Goal: Task Accomplishment & Management: Manage account settings

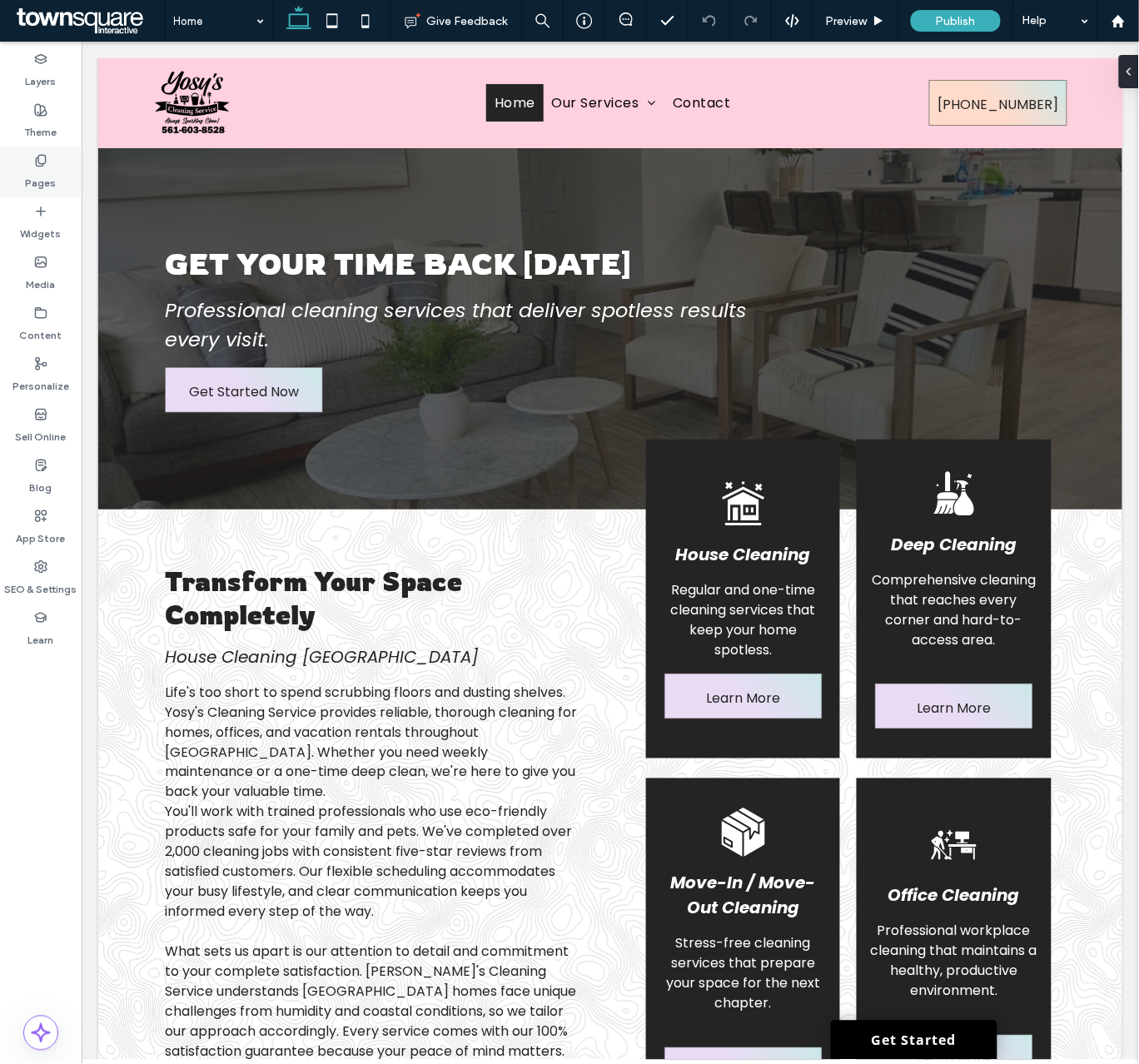
click at [43, 160] on icon at bounding box center [40, 160] width 13 height 13
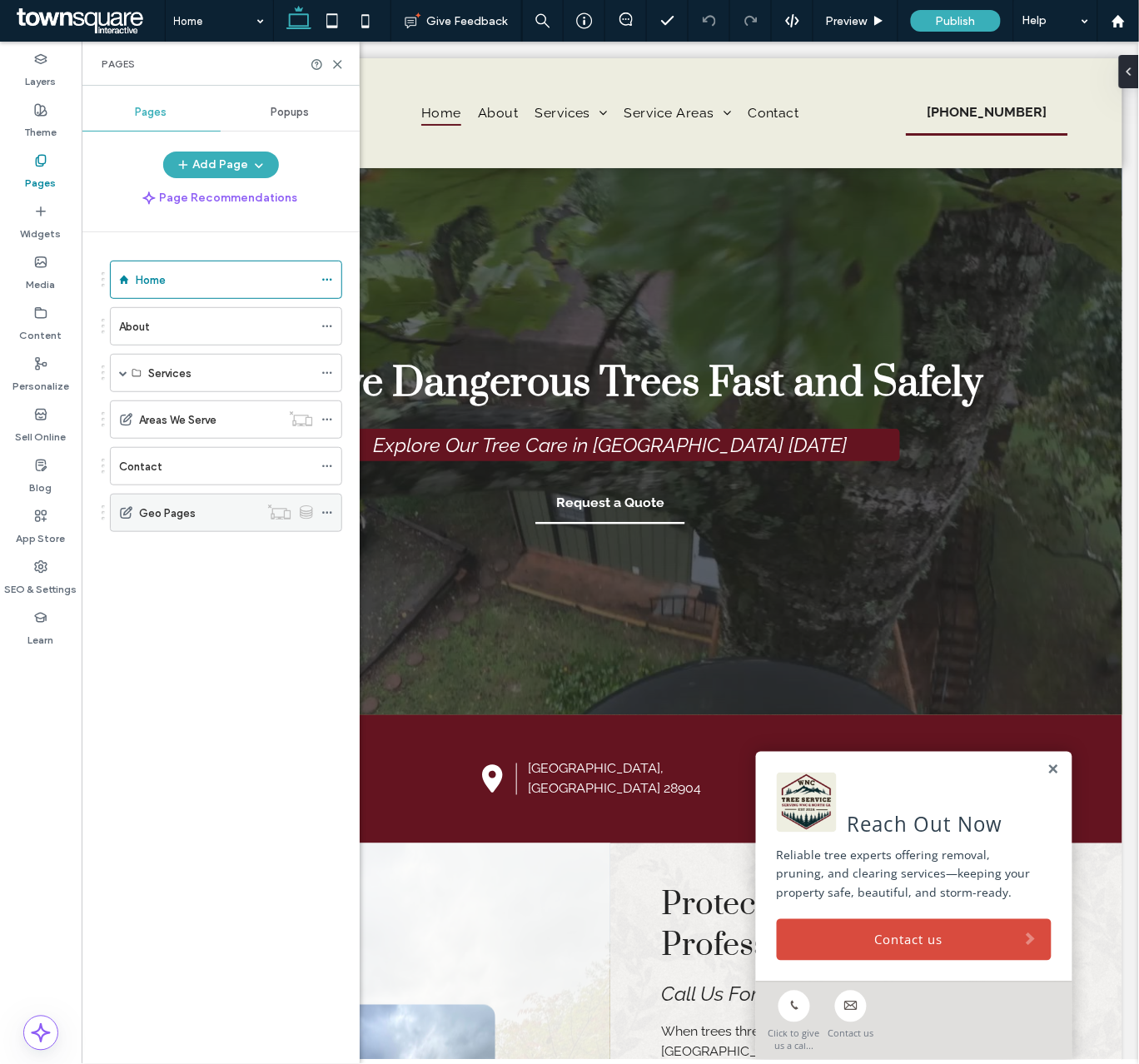
click at [330, 513] on icon at bounding box center [327, 513] width 12 height 12
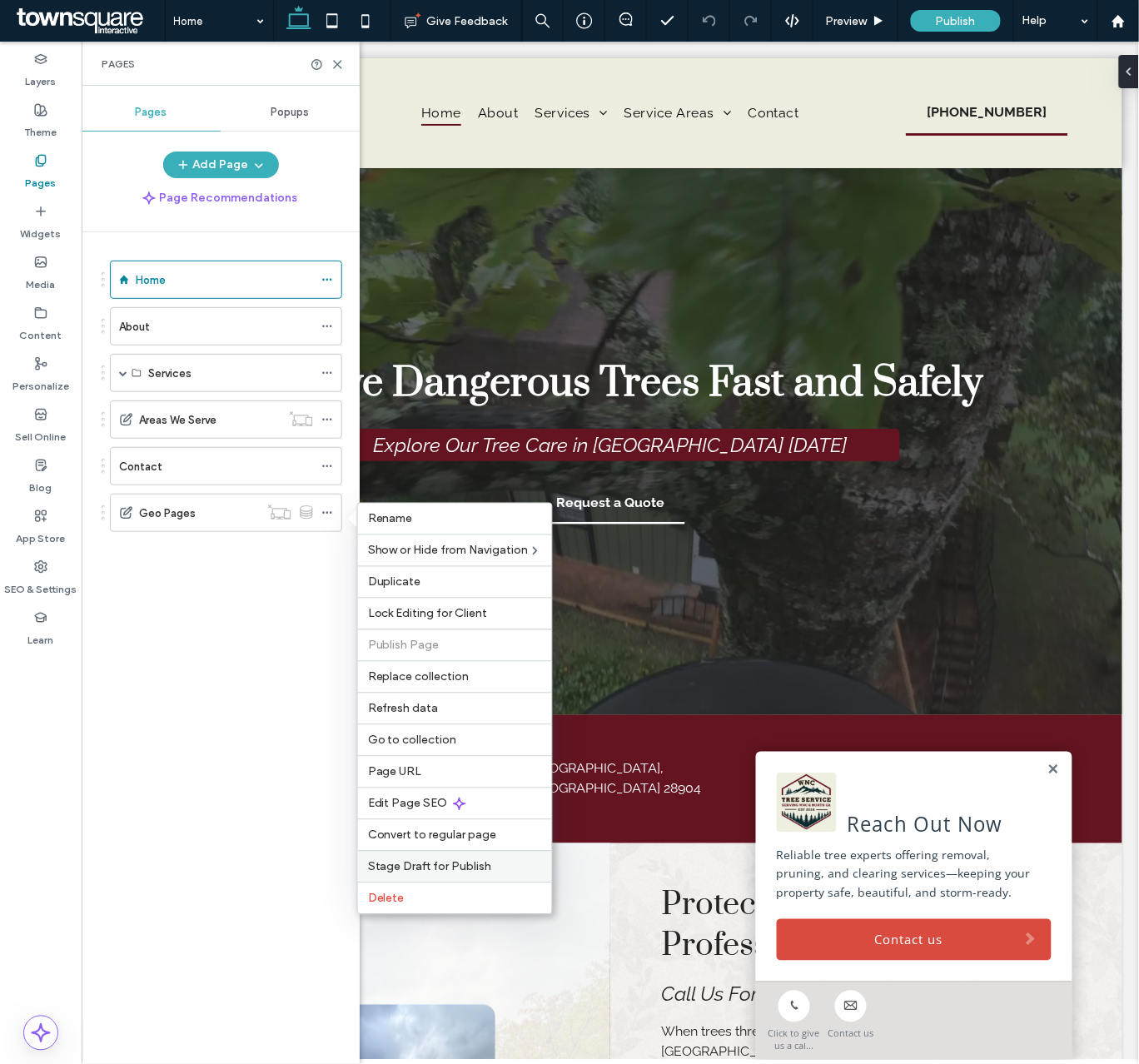
click at [410, 882] on div "Stage Draft for Publish" at bounding box center [454, 866] width 194 height 32
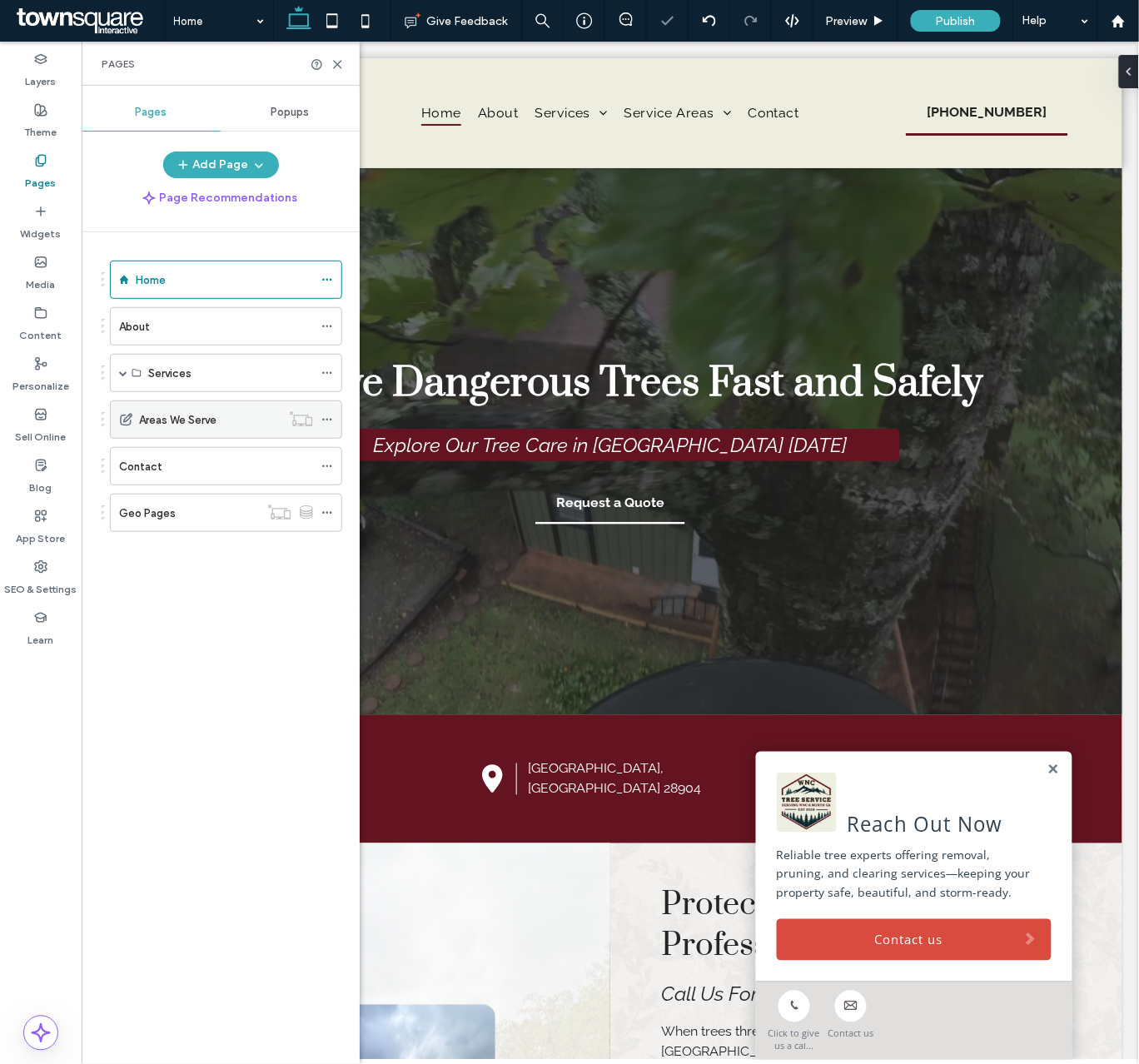
click at [337, 414] on div at bounding box center [331, 419] width 20 height 25
click at [325, 423] on icon at bounding box center [327, 420] width 12 height 12
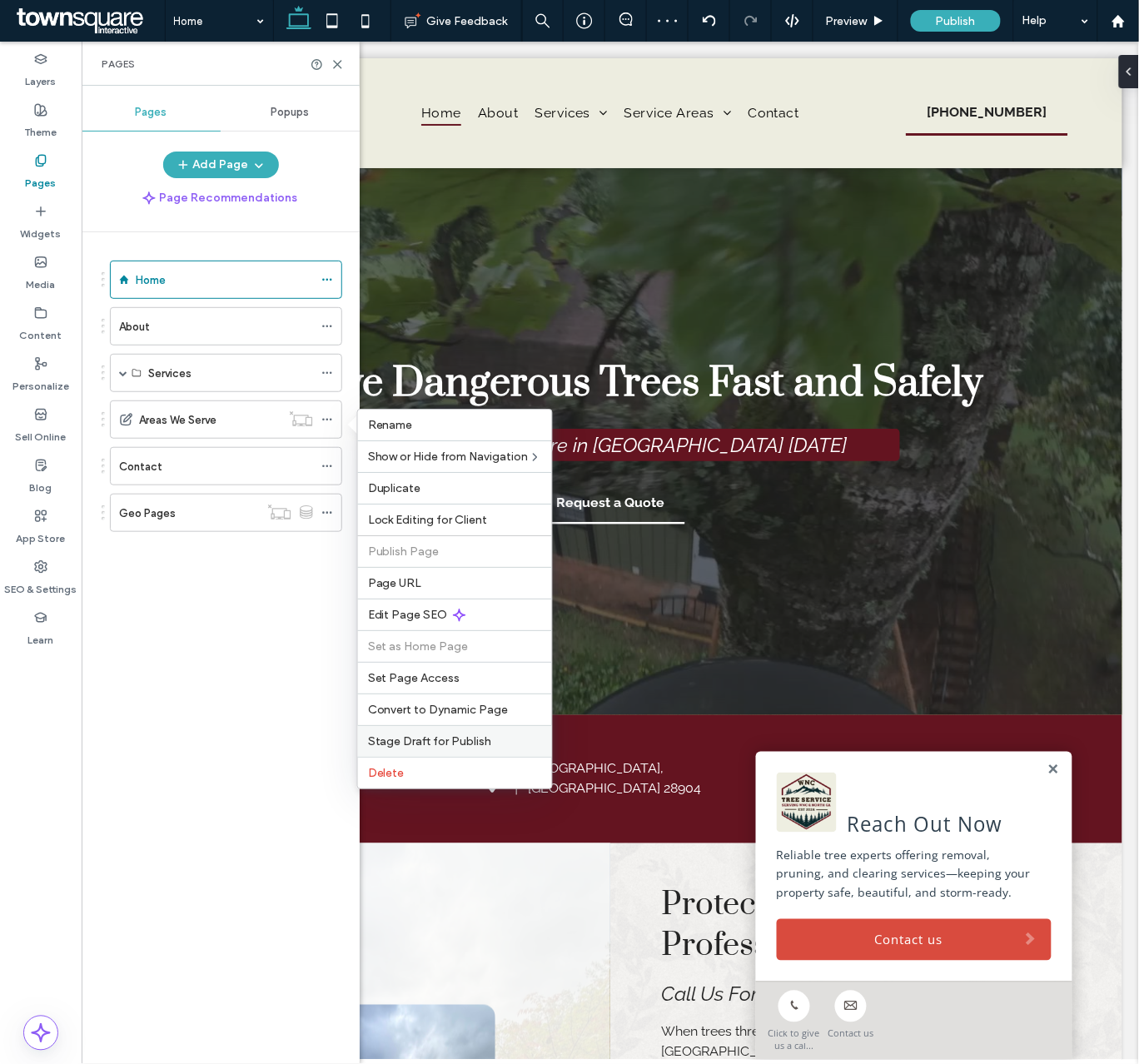
click at [423, 749] on span "Stage Draft for Publish" at bounding box center [430, 741] width 124 height 14
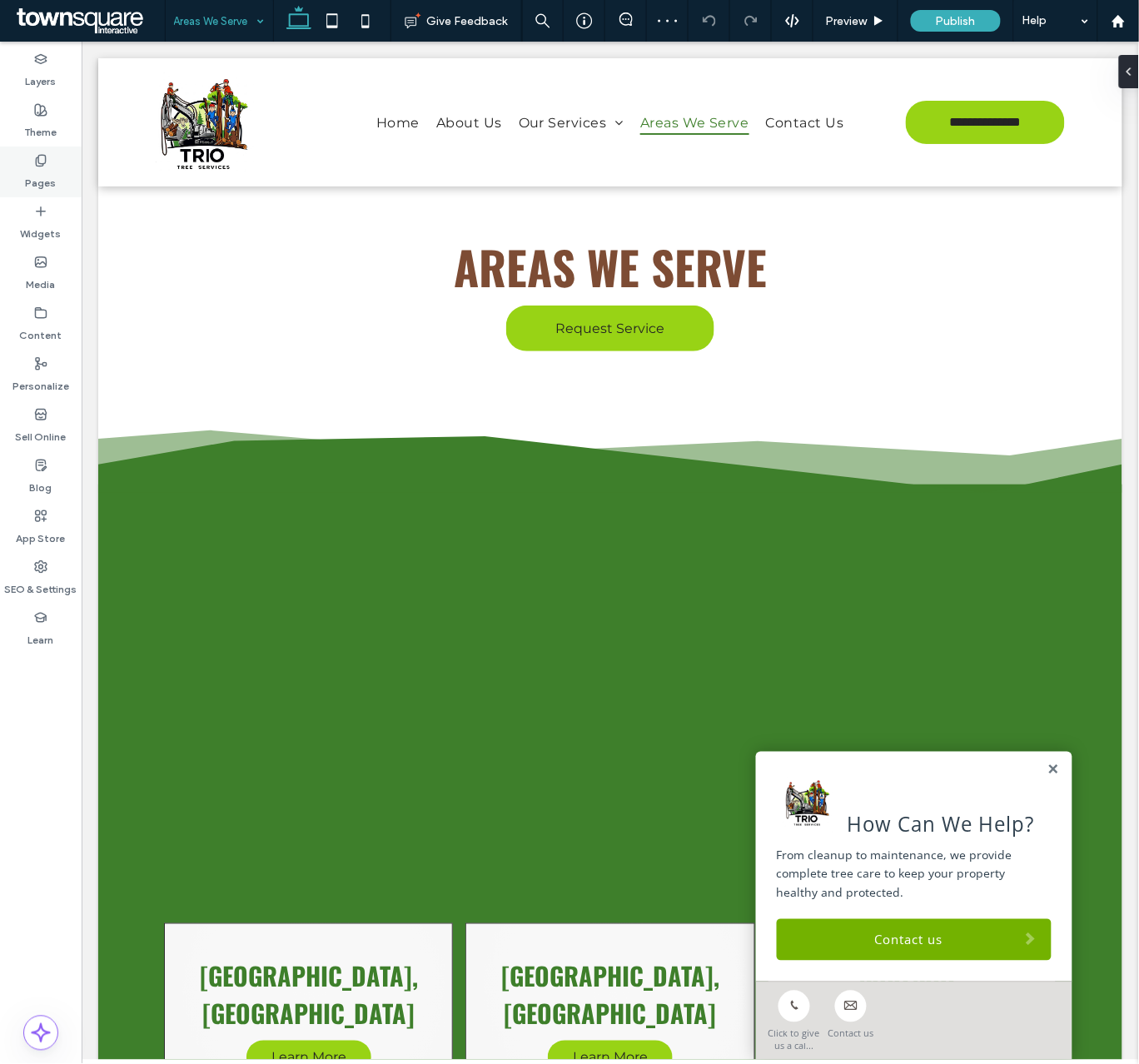
click at [19, 167] on div "Pages" at bounding box center [40, 171] width 82 height 51
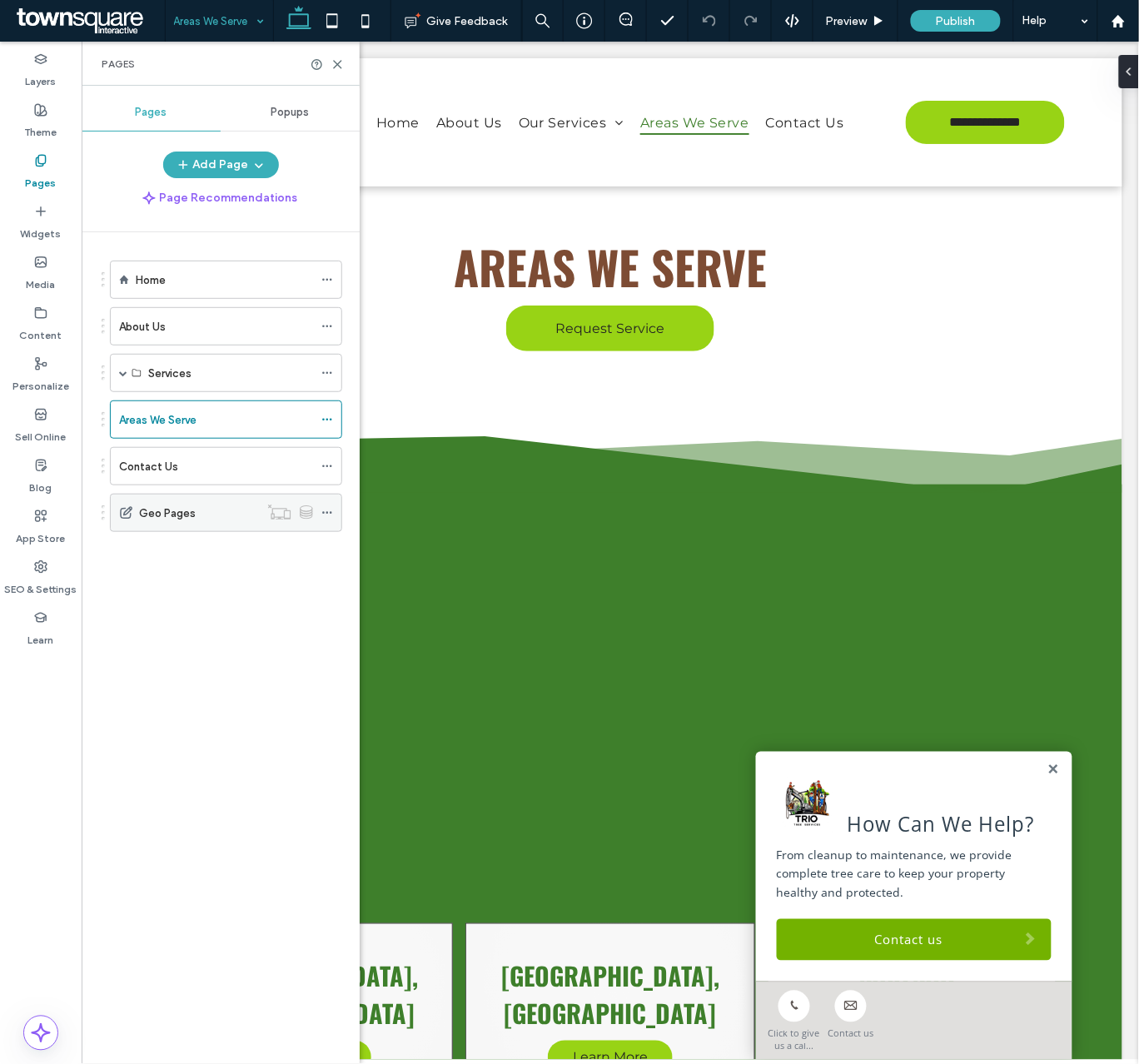
click at [222, 512] on div "Geo Pages" at bounding box center [198, 513] width 120 height 17
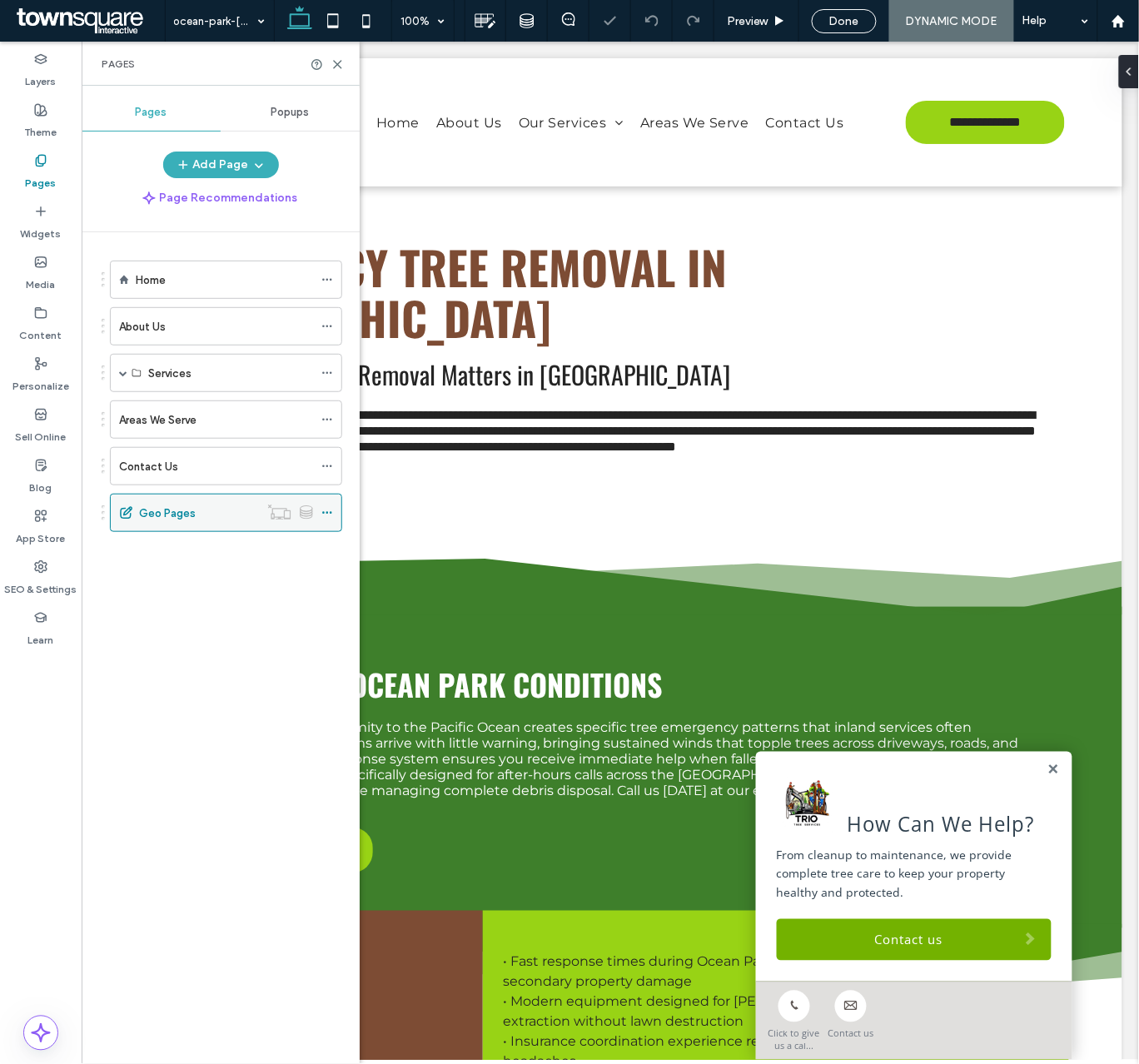
click at [330, 513] on icon at bounding box center [327, 513] width 12 height 12
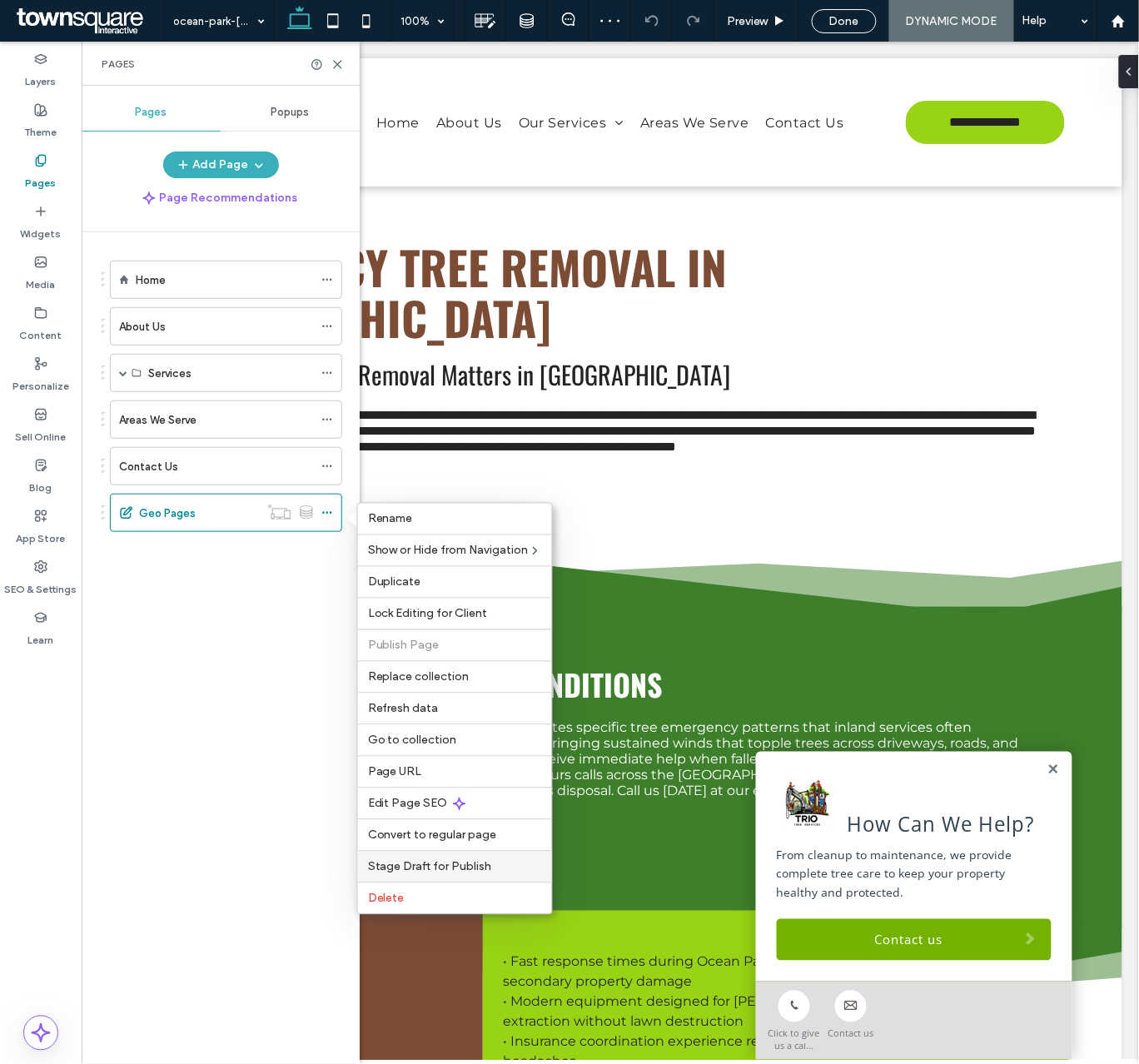
click at [395, 874] on span "Stage Draft for Publish" at bounding box center [430, 867] width 124 height 14
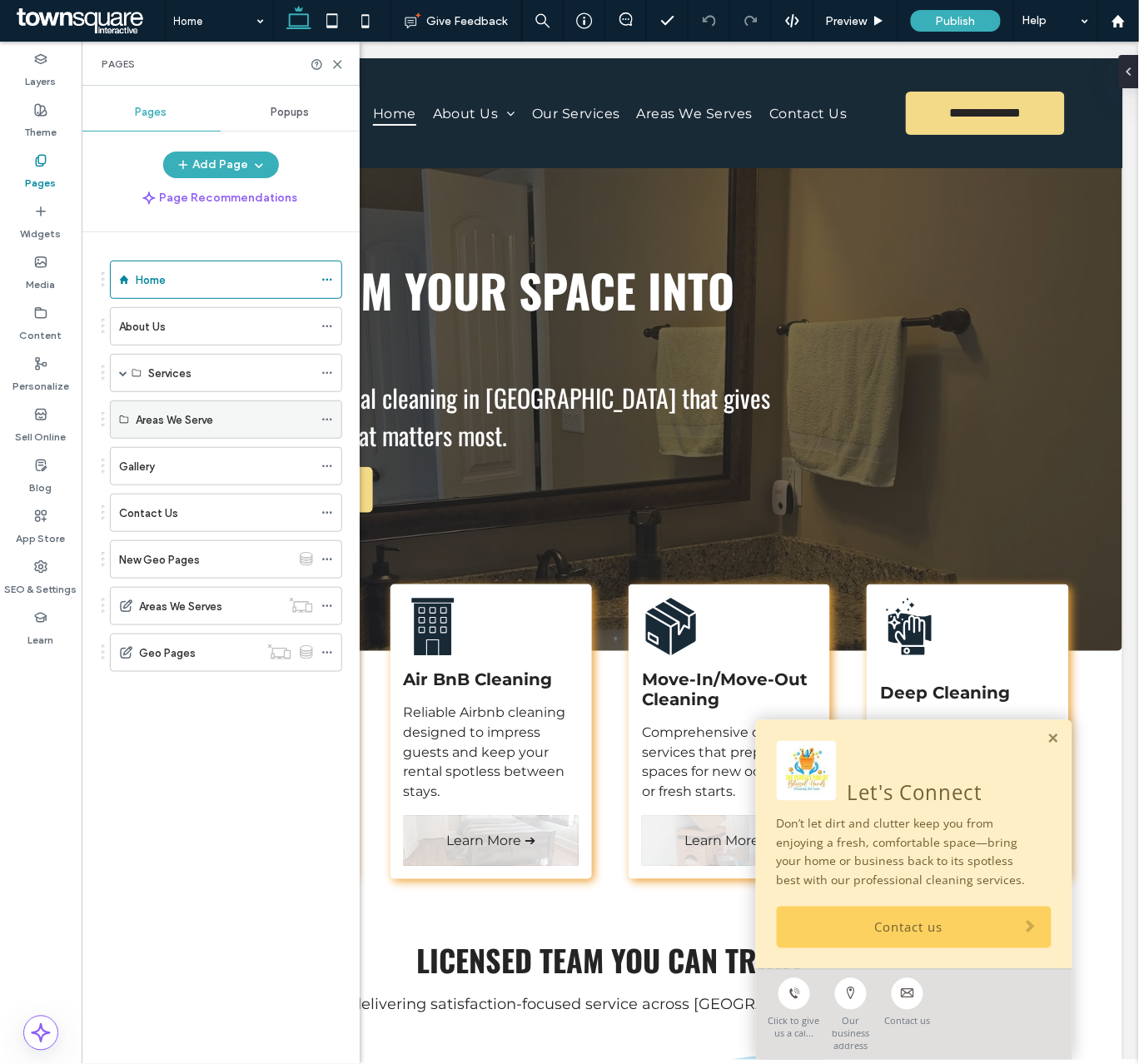
click at [196, 418] on label "Areas We Serve" at bounding box center [174, 420] width 78 height 29
click at [251, 564] on div "New Geo Pages" at bounding box center [205, 560] width 172 height 17
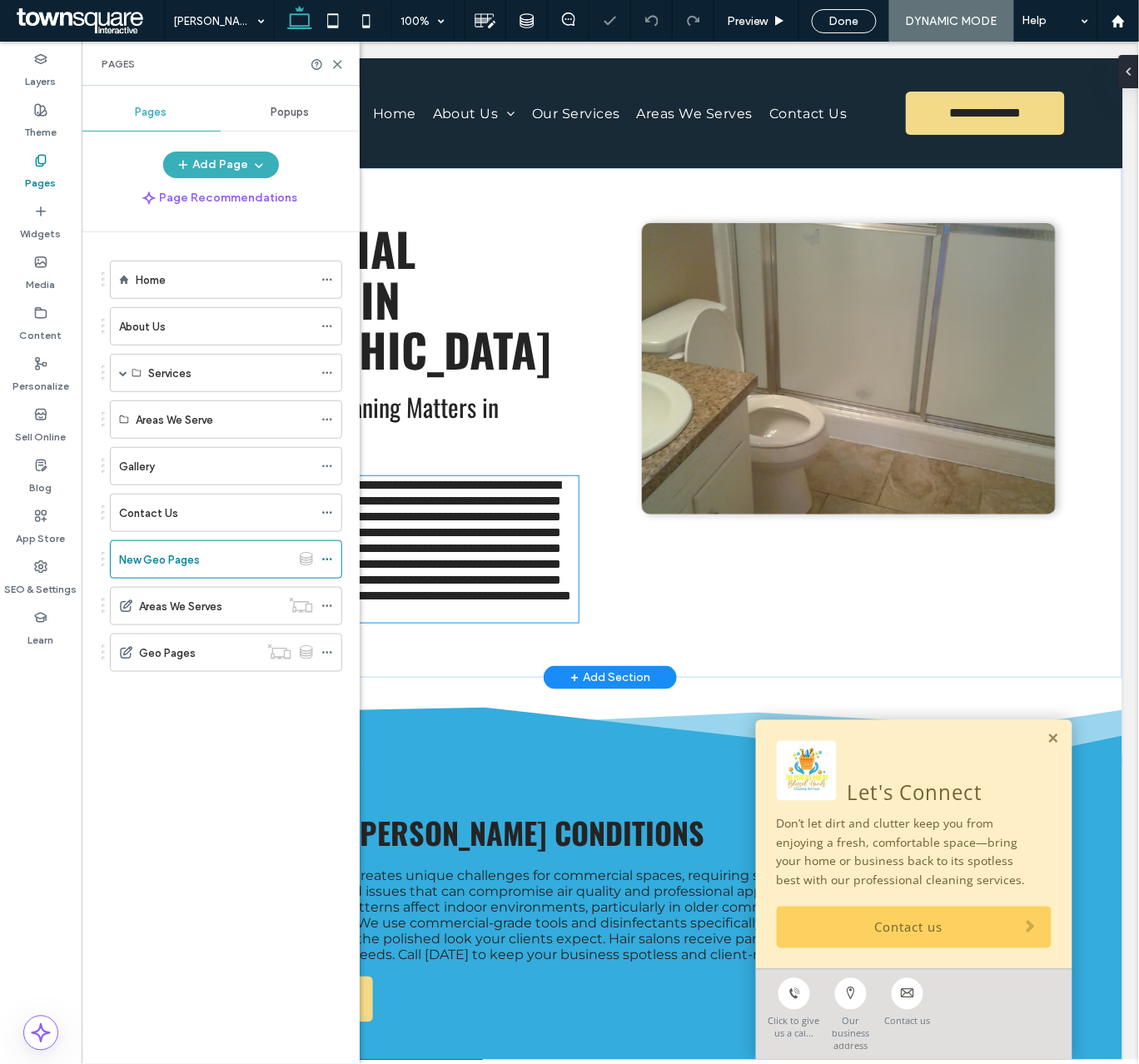
scroll to position [629, 0]
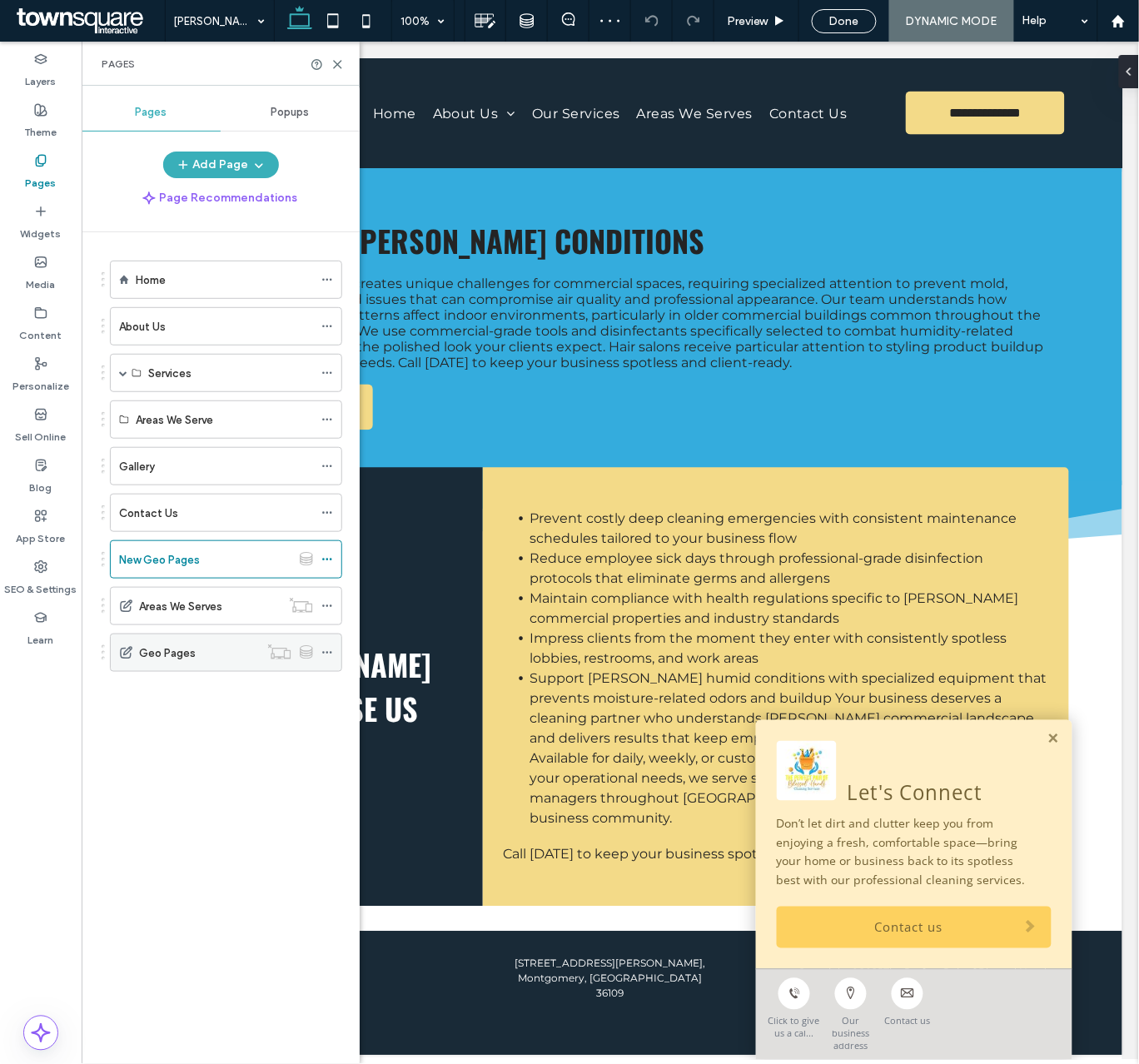
click at [172, 659] on label "Geo Pages" at bounding box center [167, 653] width 57 height 29
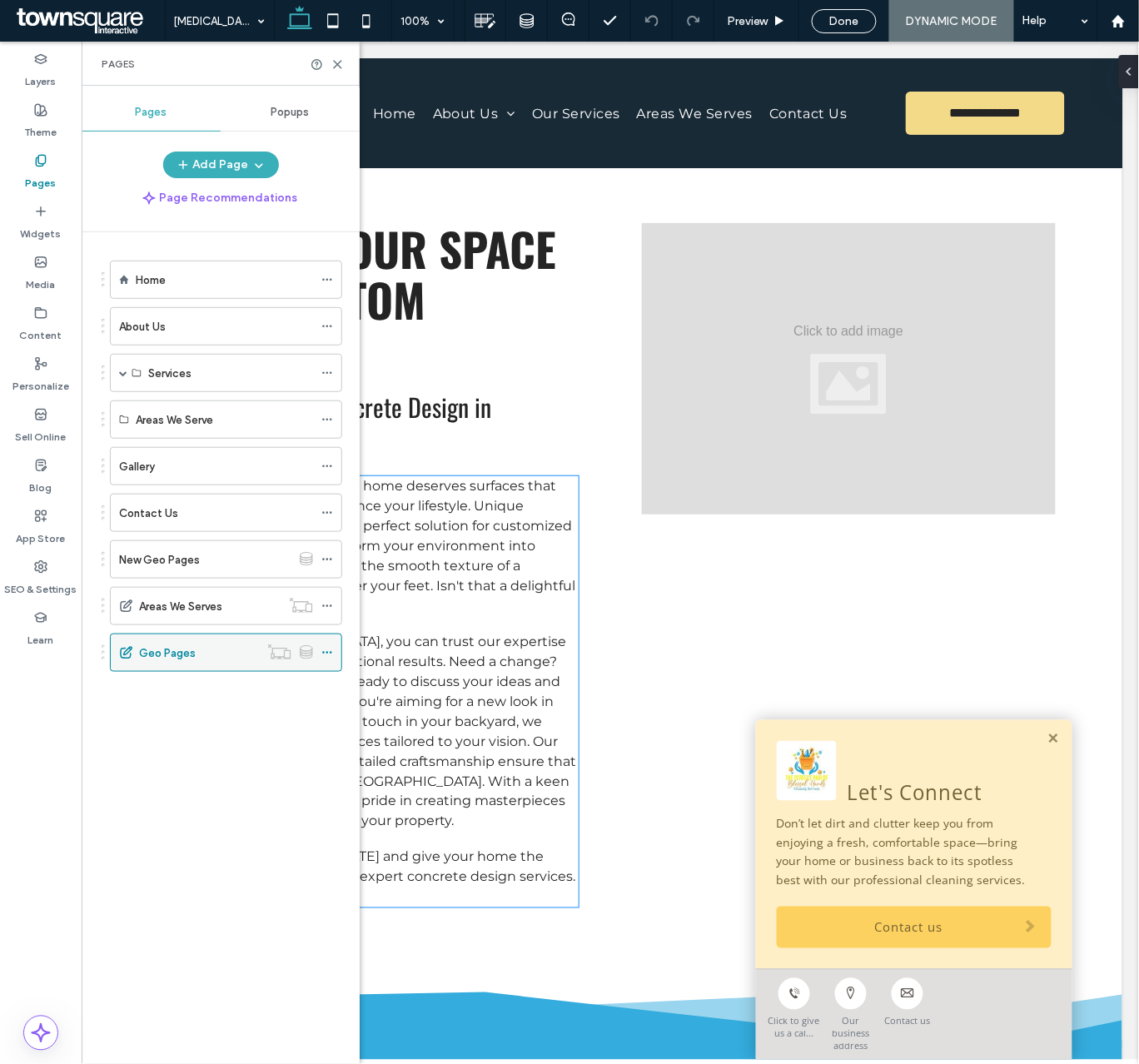
scroll to position [1, 0]
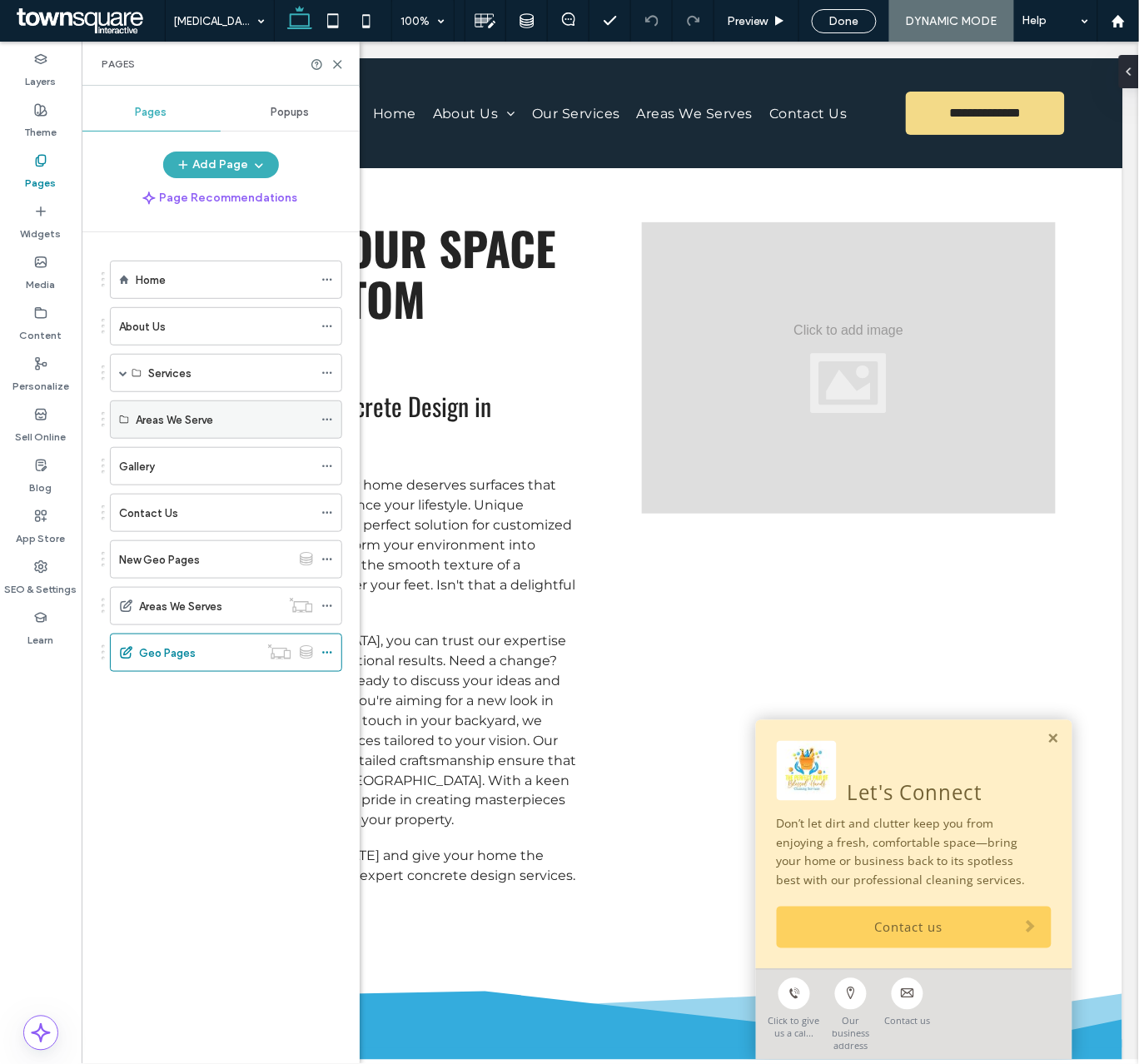
click at [259, 409] on div "Areas We Serve" at bounding box center [224, 420] width 177 height 37
click at [216, 416] on div "Areas We Serve" at bounding box center [224, 420] width 177 height 17
click at [332, 607] on icon at bounding box center [327, 607] width 12 height 12
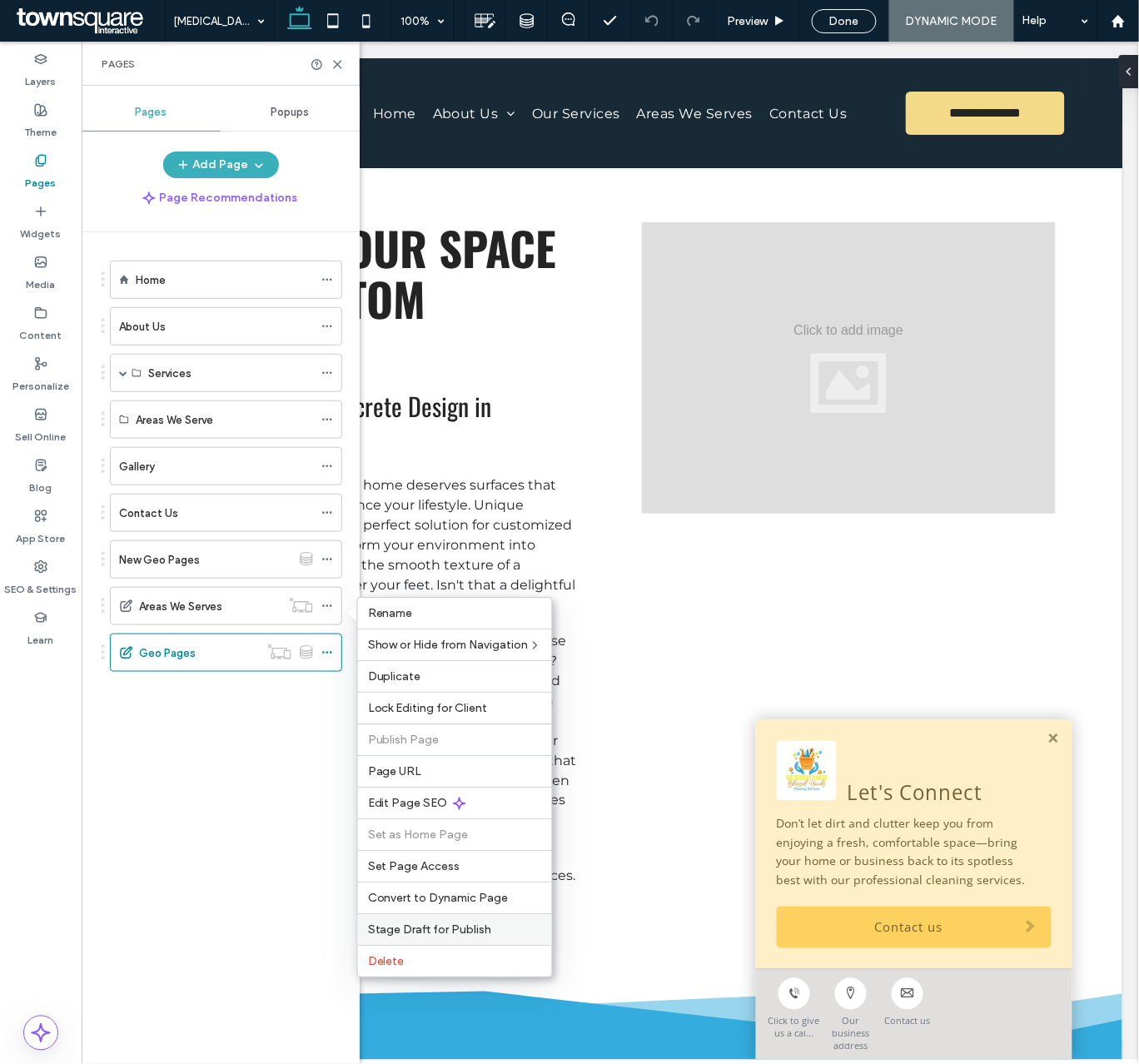
click at [420, 937] on span "Stage Draft for Publish" at bounding box center [430, 930] width 124 height 14
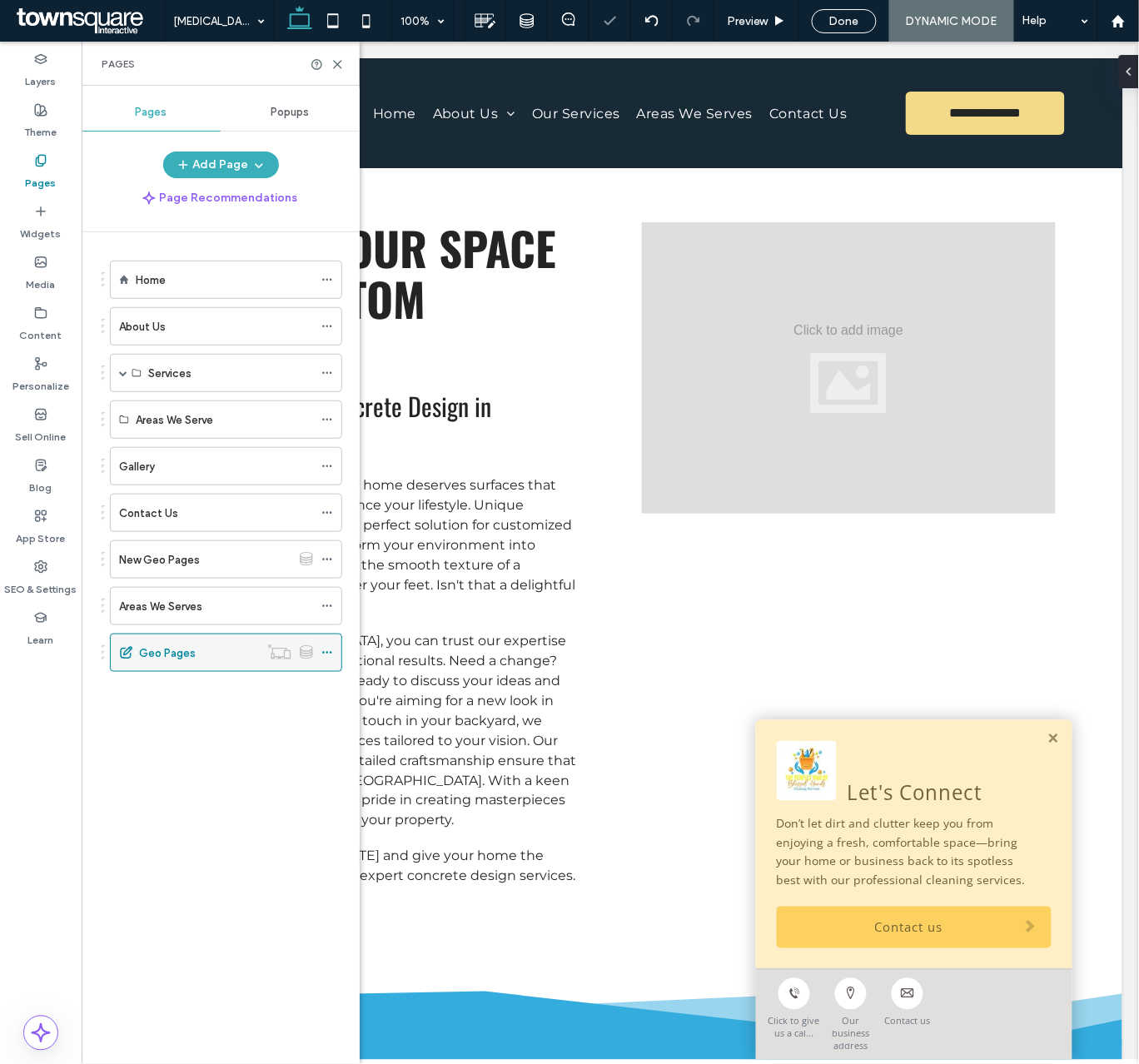
click at [330, 654] on icon at bounding box center [327, 653] width 12 height 12
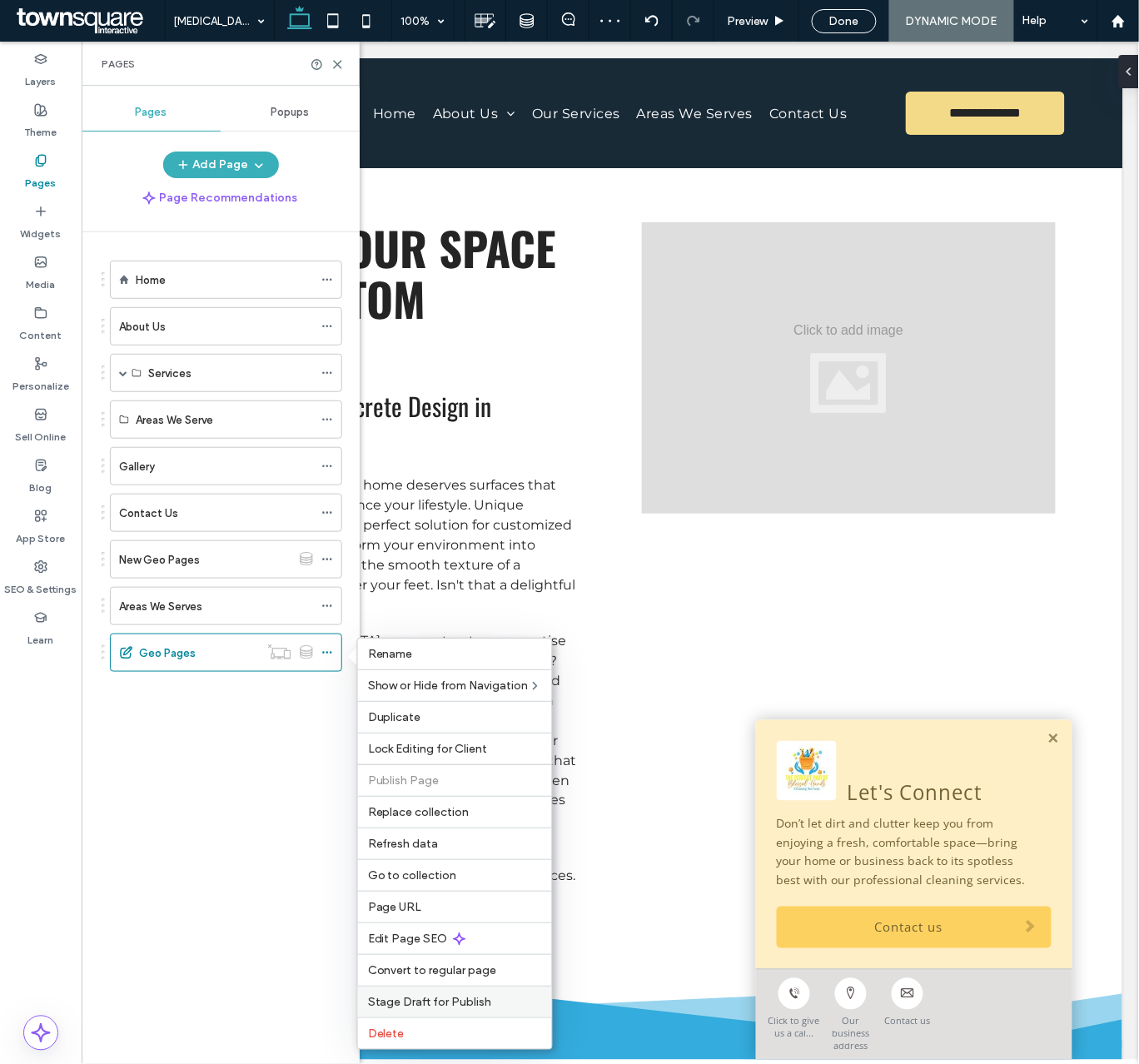
click at [421, 1003] on span "Stage Draft for Publish" at bounding box center [430, 1002] width 124 height 14
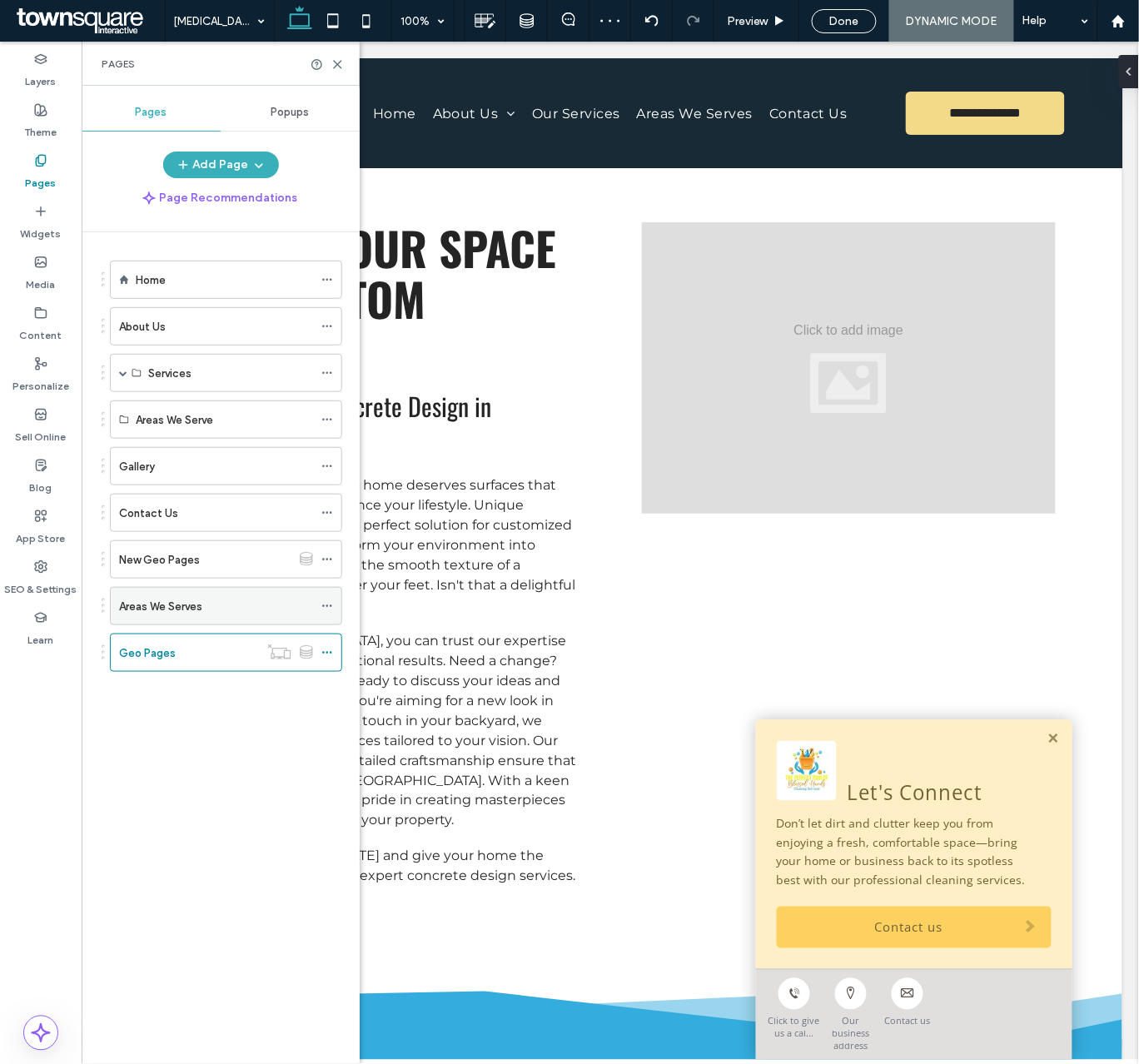
click at [331, 607] on use at bounding box center [327, 606] width 9 height 3
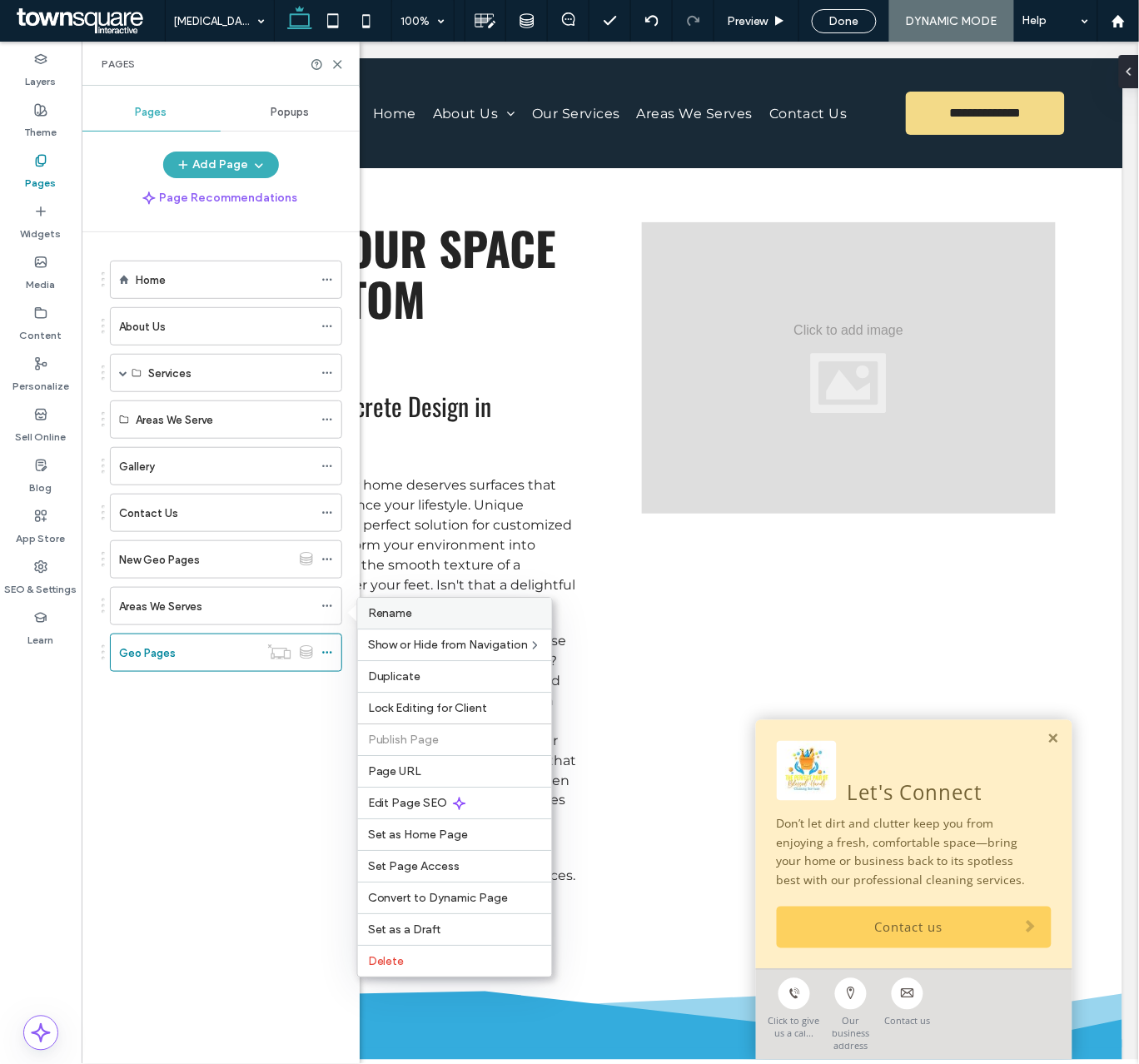
click at [433, 614] on label "Rename" at bounding box center [455, 613] width 174 height 14
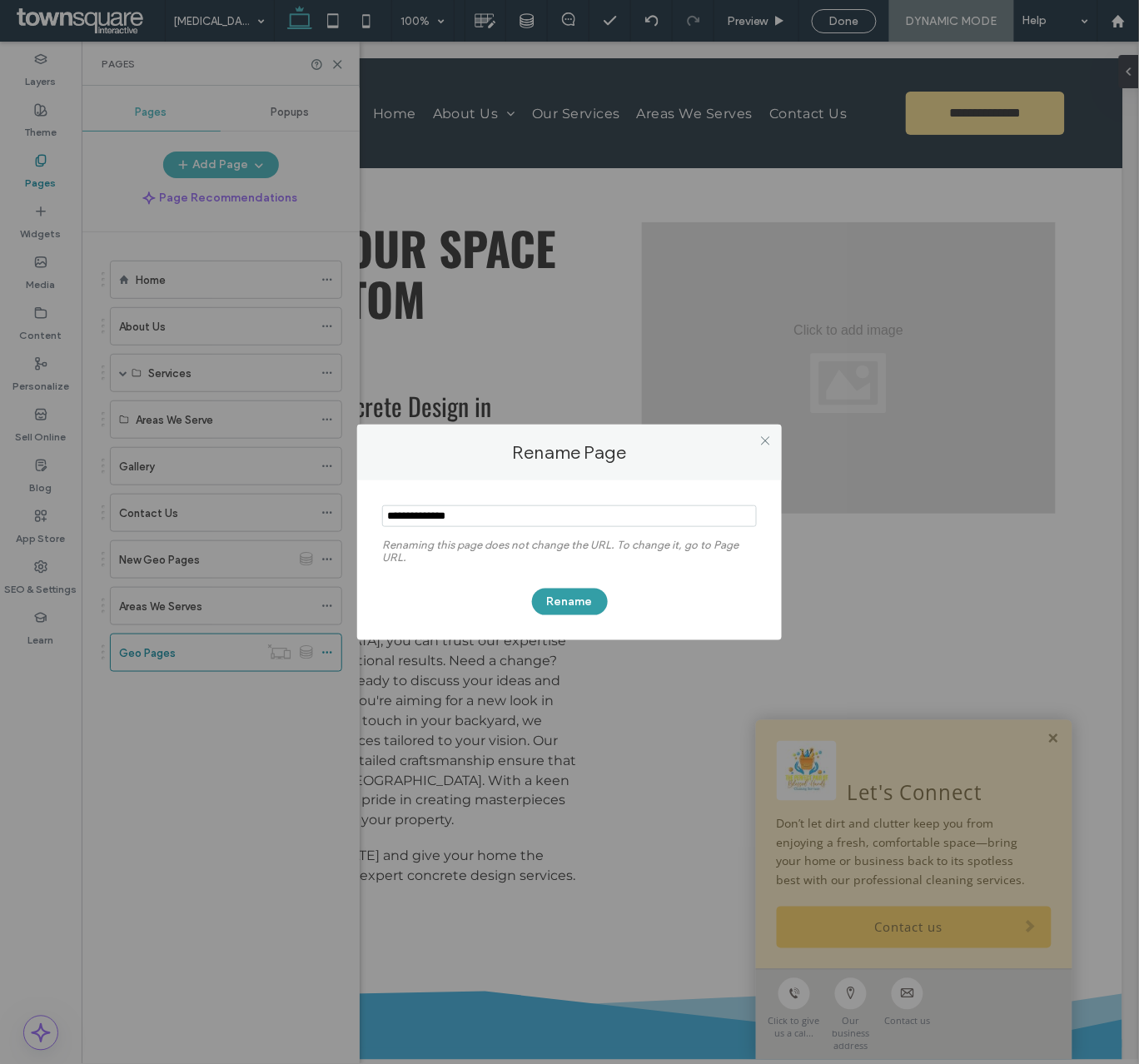
type input "**********"
click at [550, 601] on button "Rename" at bounding box center [570, 601] width 76 height 27
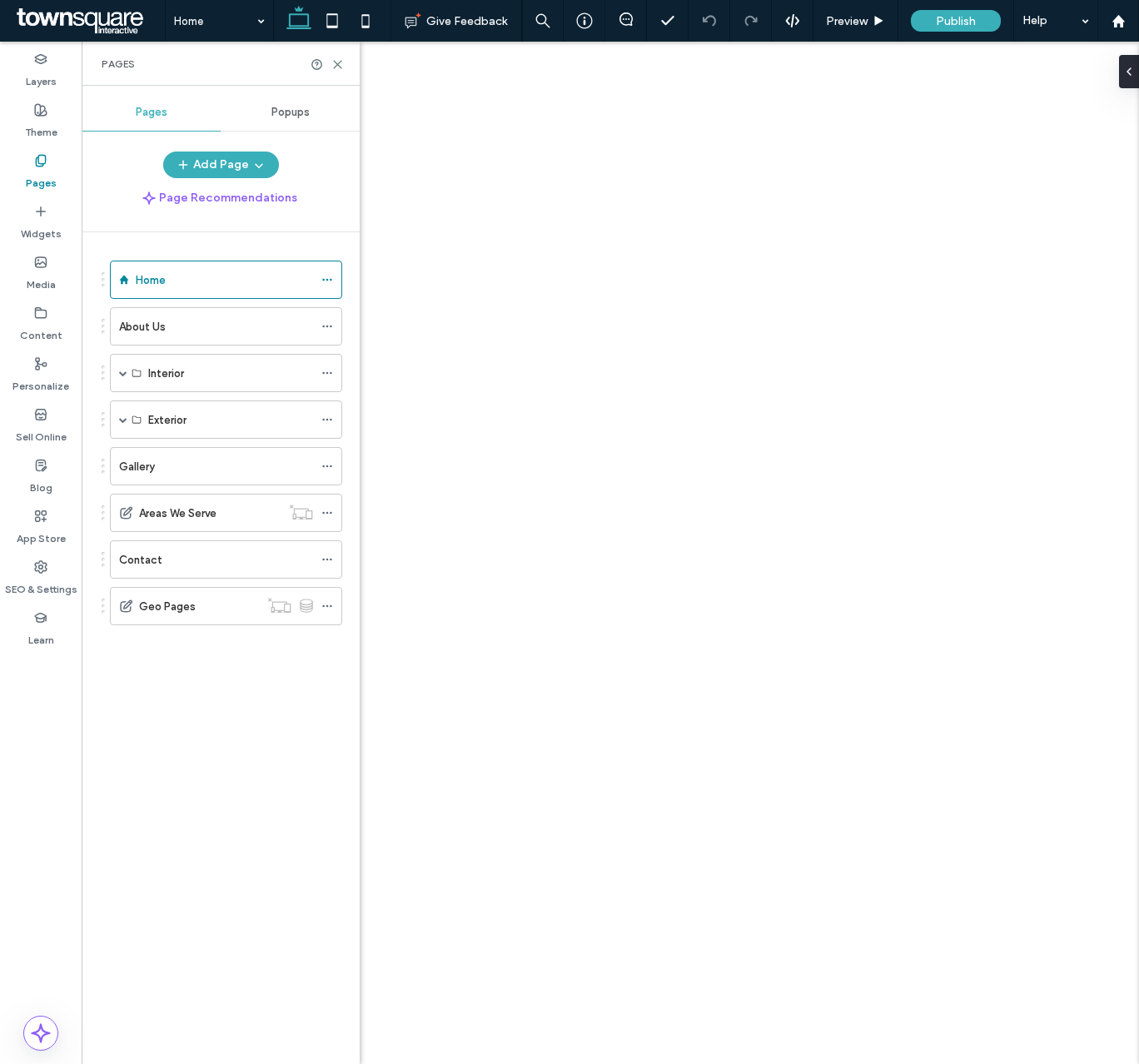
click at [333, 514] on icon at bounding box center [327, 513] width 12 height 12
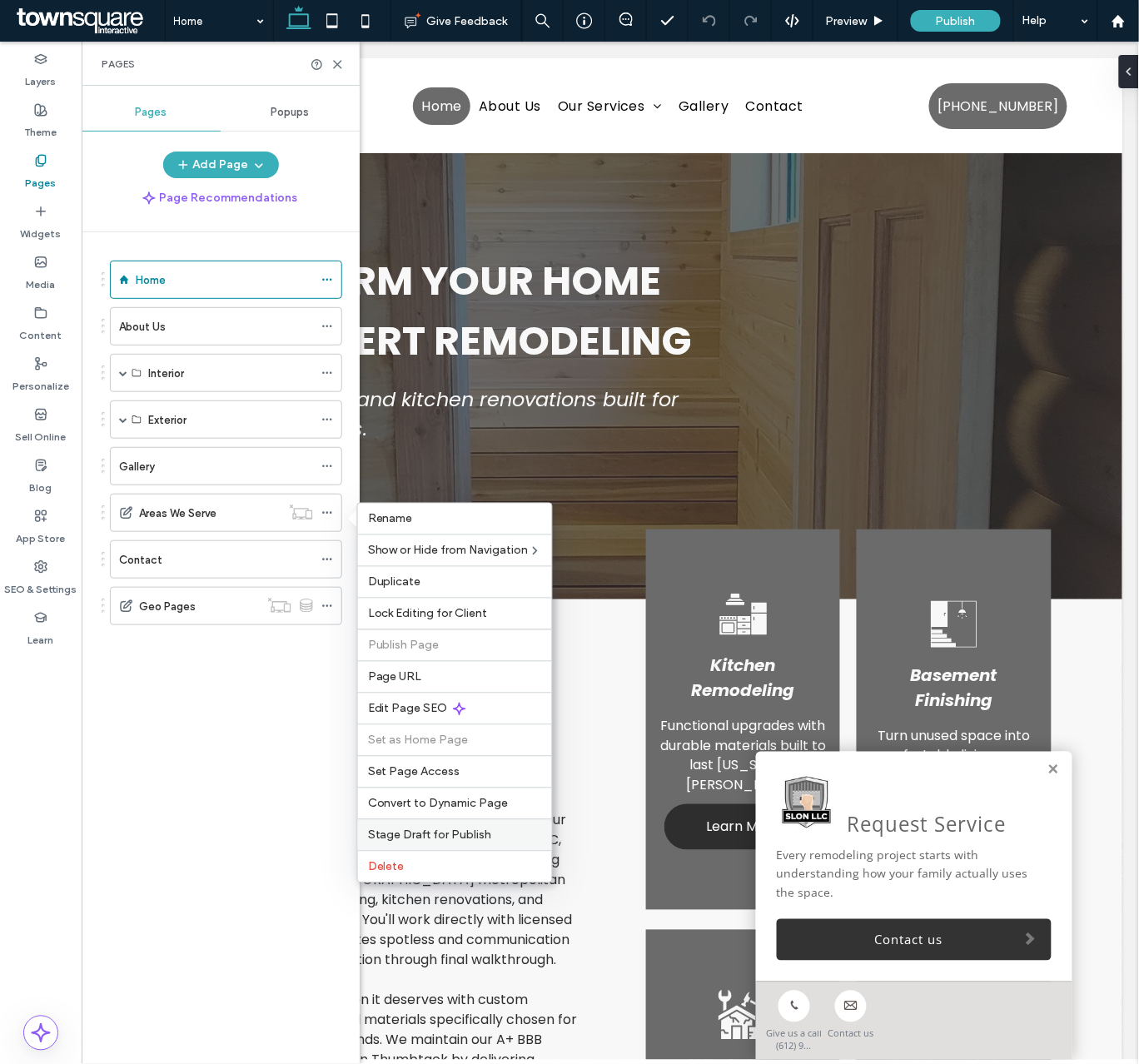
click at [414, 832] on div "Stage Draft for Publish" at bounding box center [454, 835] width 194 height 32
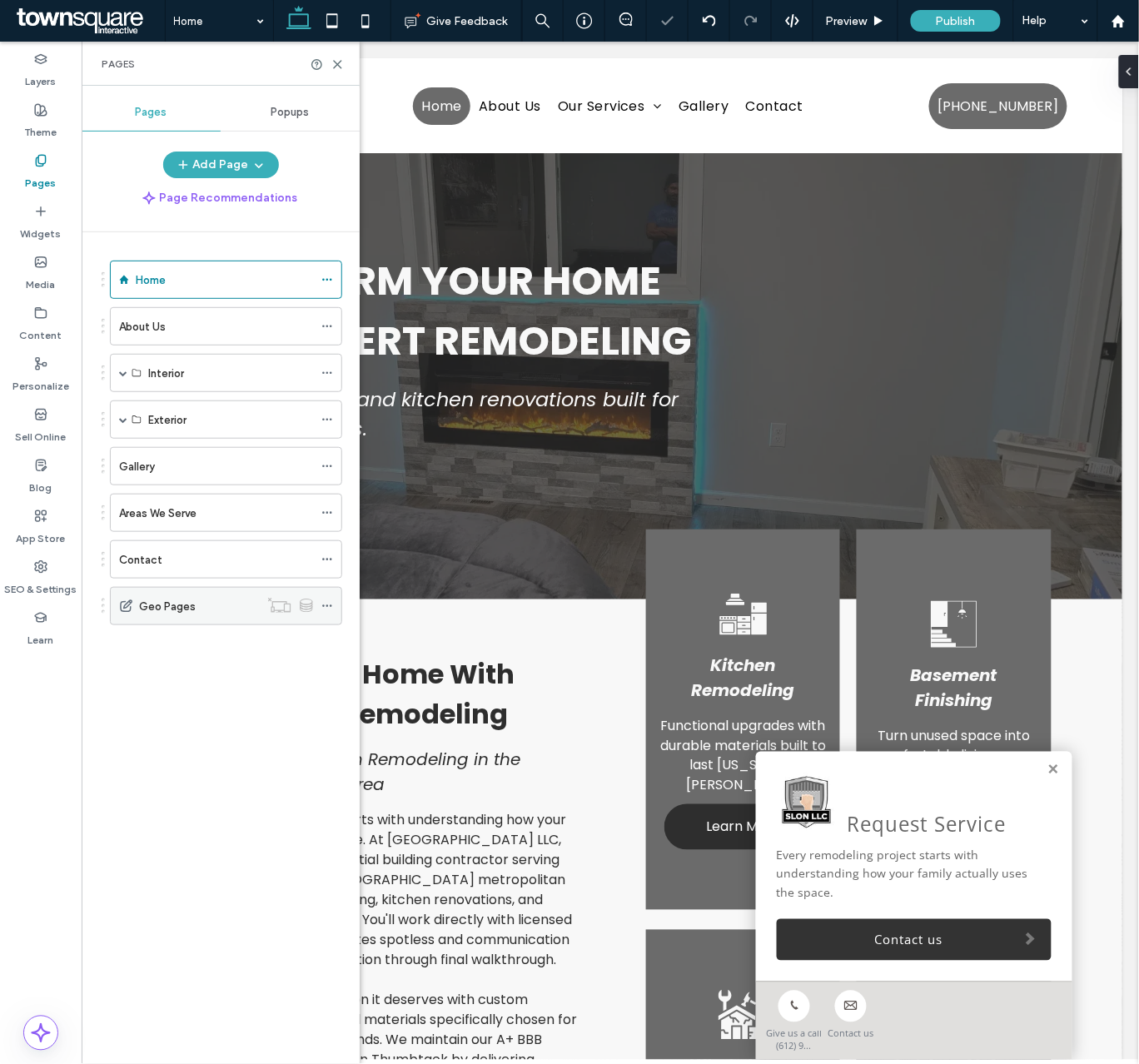
click at [334, 601] on div at bounding box center [331, 606] width 20 height 25
click at [329, 612] on icon at bounding box center [327, 607] width 12 height 12
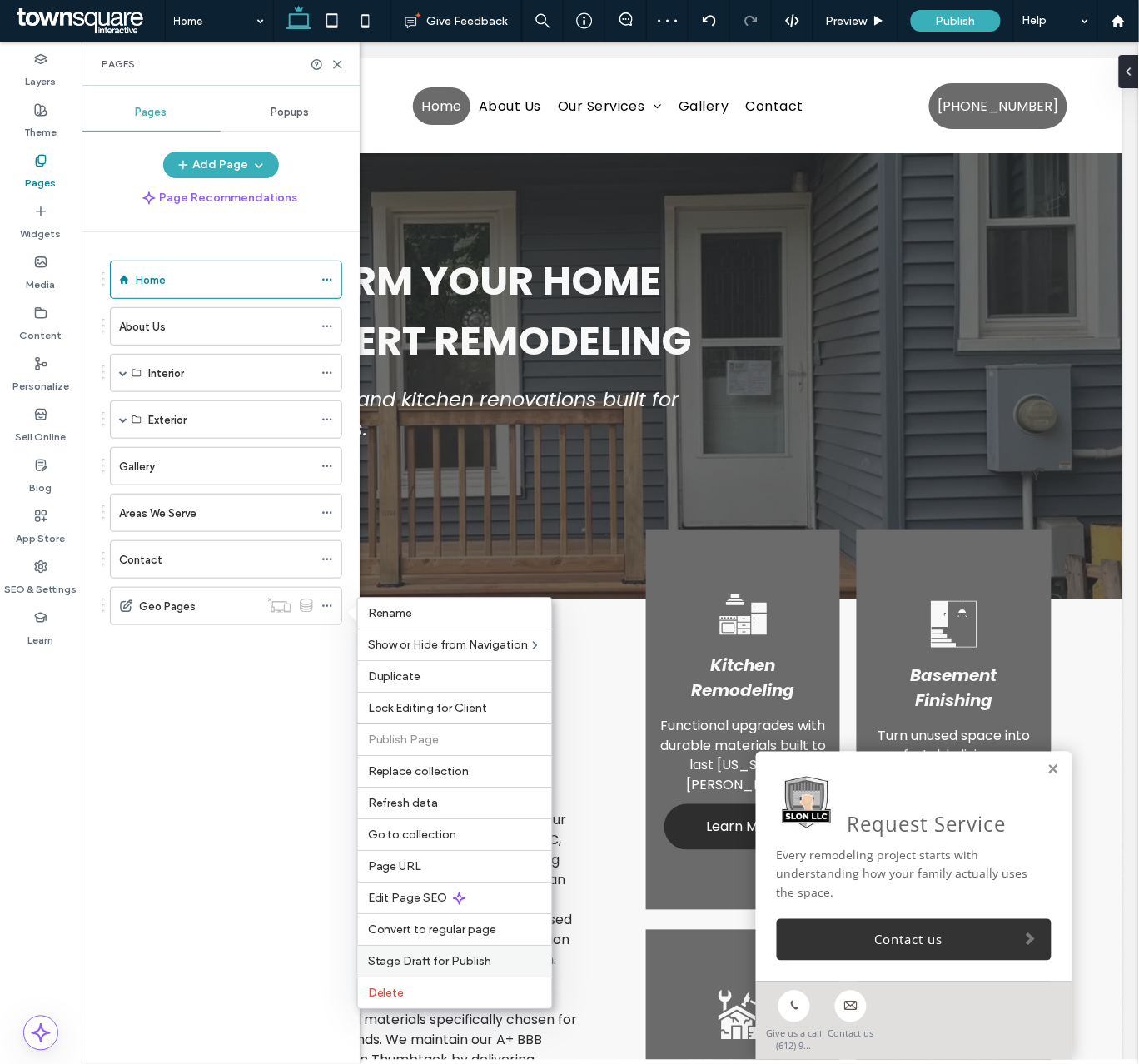
click at [414, 957] on div "Stage Draft for Publish" at bounding box center [454, 961] width 194 height 32
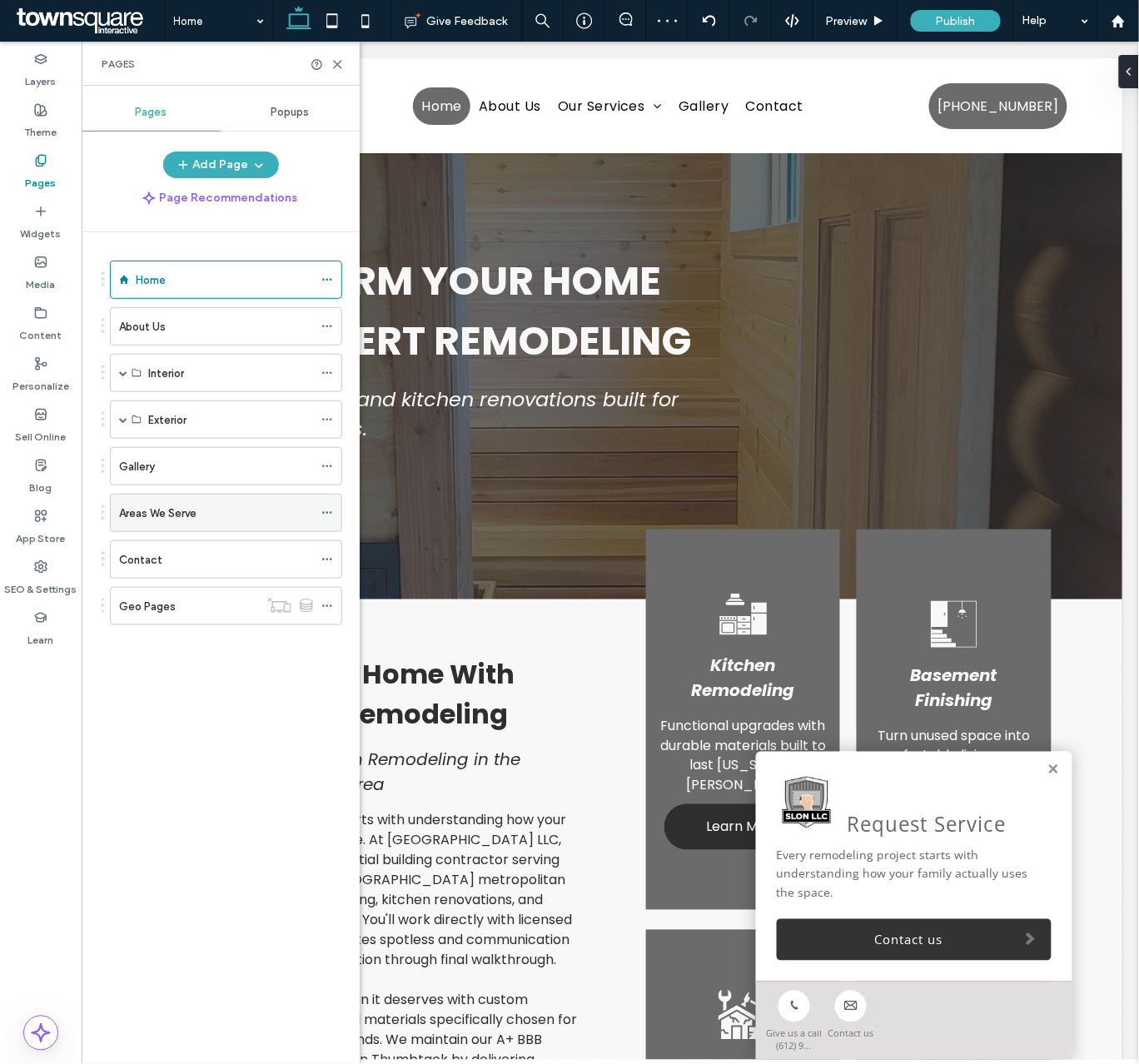
click at [244, 522] on div "Areas We Serve" at bounding box center [215, 513] width 194 height 17
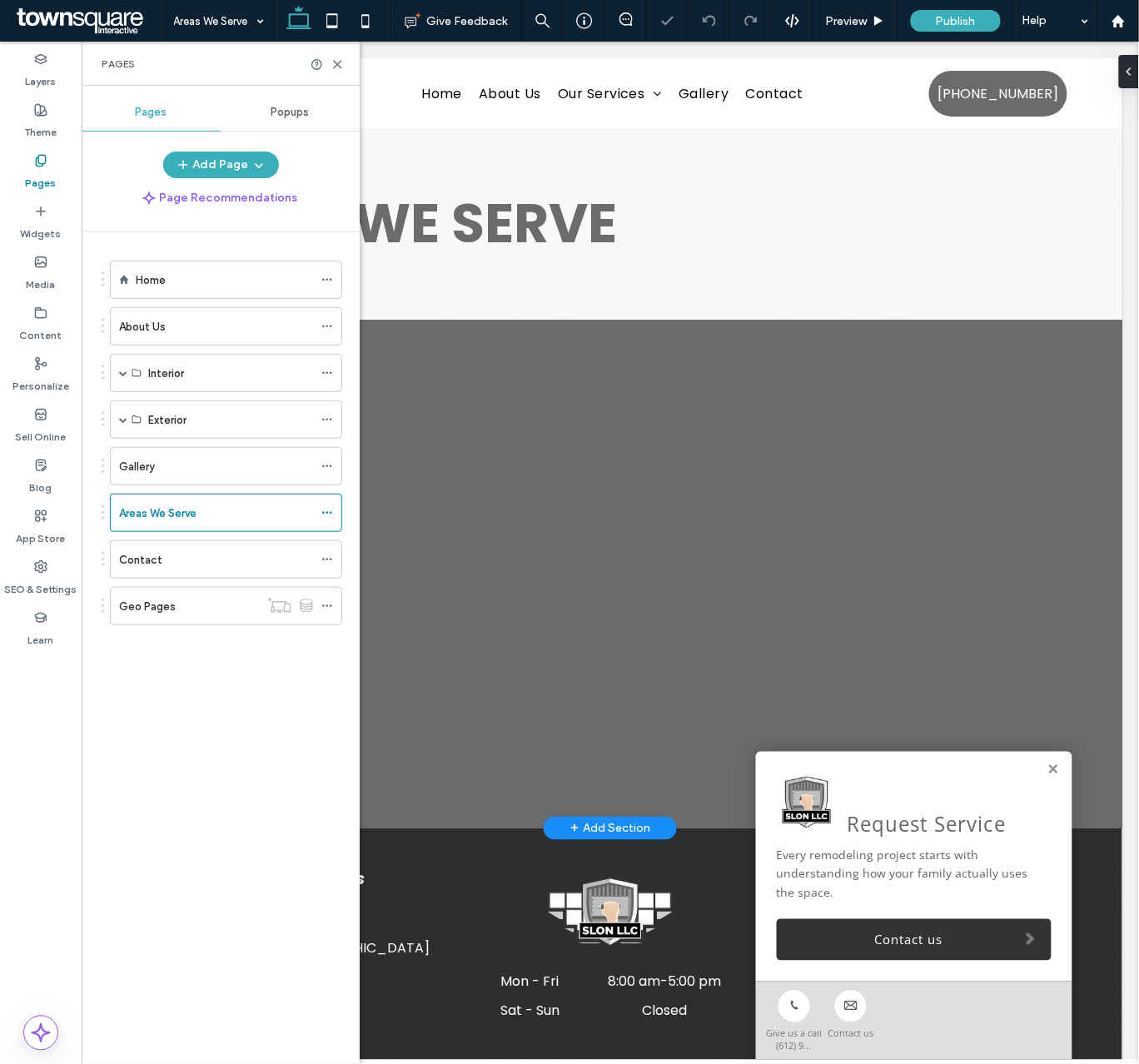
scroll to position [125, 0]
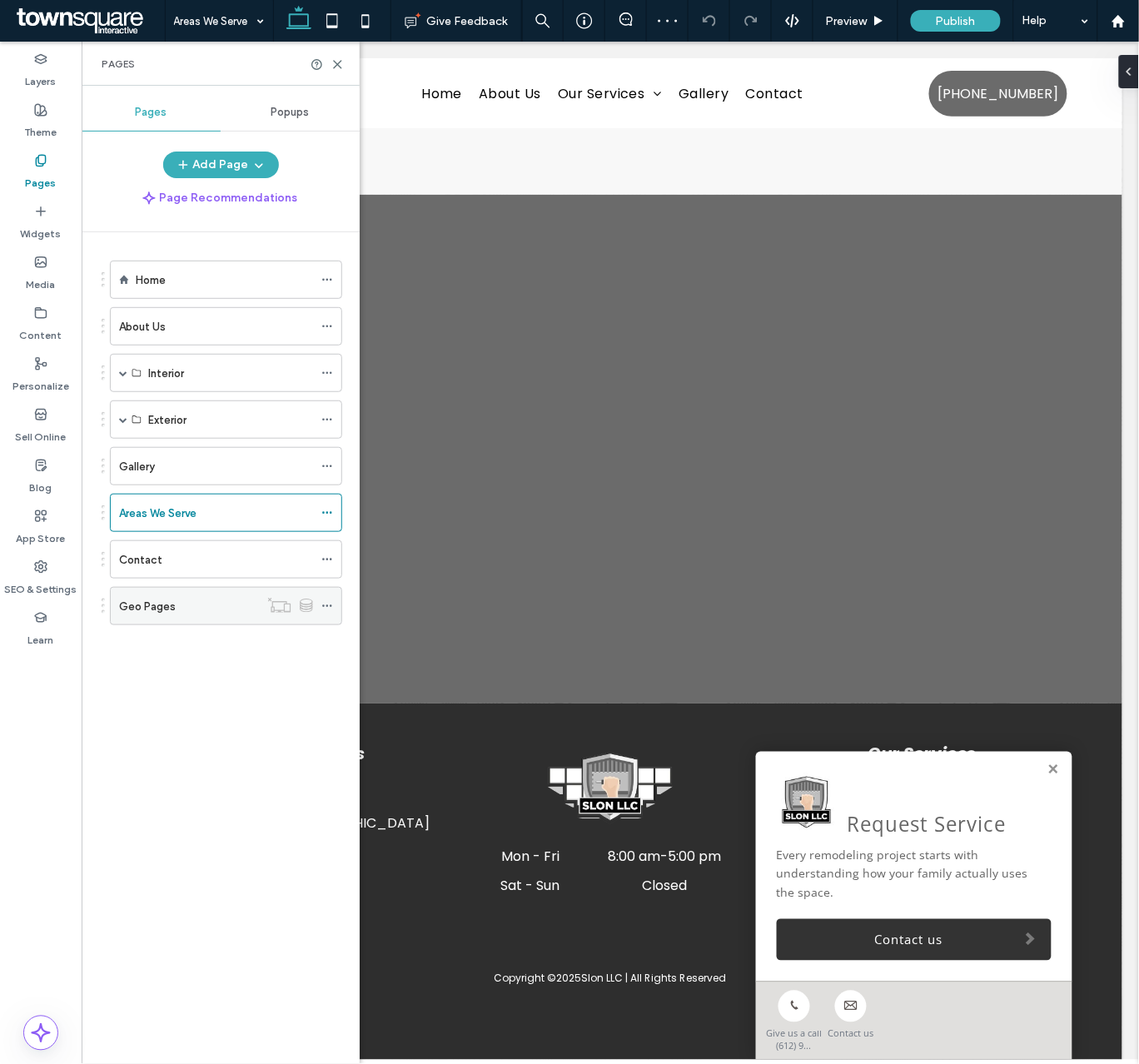
click at [227, 619] on div "Geo Pages" at bounding box center [189, 606] width 140 height 37
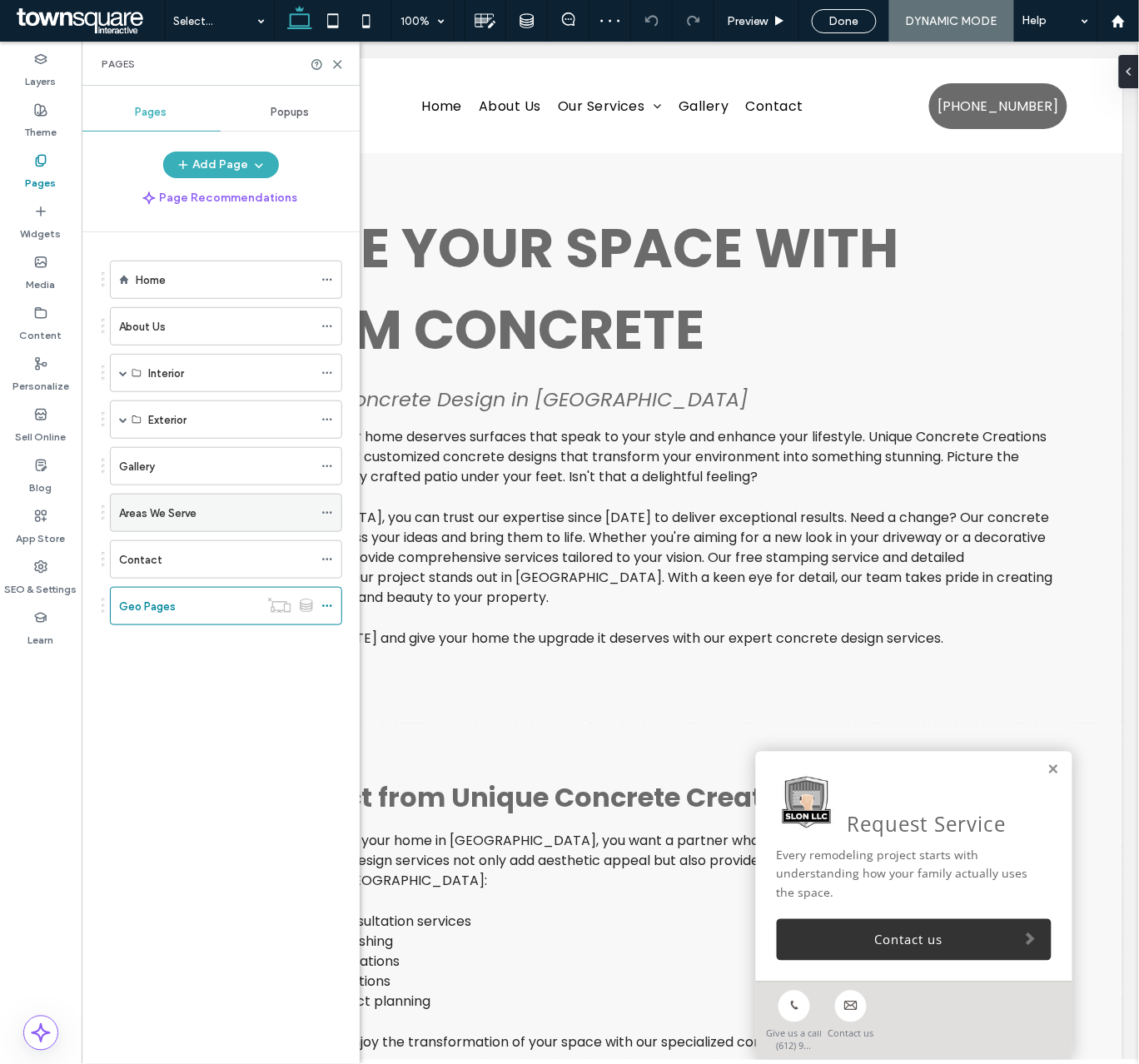
click at [139, 517] on label "Areas We Serve" at bounding box center [158, 513] width 78 height 29
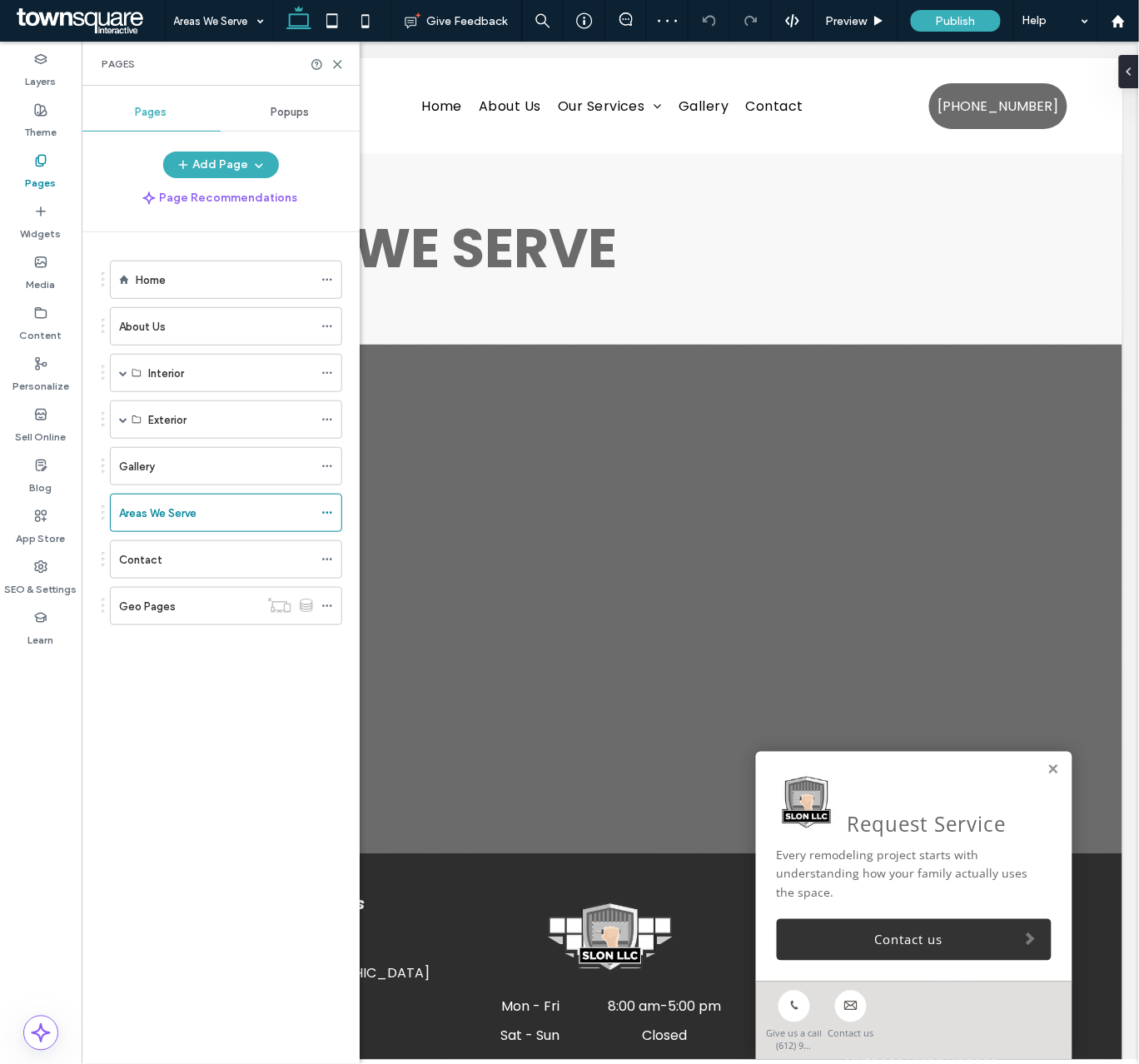
click at [550, 512] on link at bounding box center [608, 495] width 289 height 194
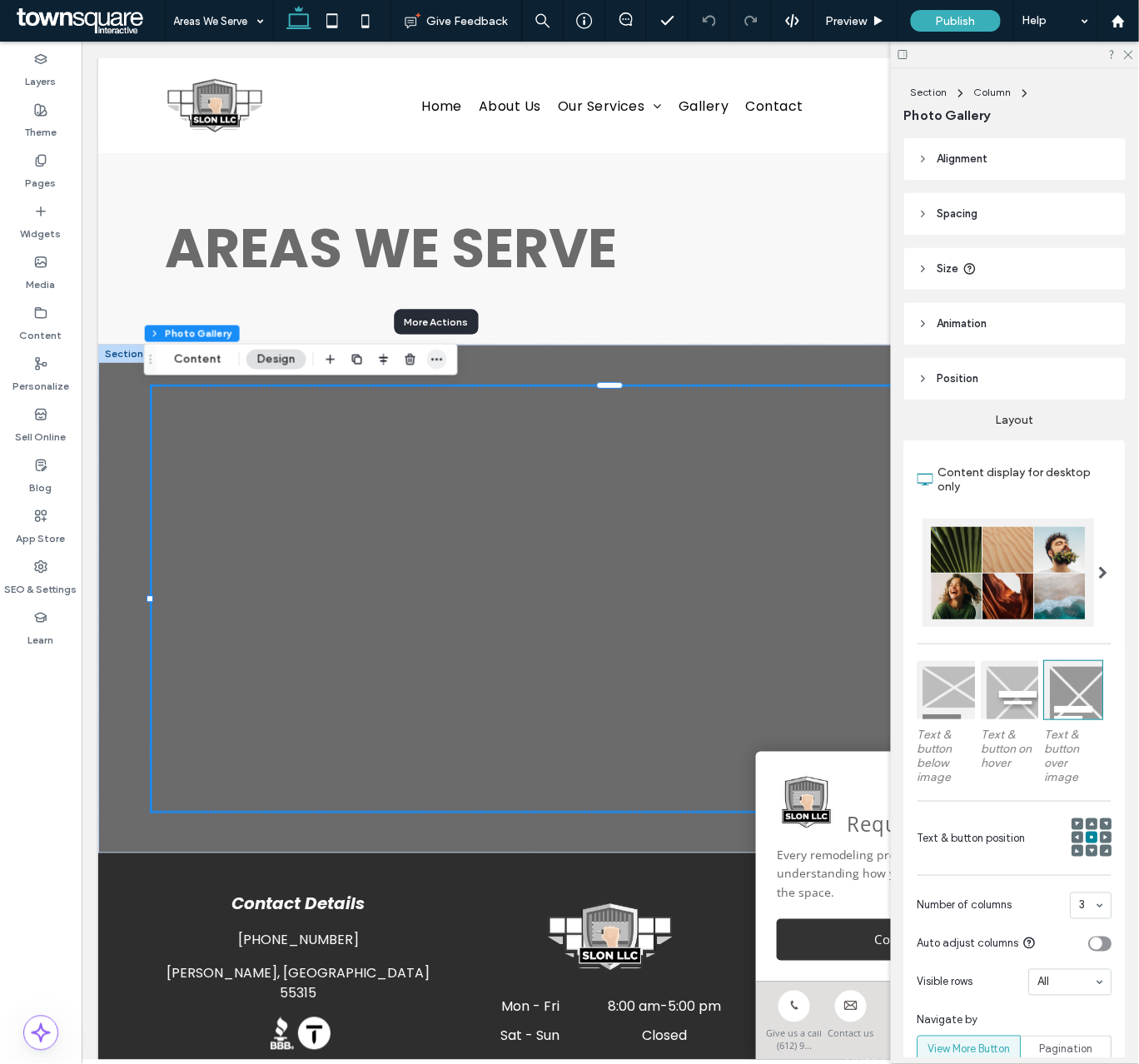
click at [430, 356] on icon "button" at bounding box center [436, 359] width 13 height 13
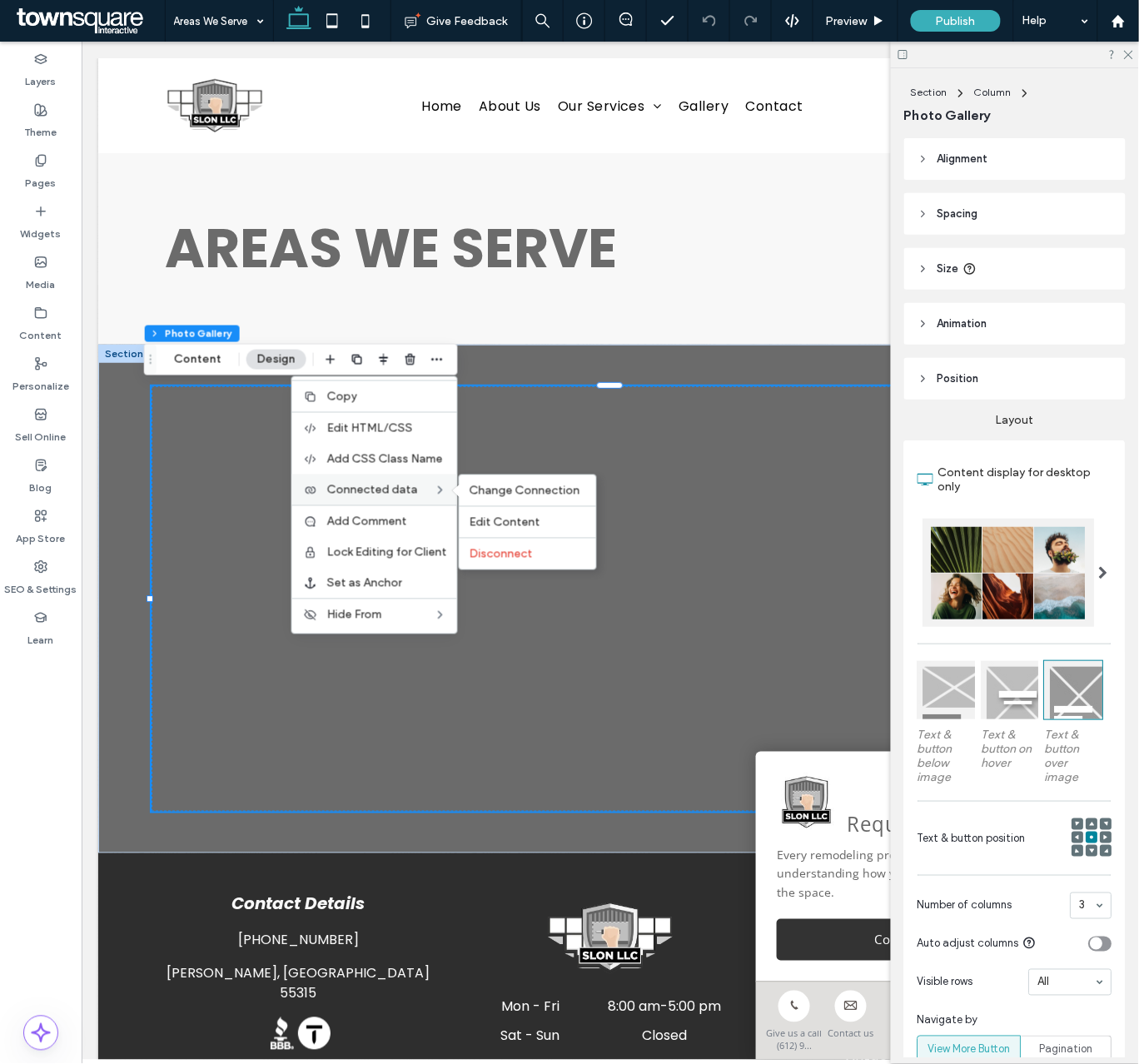
click at [391, 487] on span "Connected data" at bounding box center [372, 489] width 90 height 14
click at [513, 522] on span "Edit Content" at bounding box center [505, 522] width 71 height 14
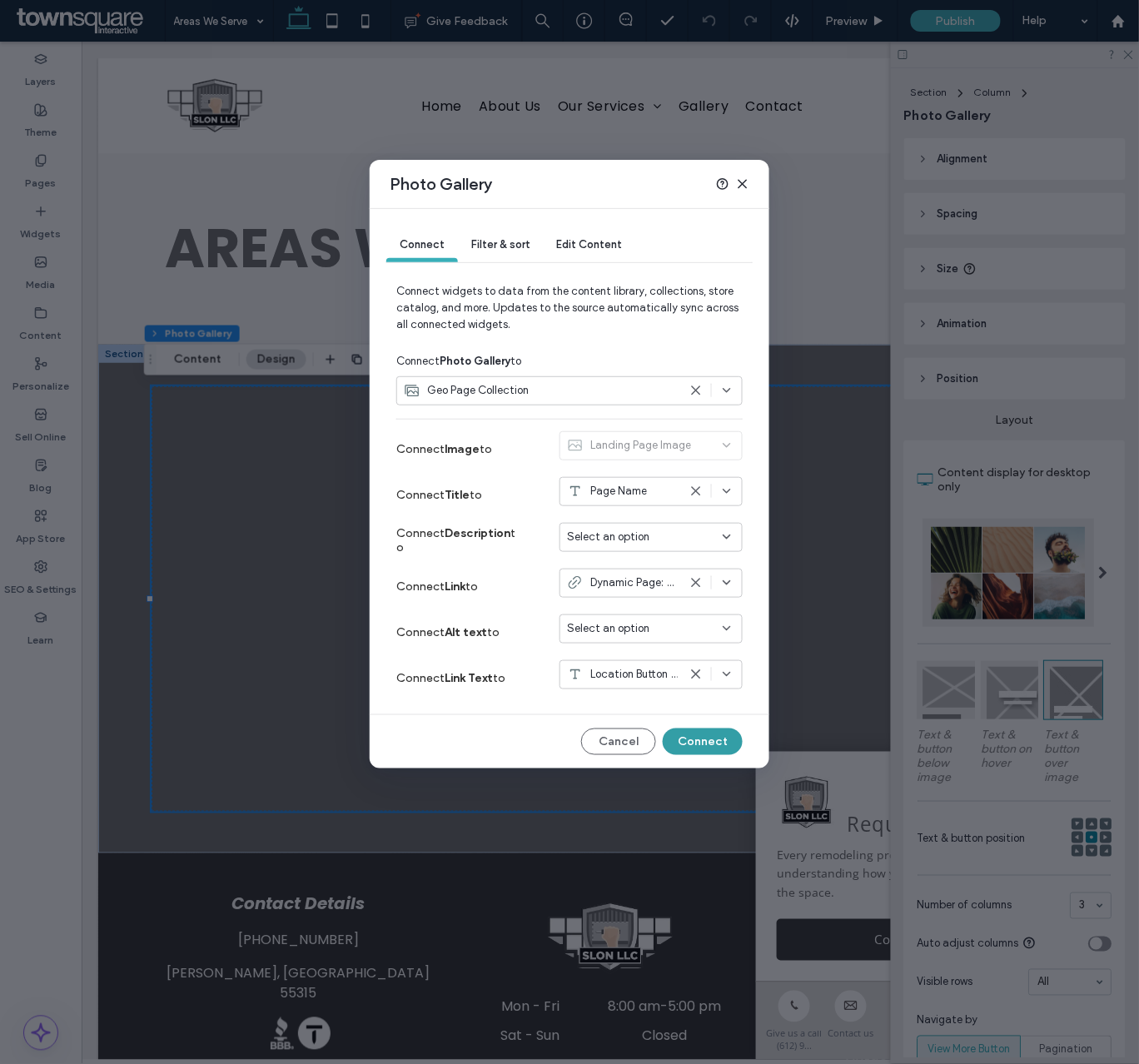
click at [695, 750] on button "Connect" at bounding box center [702, 741] width 80 height 27
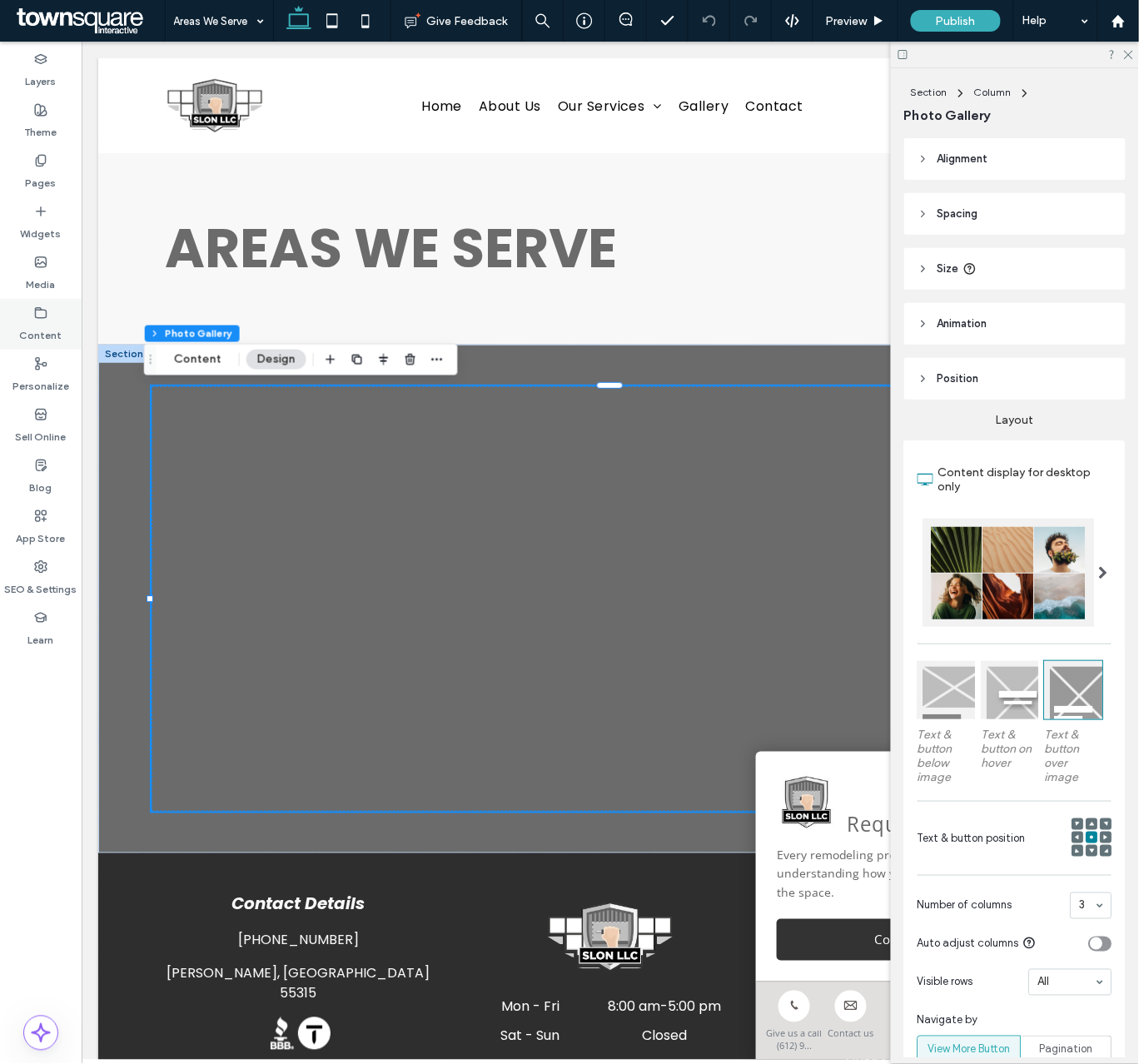
click at [44, 320] on label "Content" at bounding box center [40, 331] width 42 height 23
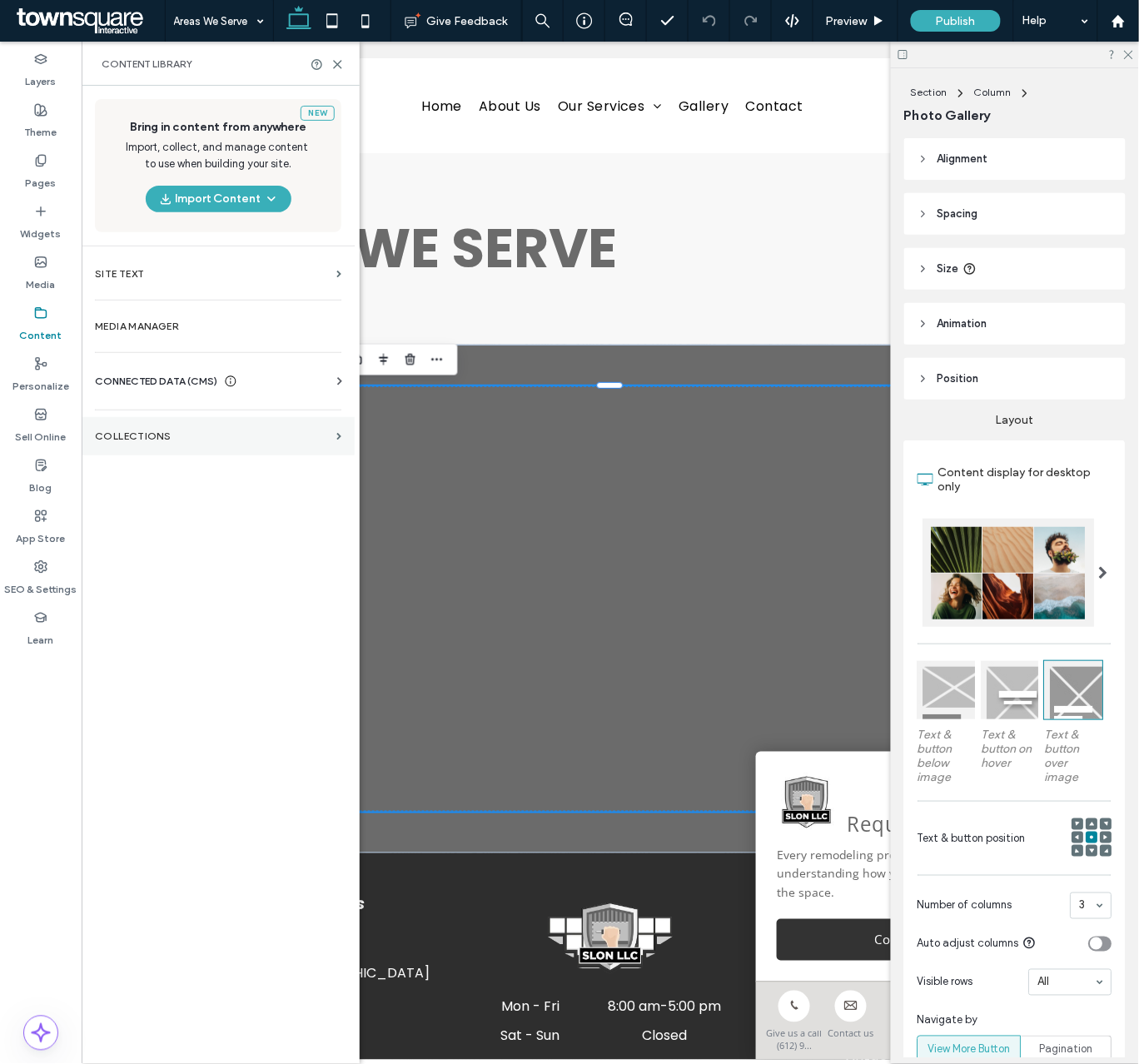
click at [227, 439] on label "Collections" at bounding box center [212, 436] width 234 height 12
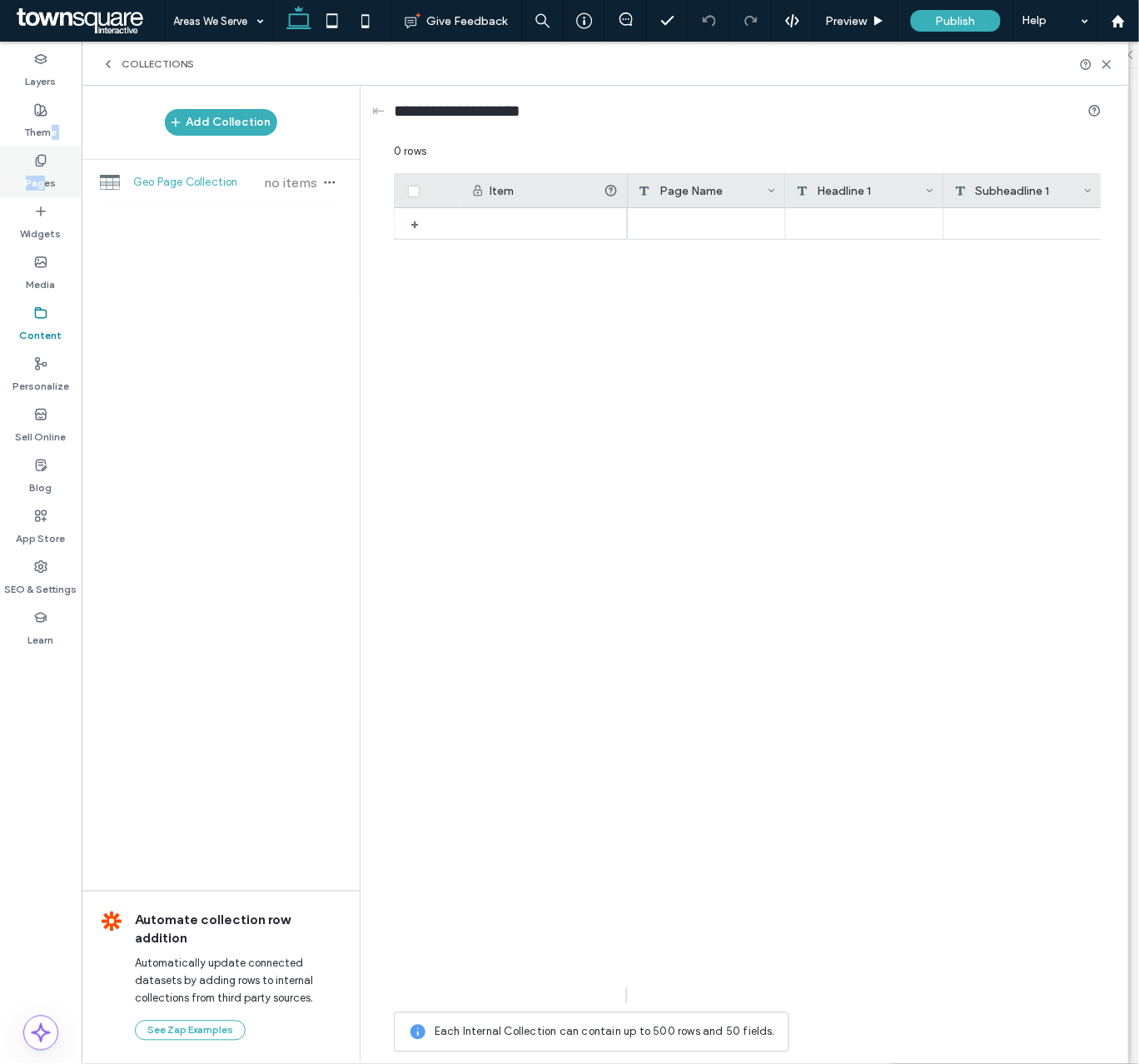
drag, startPoint x: 53, startPoint y: 139, endPoint x: 46, endPoint y: 177, distance: 38.6
click at [46, 177] on div "Layers Theme Pages Widgets Media Content Personalize Sell Online Blog App Store…" at bounding box center [40, 552] width 82 height 1022
click at [46, 177] on label "Pages" at bounding box center [41, 178] width 31 height 23
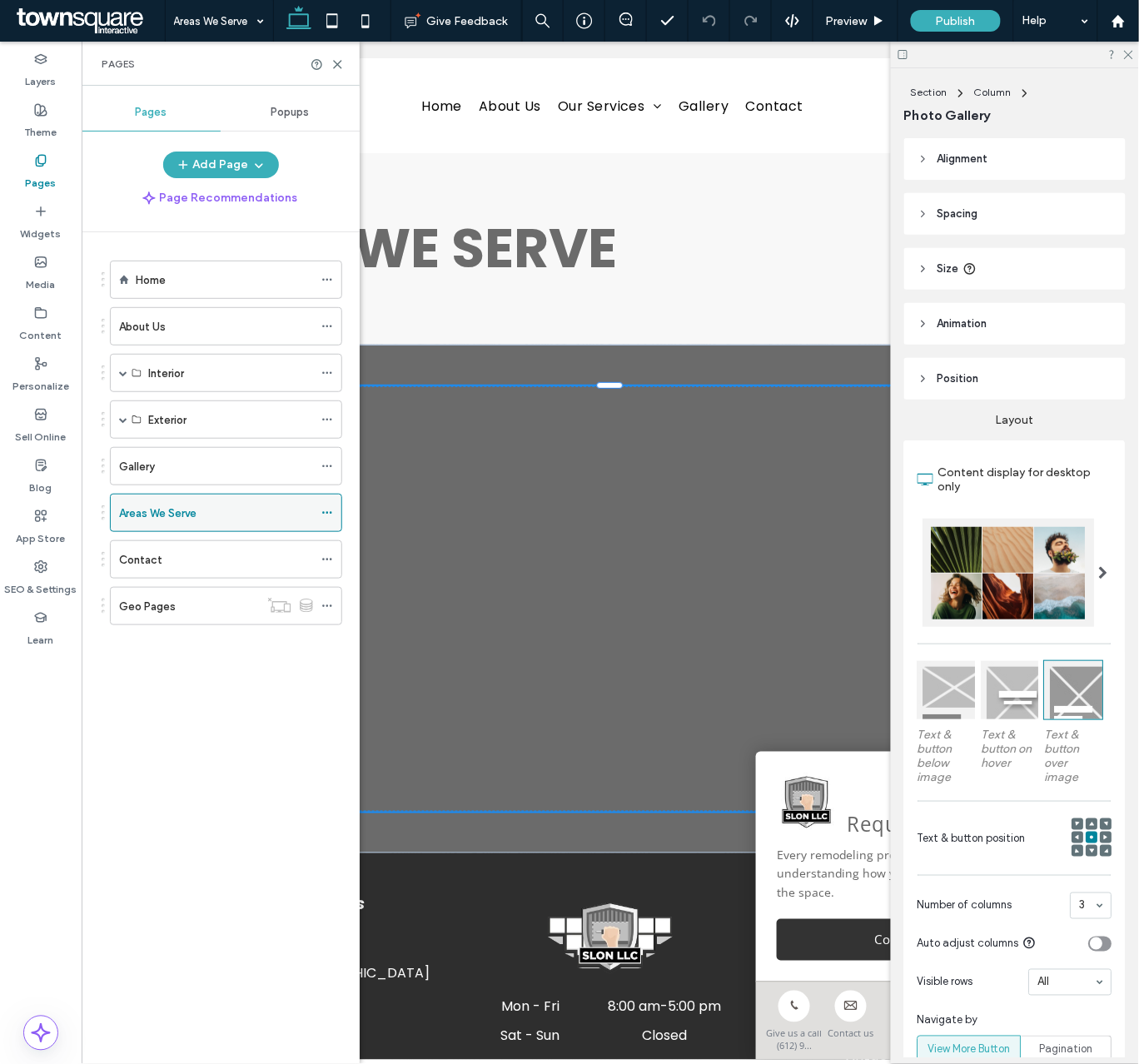
click at [326, 510] on icon at bounding box center [327, 513] width 12 height 12
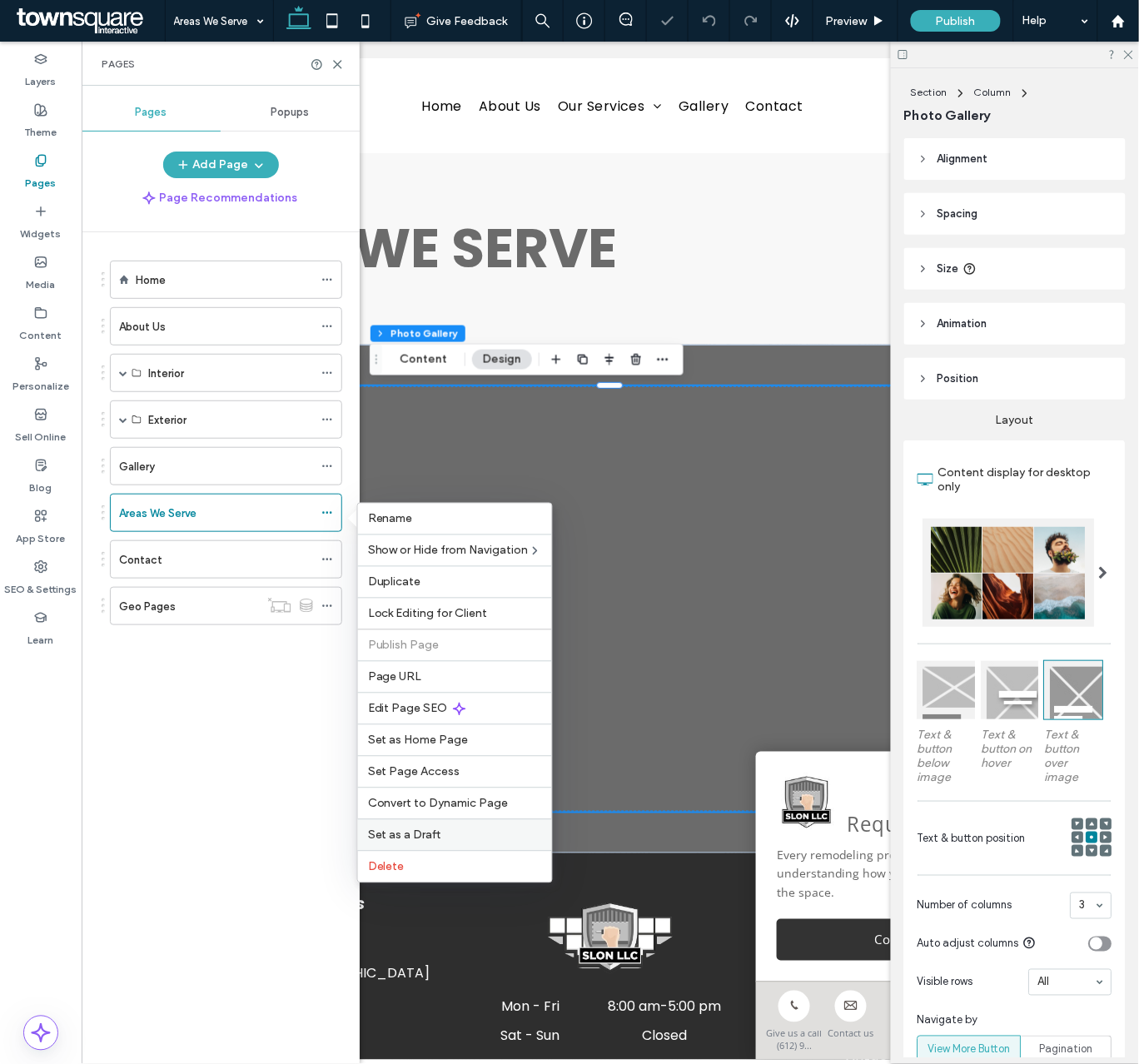
click at [413, 841] on span "Set as a Draft" at bounding box center [404, 835] width 73 height 14
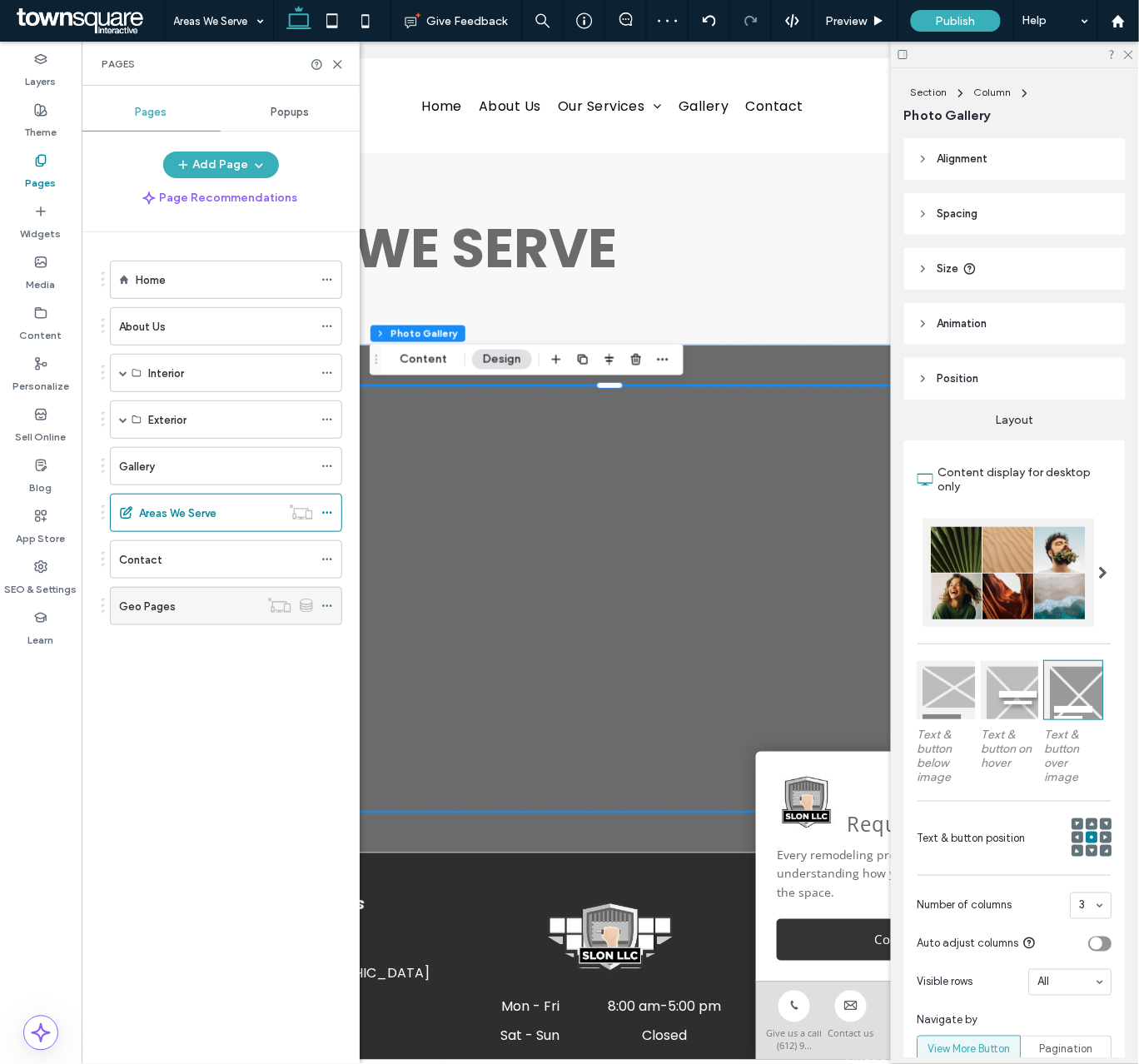
click at [329, 612] on icon at bounding box center [327, 607] width 12 height 12
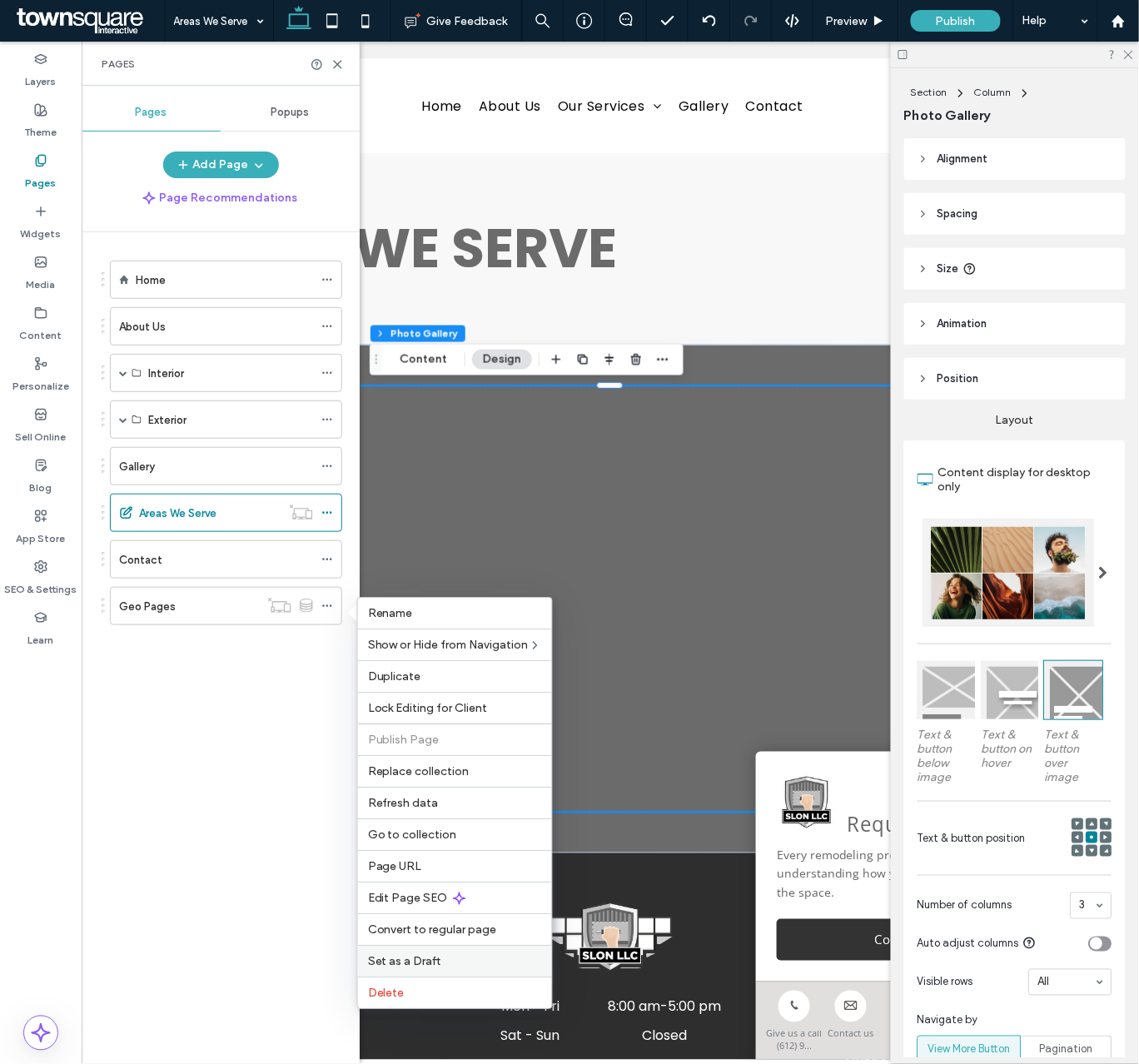
click at [452, 968] on label "Set as a Draft" at bounding box center [455, 961] width 174 height 14
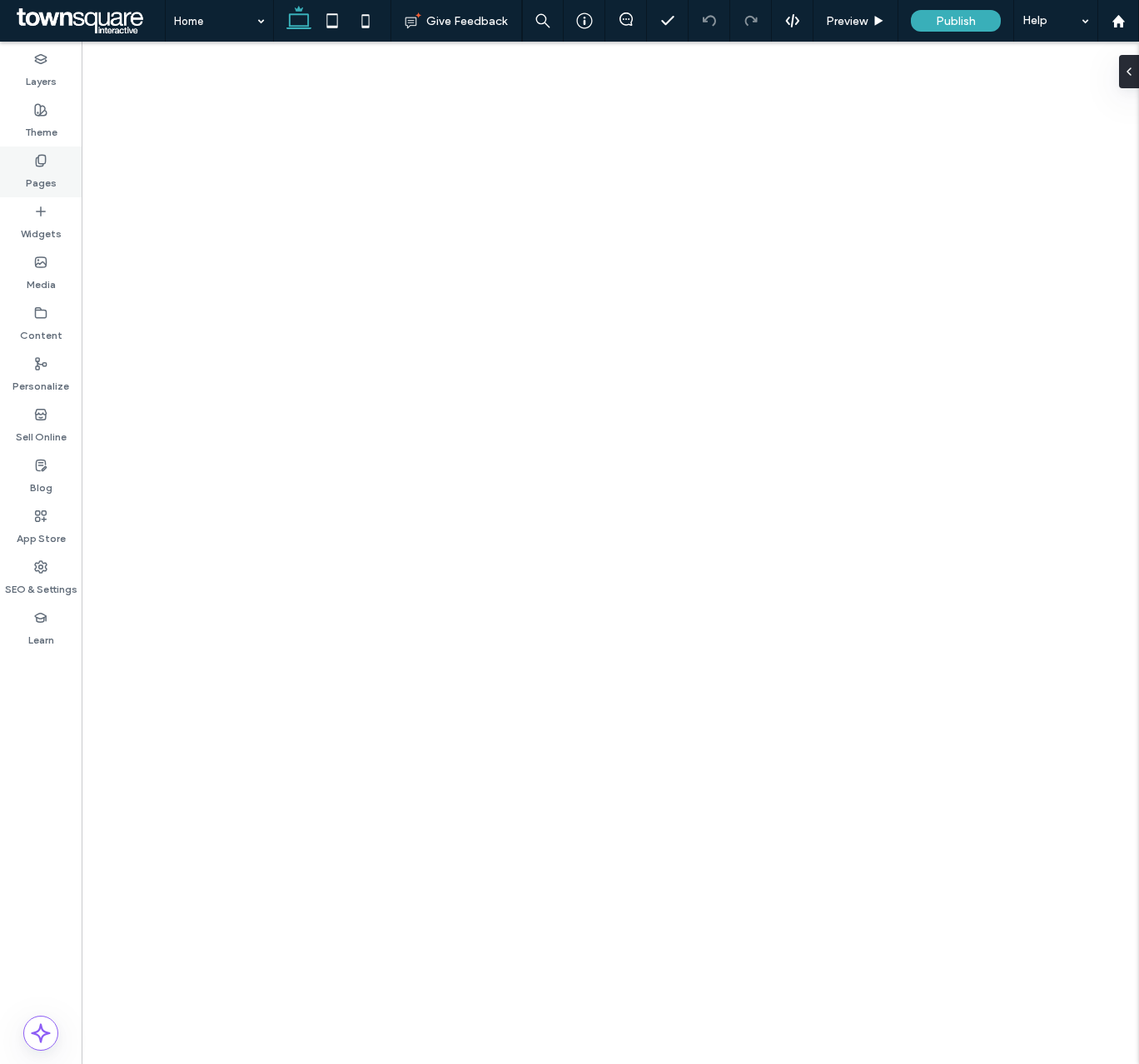
drag, startPoint x: 0, startPoint y: 0, endPoint x: 52, endPoint y: 169, distance: 176.8
click at [52, 169] on label "Pages" at bounding box center [41, 178] width 31 height 23
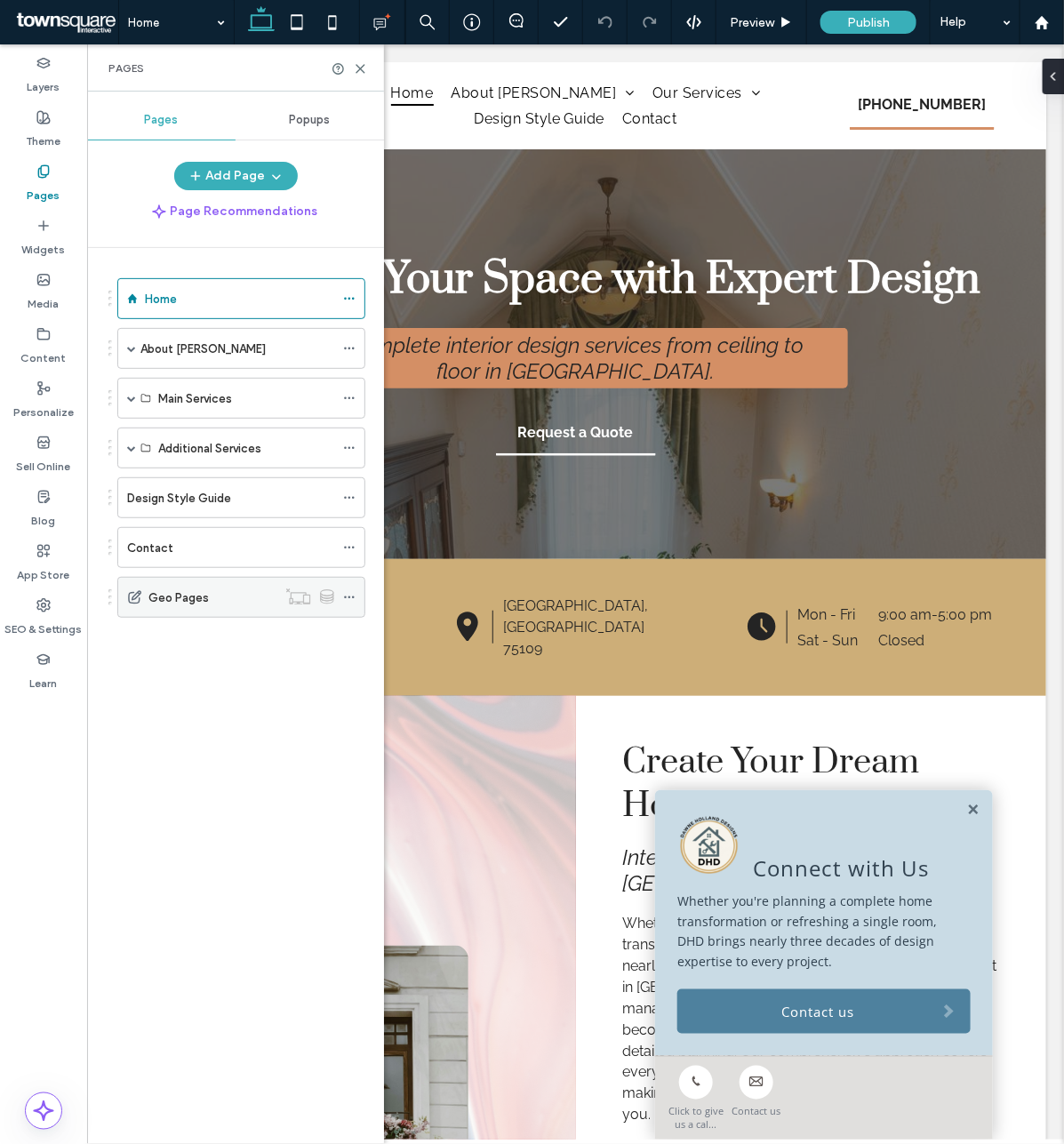
click at [355, 596] on icon at bounding box center [350, 597] width 13 height 13
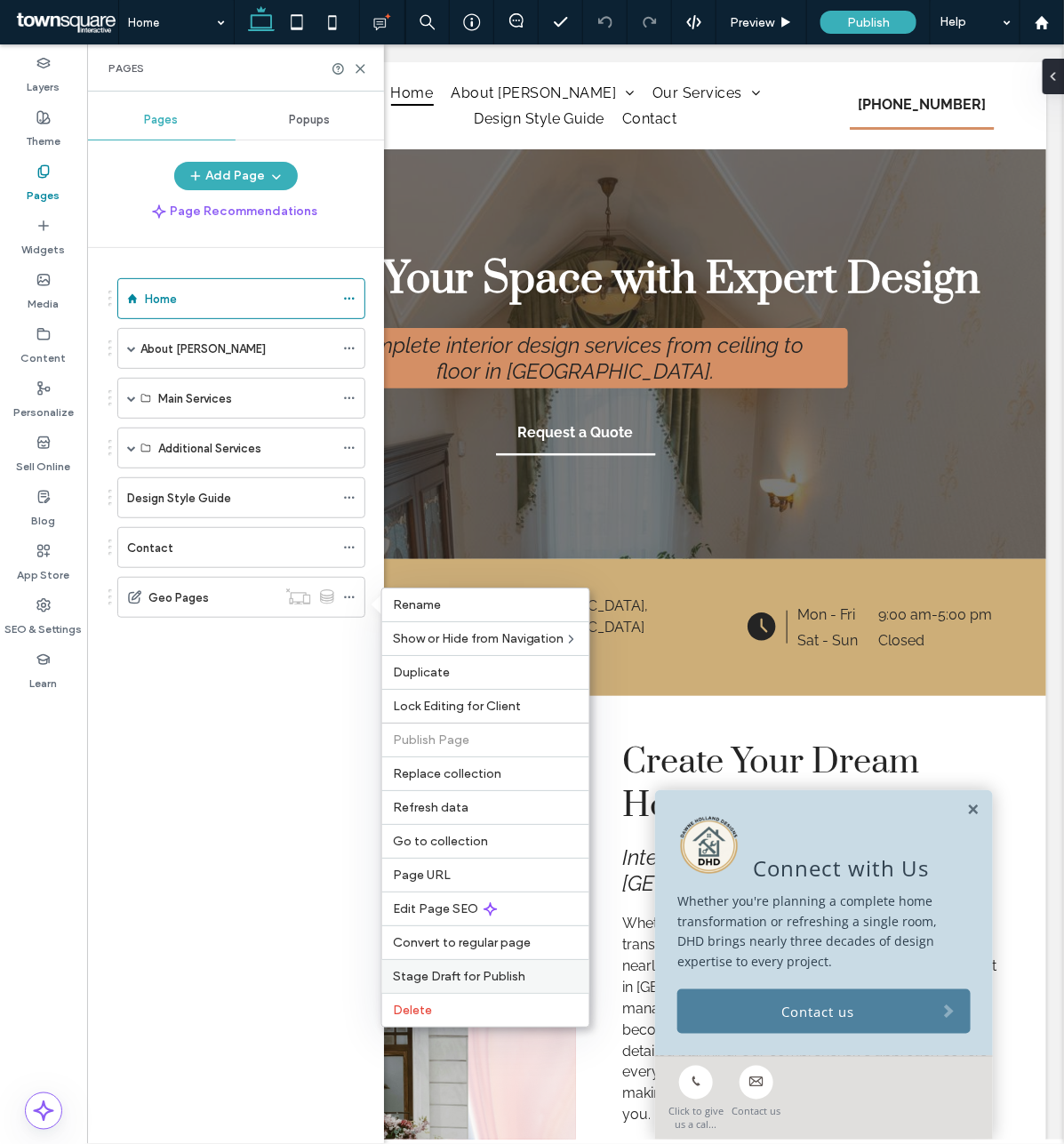
click at [459, 983] on span "Stage Draft for Publish" at bounding box center [459, 976] width 133 height 15
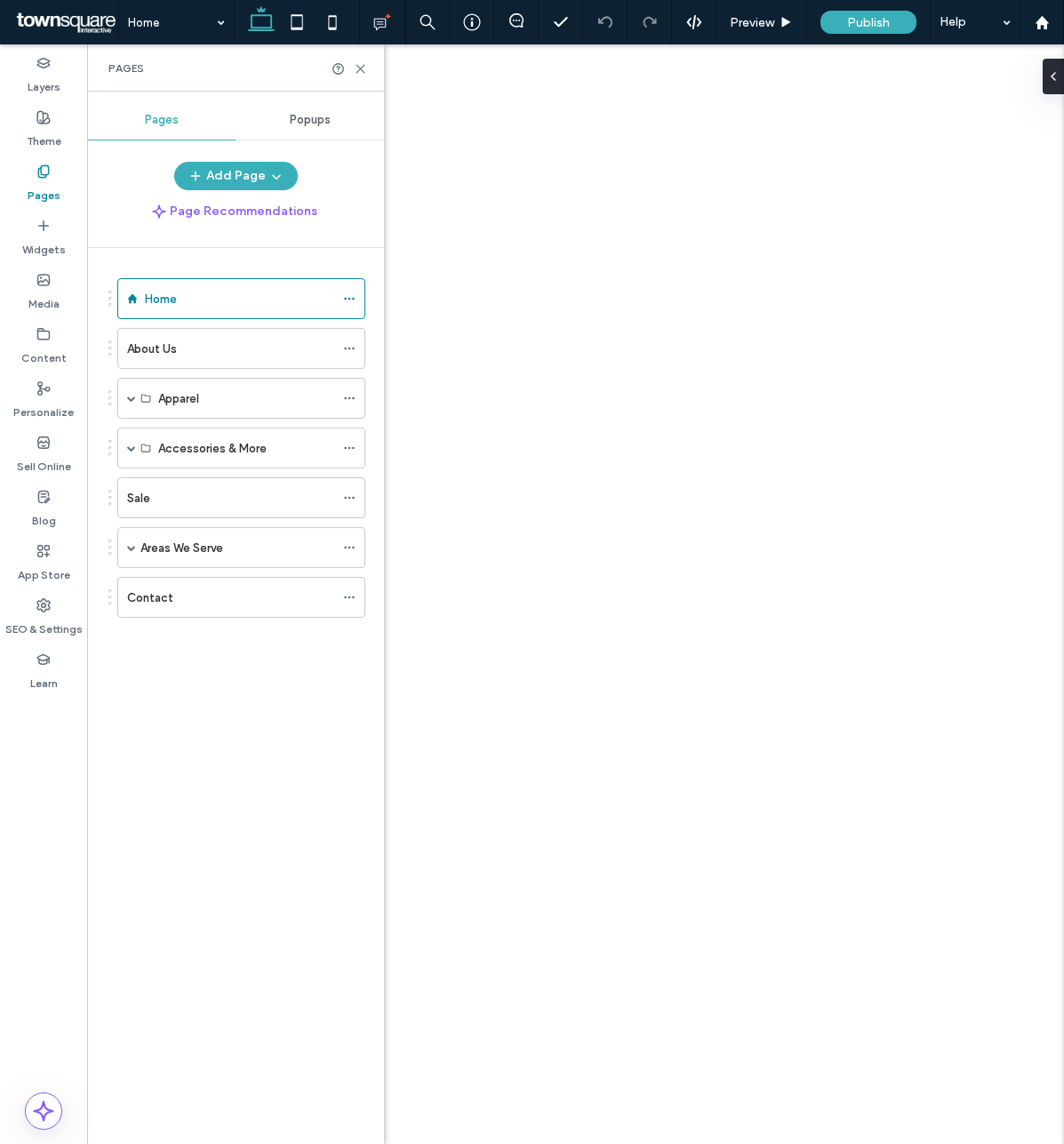
click at [138, 538] on div "Areas We Serve" at bounding box center [242, 548] width 249 height 40
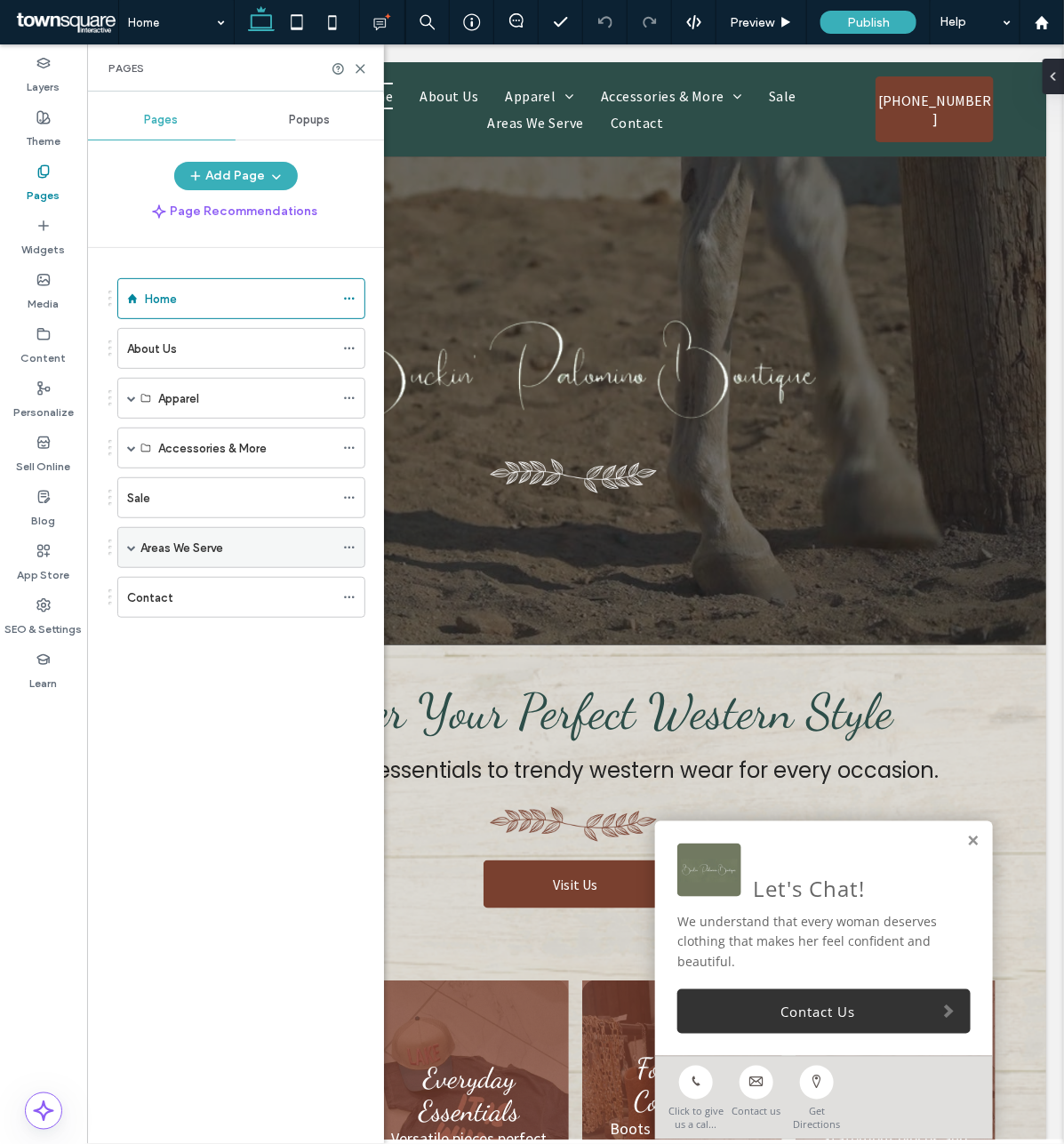
click at [131, 557] on span at bounding box center [132, 548] width 9 height 40
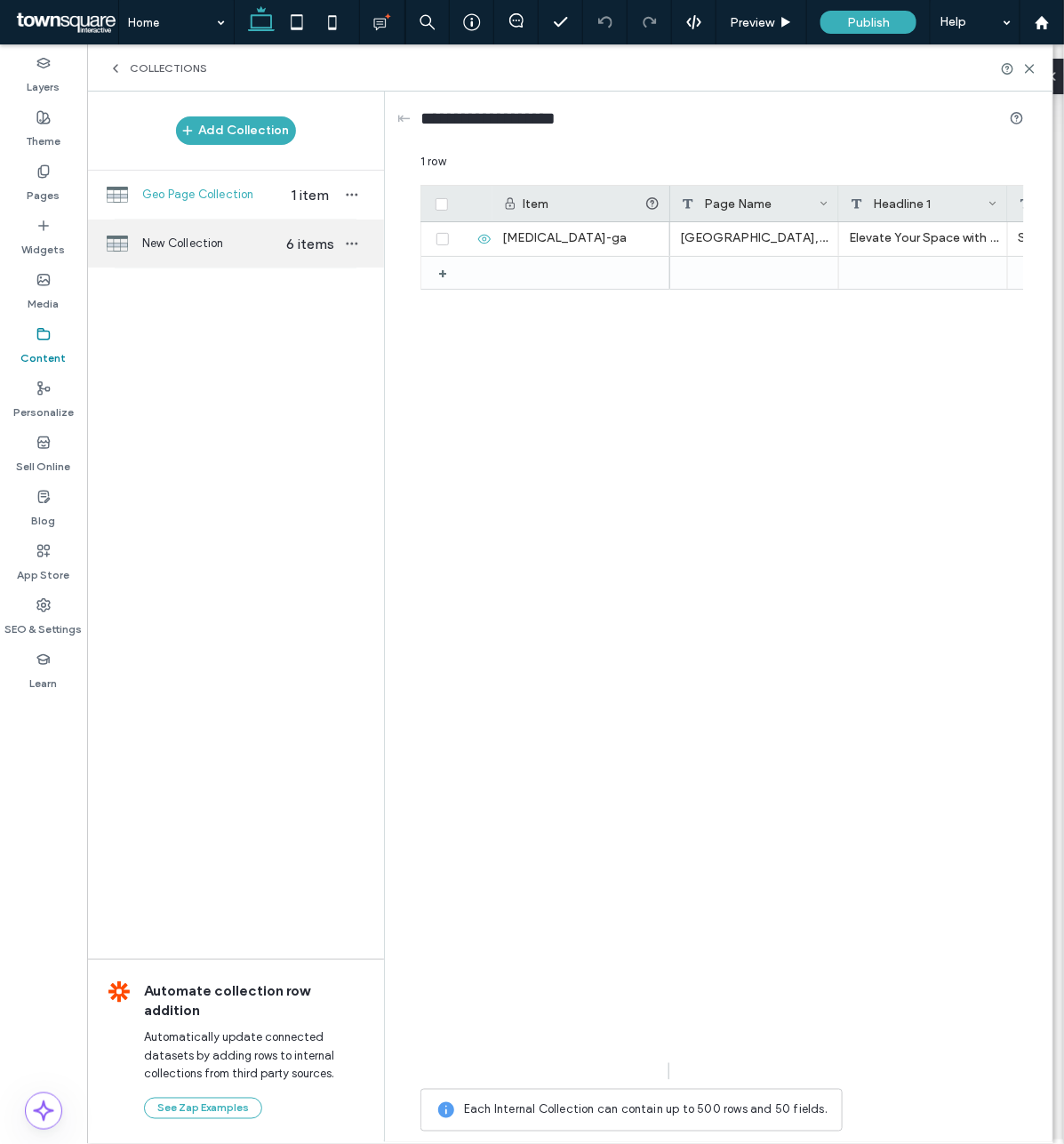
click at [204, 262] on div "New Collection 6 items" at bounding box center [236, 244] width 297 height 48
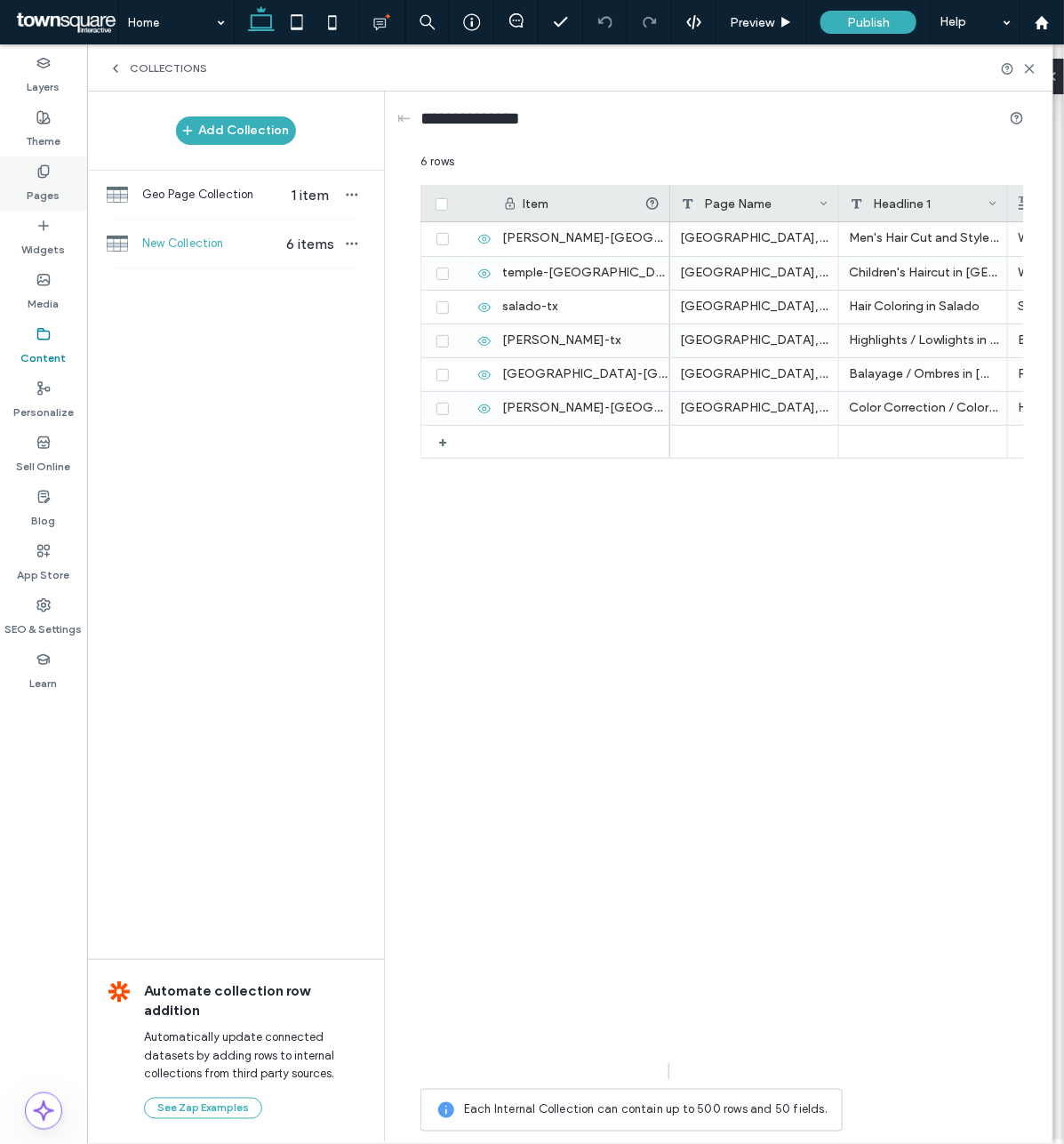
click at [28, 202] on label "Pages" at bounding box center [44, 191] width 33 height 25
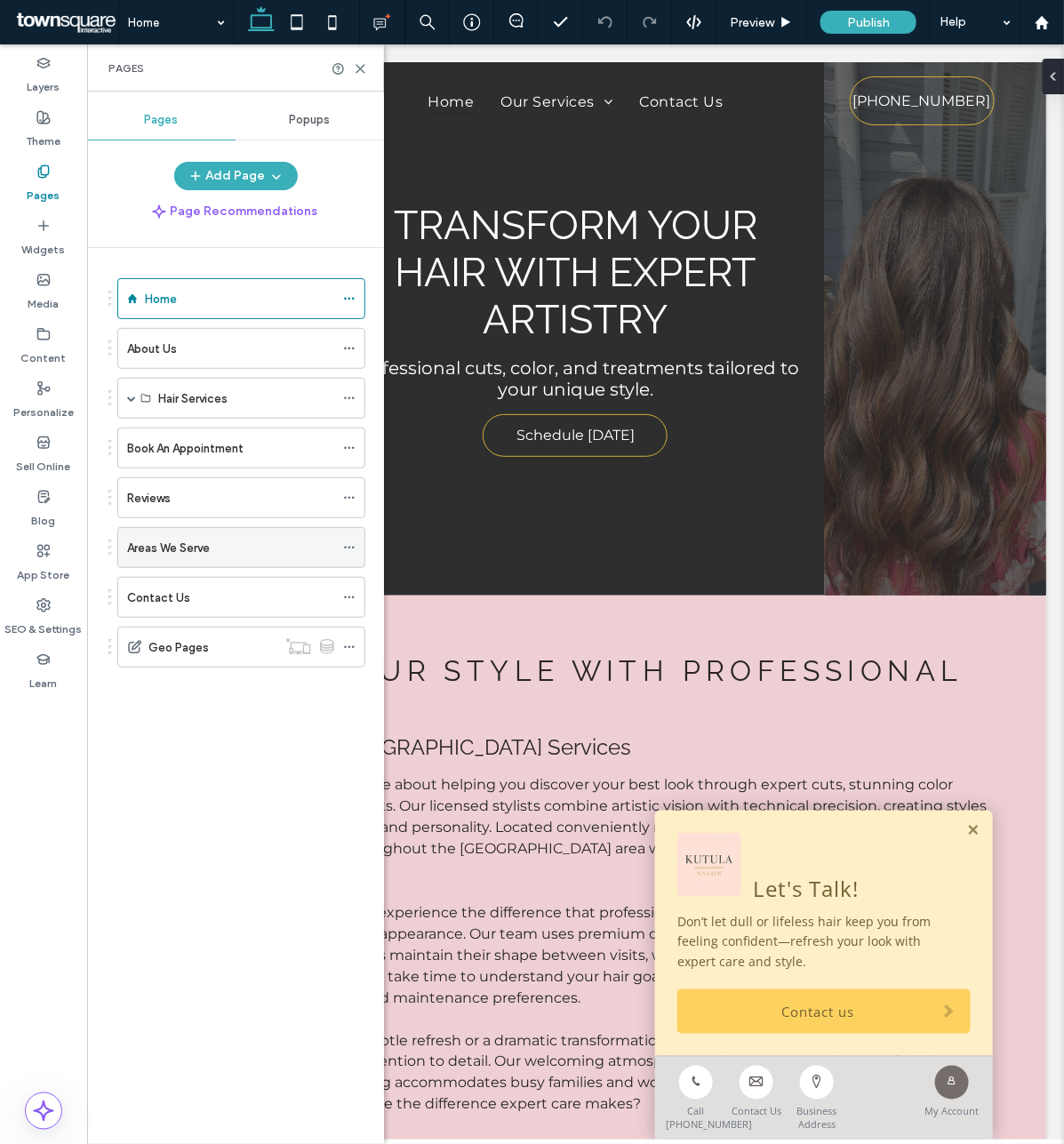
click at [216, 563] on div "Areas We Serve" at bounding box center [230, 548] width 207 height 40
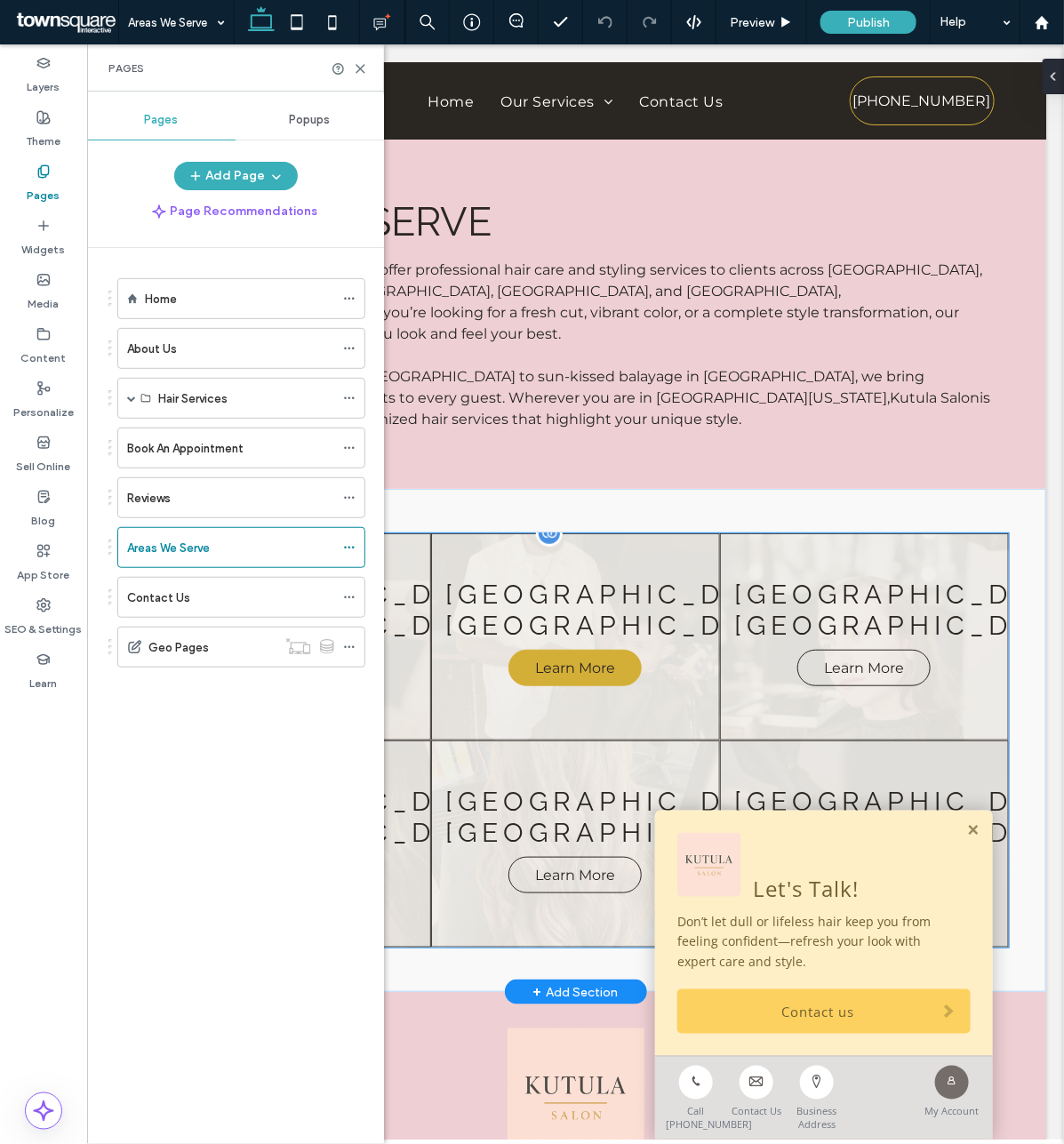
click at [566, 650] on span "Learn More" at bounding box center [574, 667] width 116 height 35
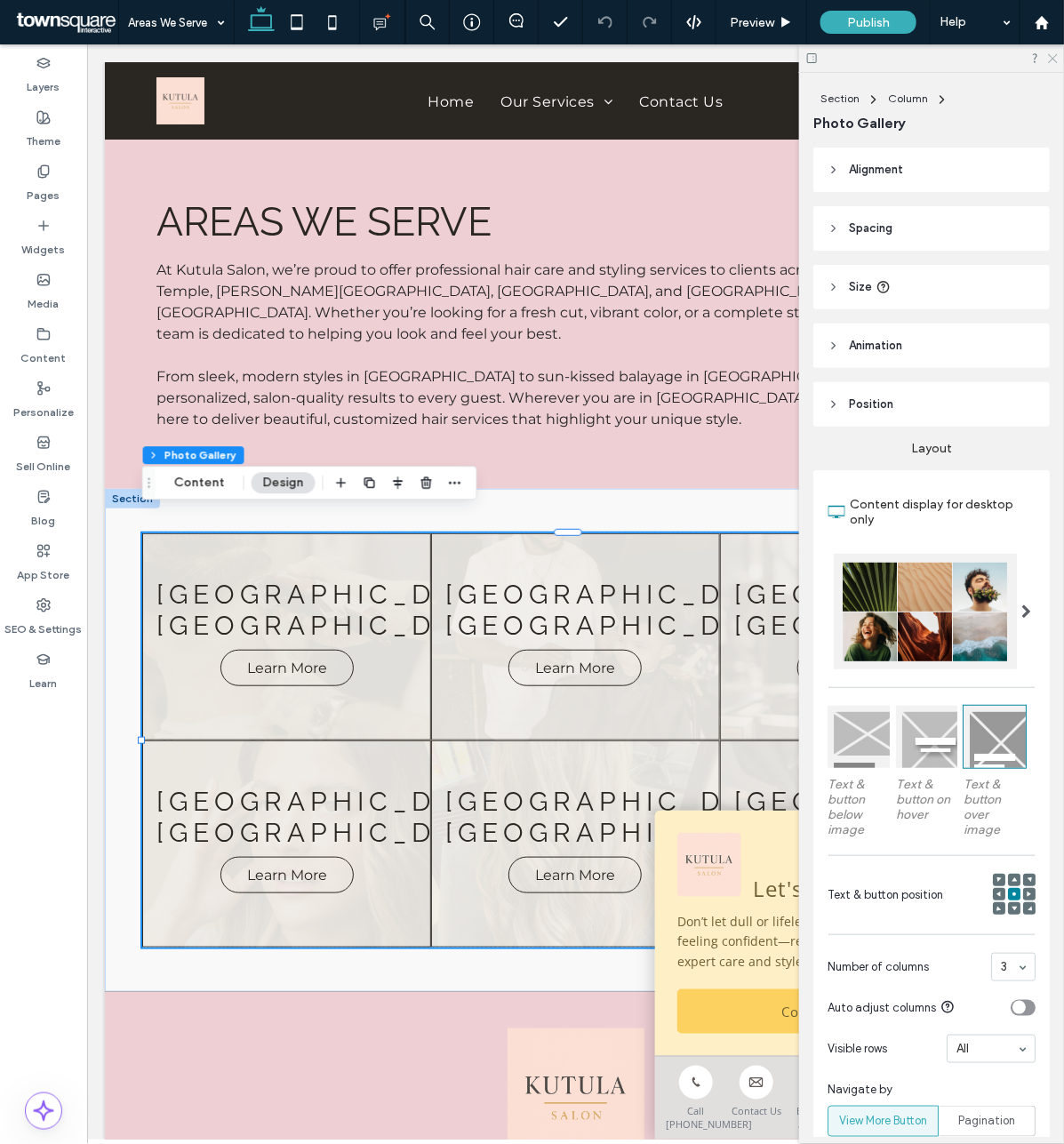
click at [1056, 56] on use at bounding box center [1053, 59] width 10 height 10
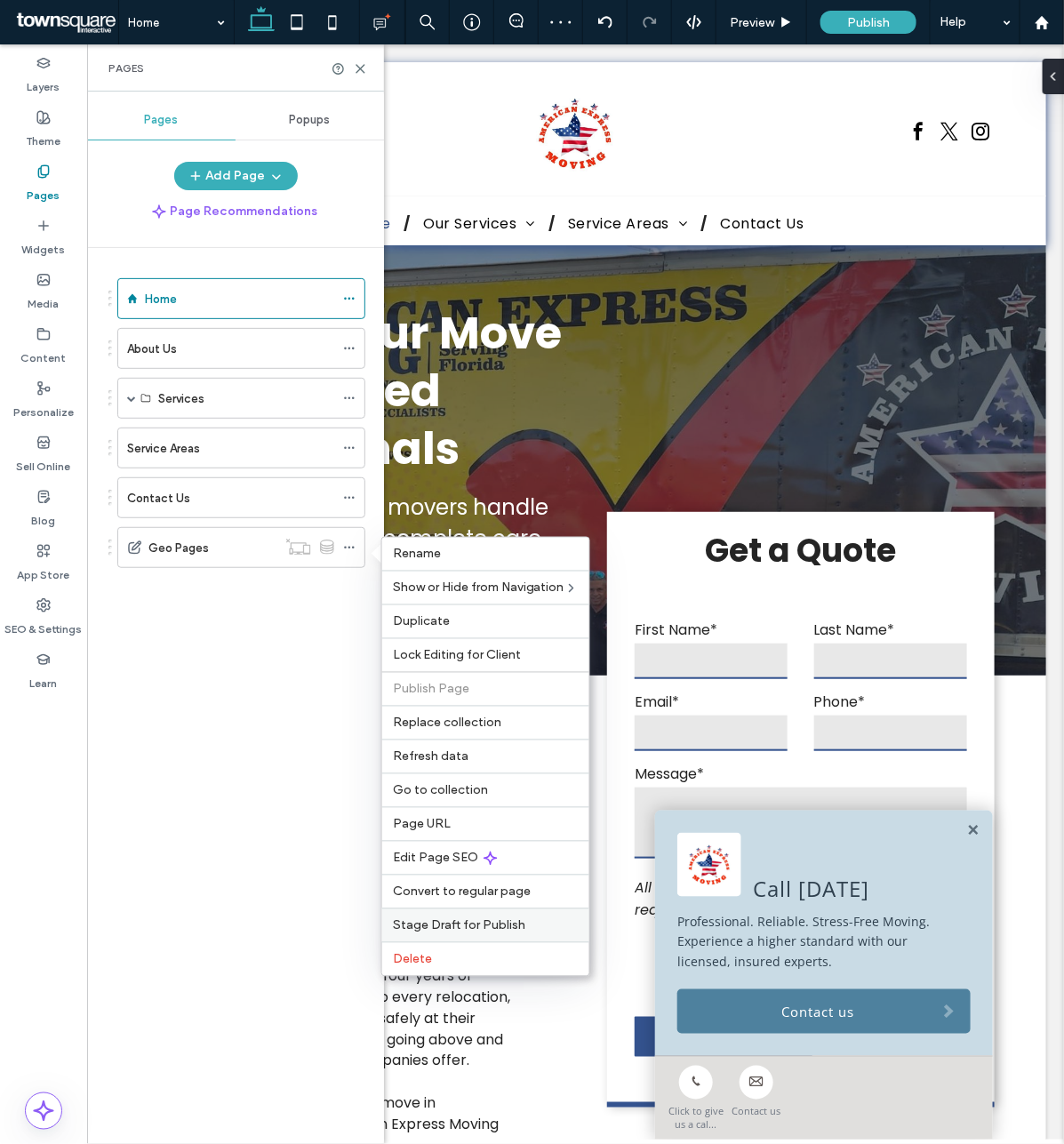
click at [447, 932] on span "Stage Draft for Publish" at bounding box center [459, 926] width 133 height 15
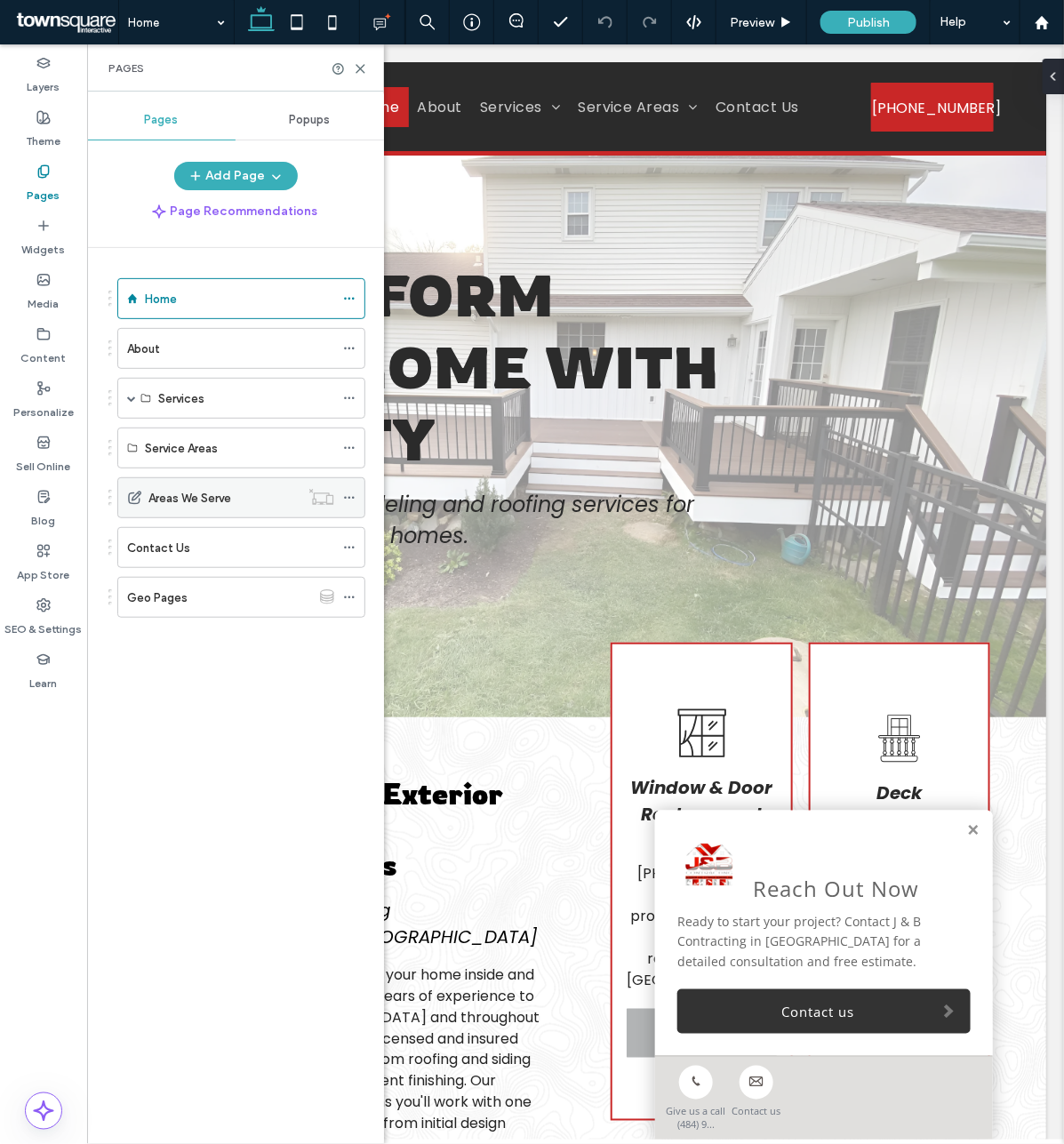
click at [184, 505] on label "Areas We Serve" at bounding box center [190, 499] width 83 height 31
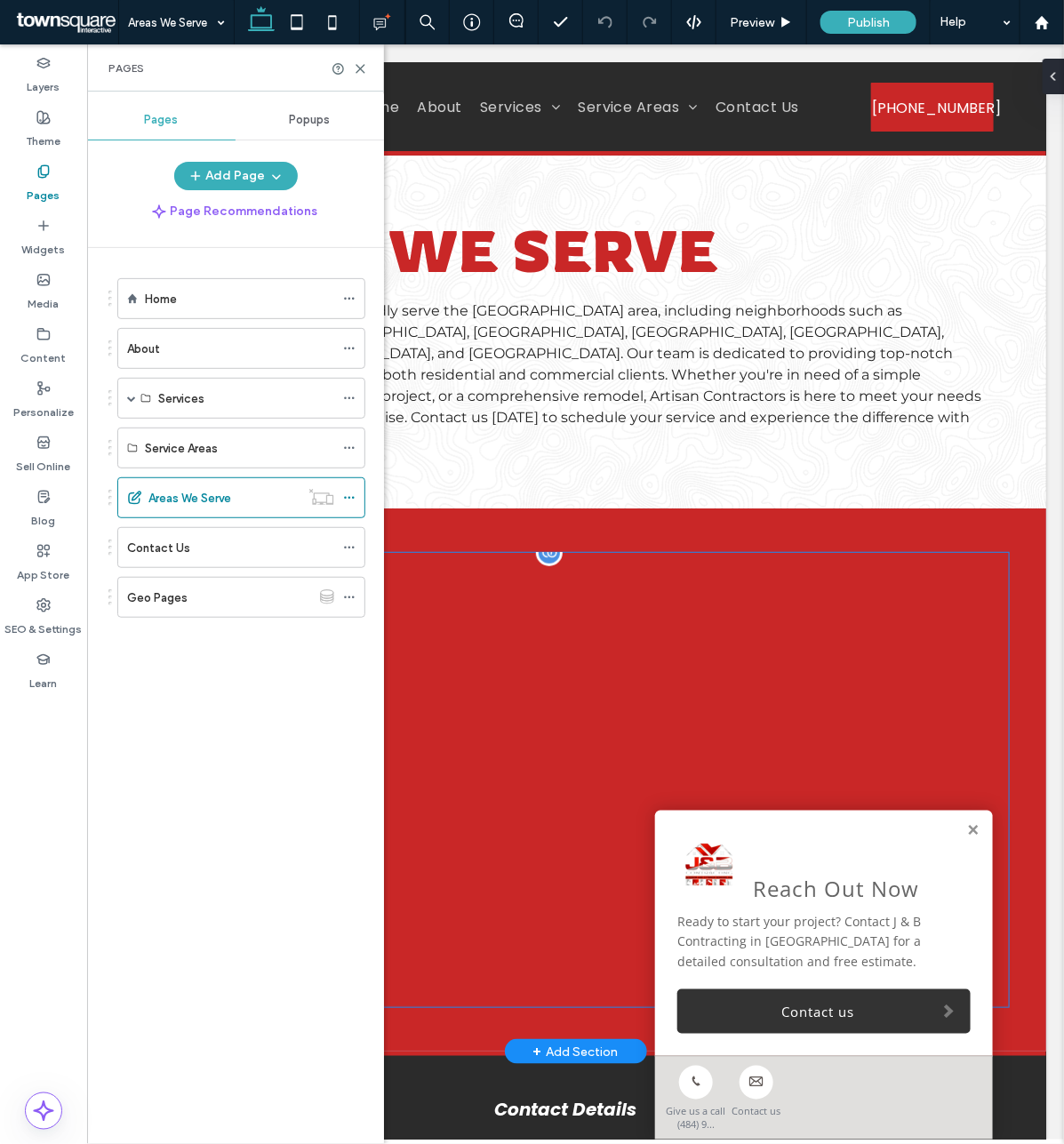
click at [619, 617] on link at bounding box center [574, 668] width 272 height 207
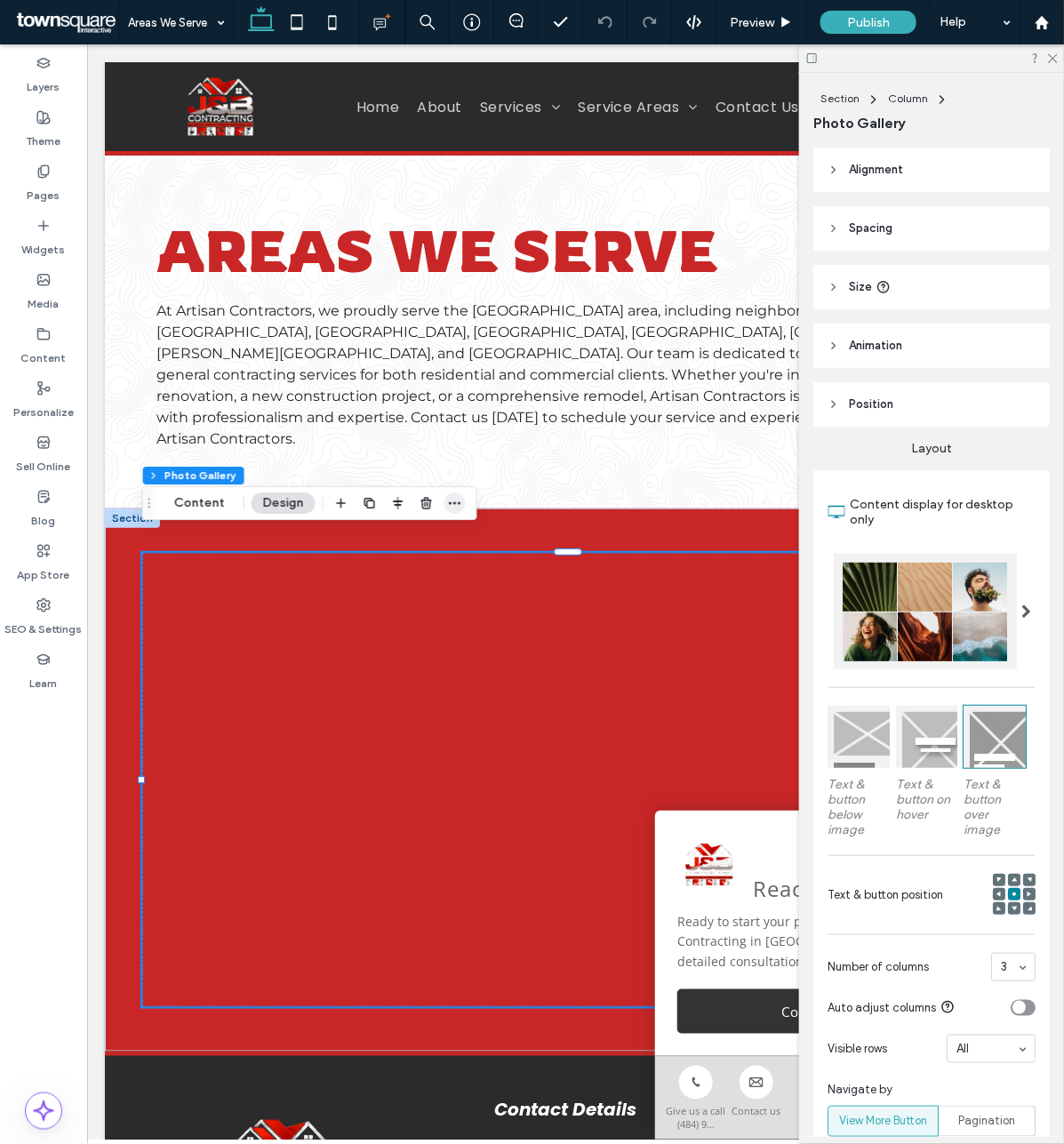
click at [449, 504] on use "button" at bounding box center [455, 503] width 12 height 3
click at [1061, 55] on div at bounding box center [932, 58] width 265 height 28
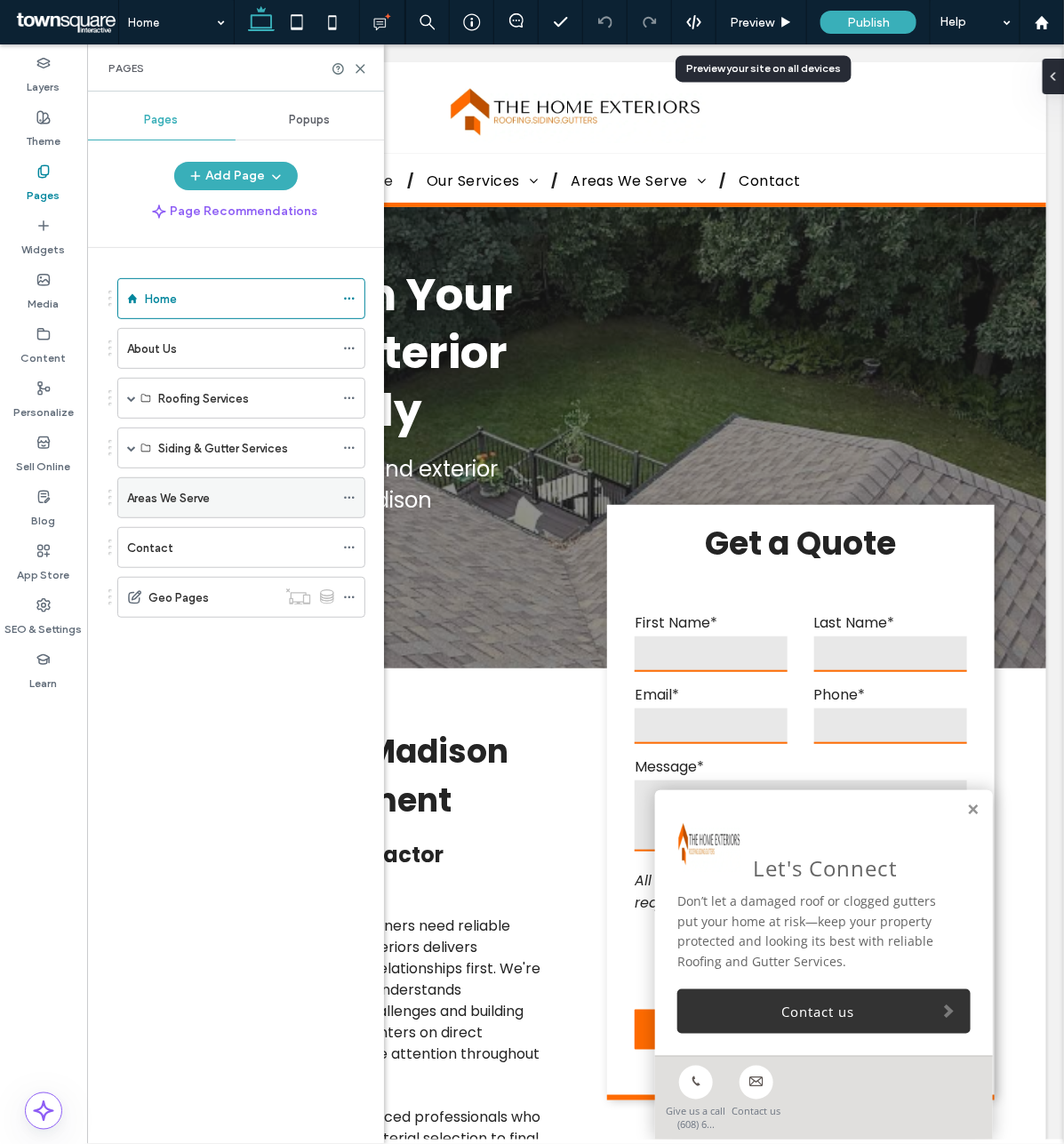
click at [169, 491] on label "Areas We Serve" at bounding box center [168, 499] width 83 height 31
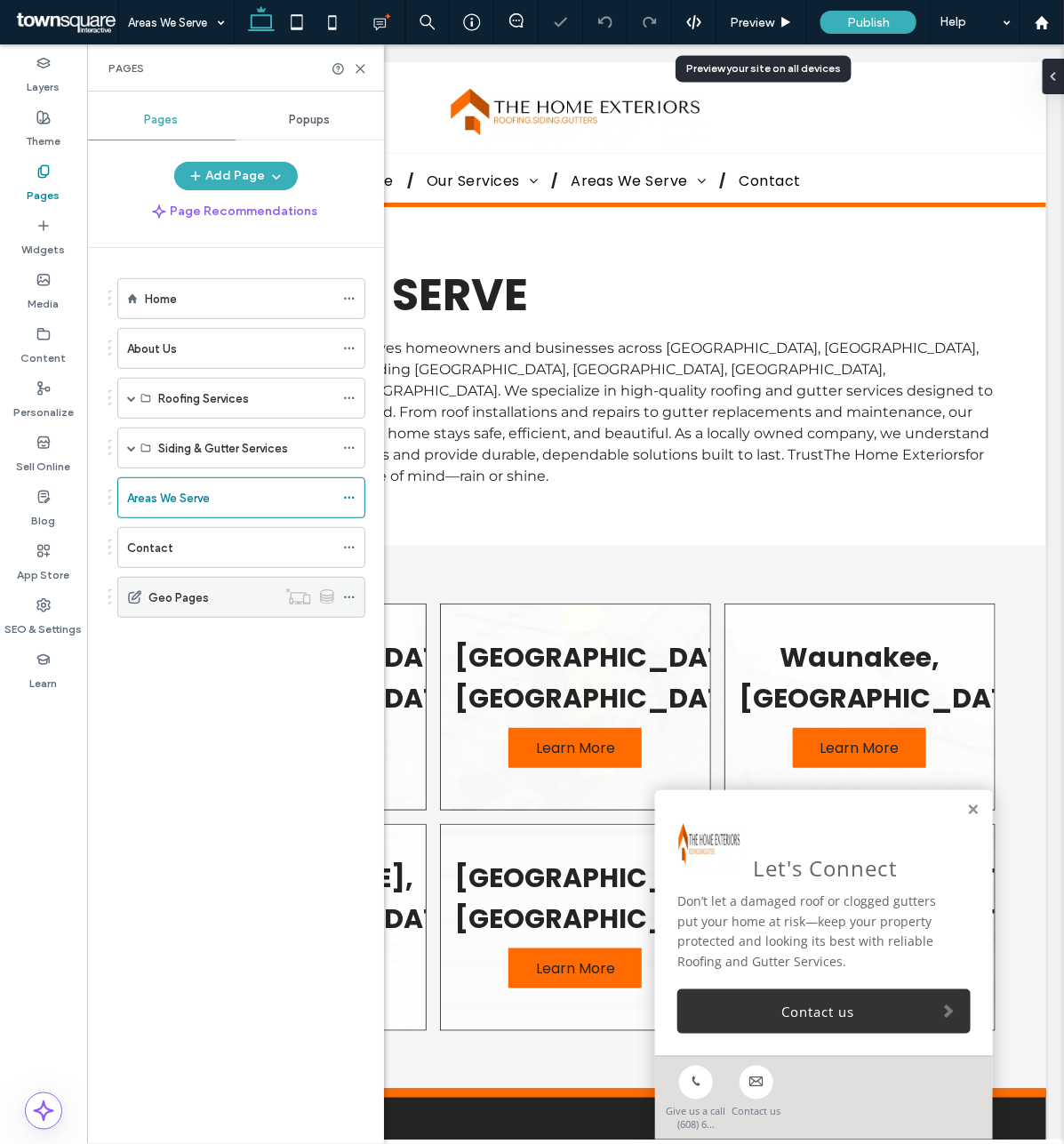
click at [350, 602] on icon at bounding box center [350, 597] width 13 height 13
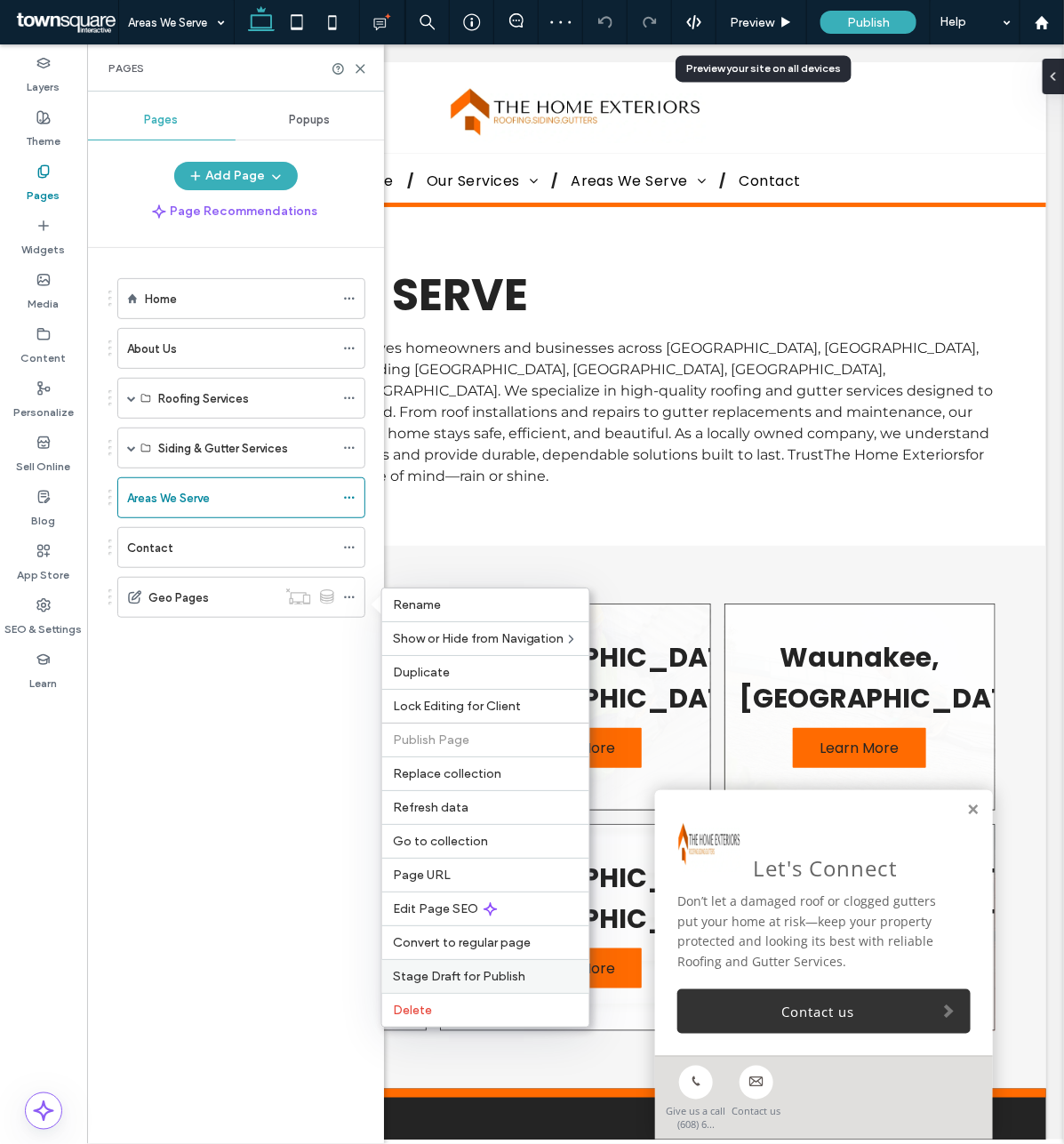
click at [449, 978] on span "Stage Draft for Publish" at bounding box center [459, 976] width 133 height 15
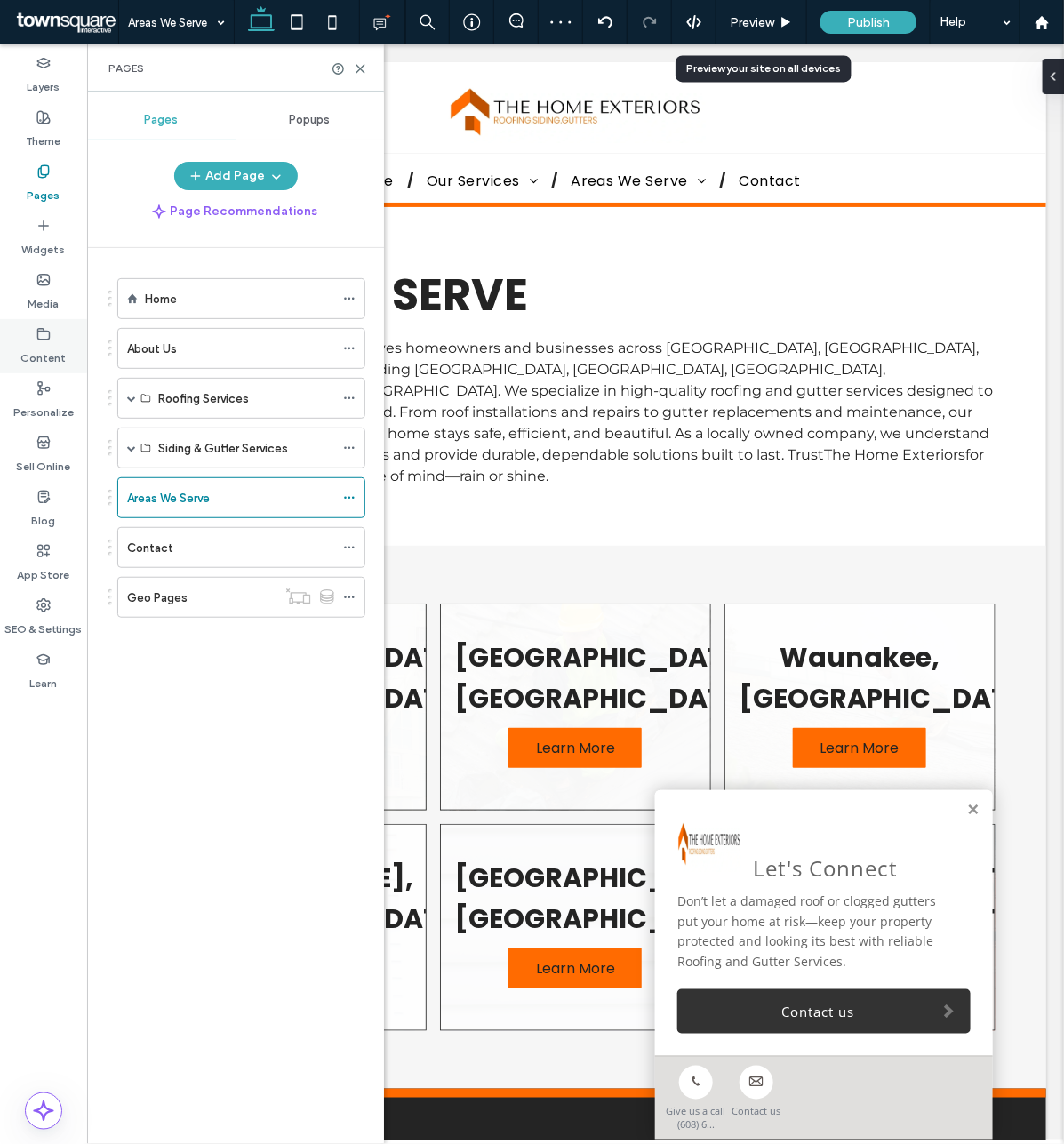
click at [42, 345] on label "Content" at bounding box center [43, 353] width 45 height 25
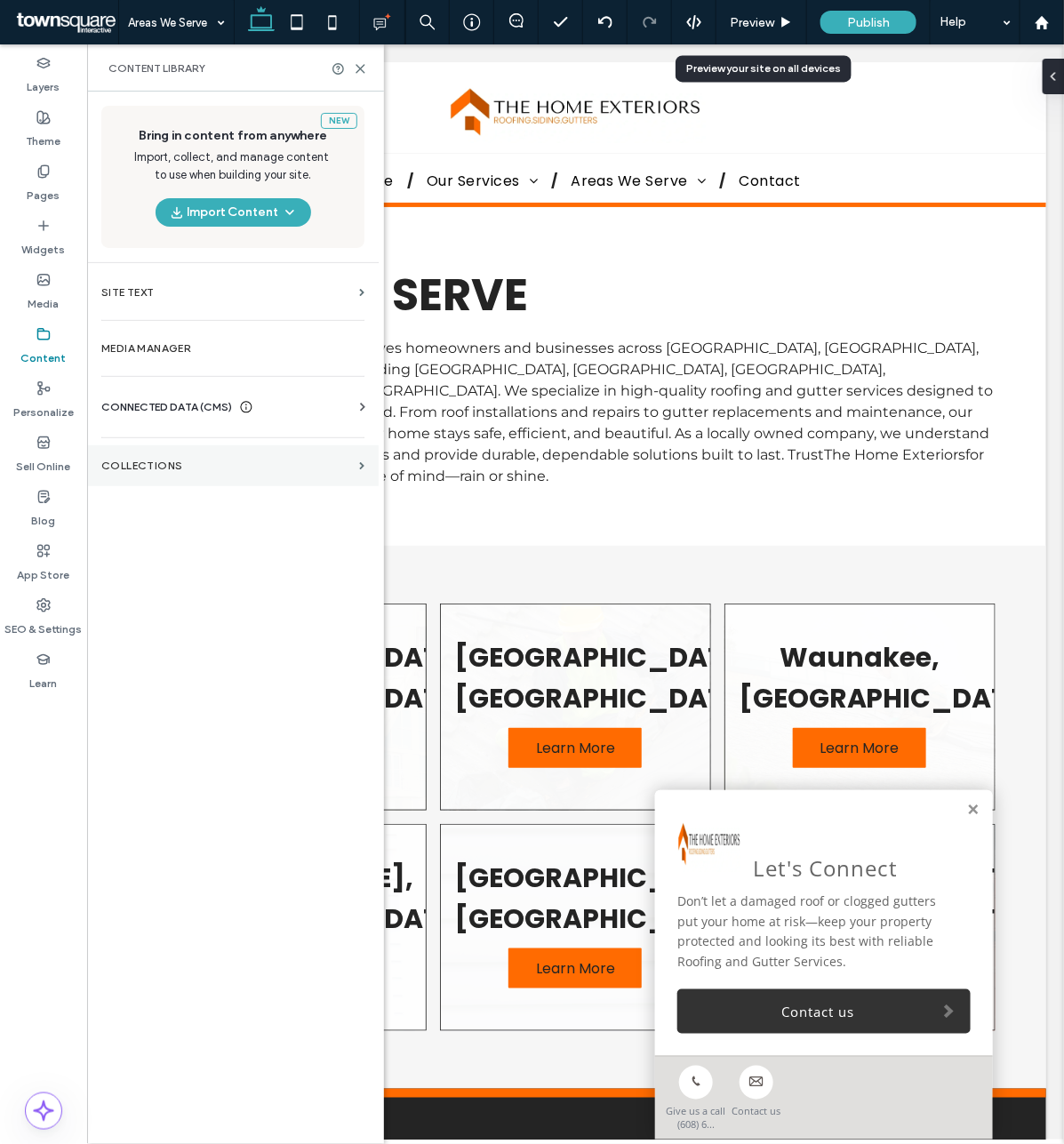
click at [197, 458] on section "Collections" at bounding box center [233, 466] width 292 height 40
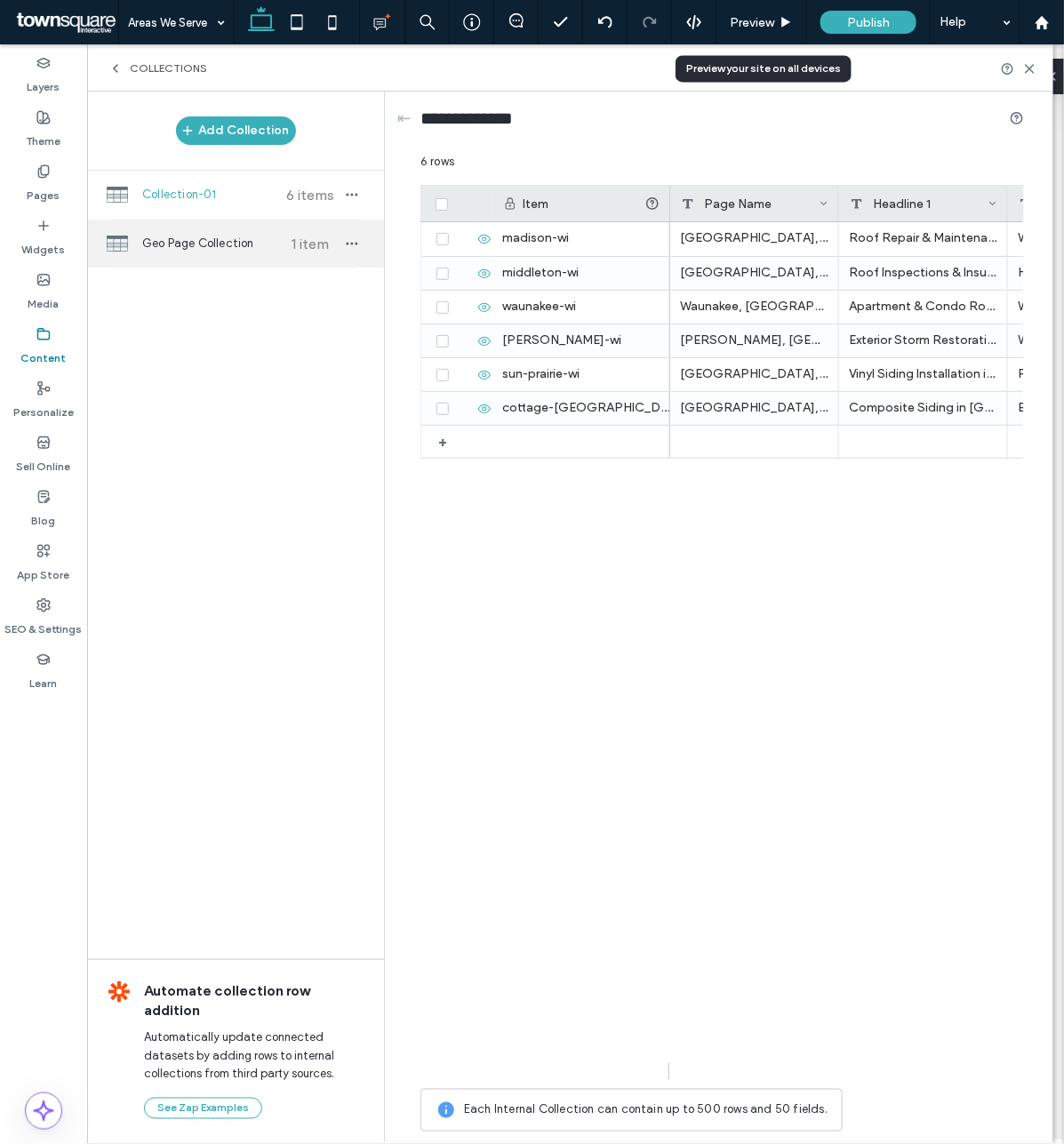
click at [188, 243] on span "Geo Page Collection" at bounding box center [209, 243] width 133 height 17
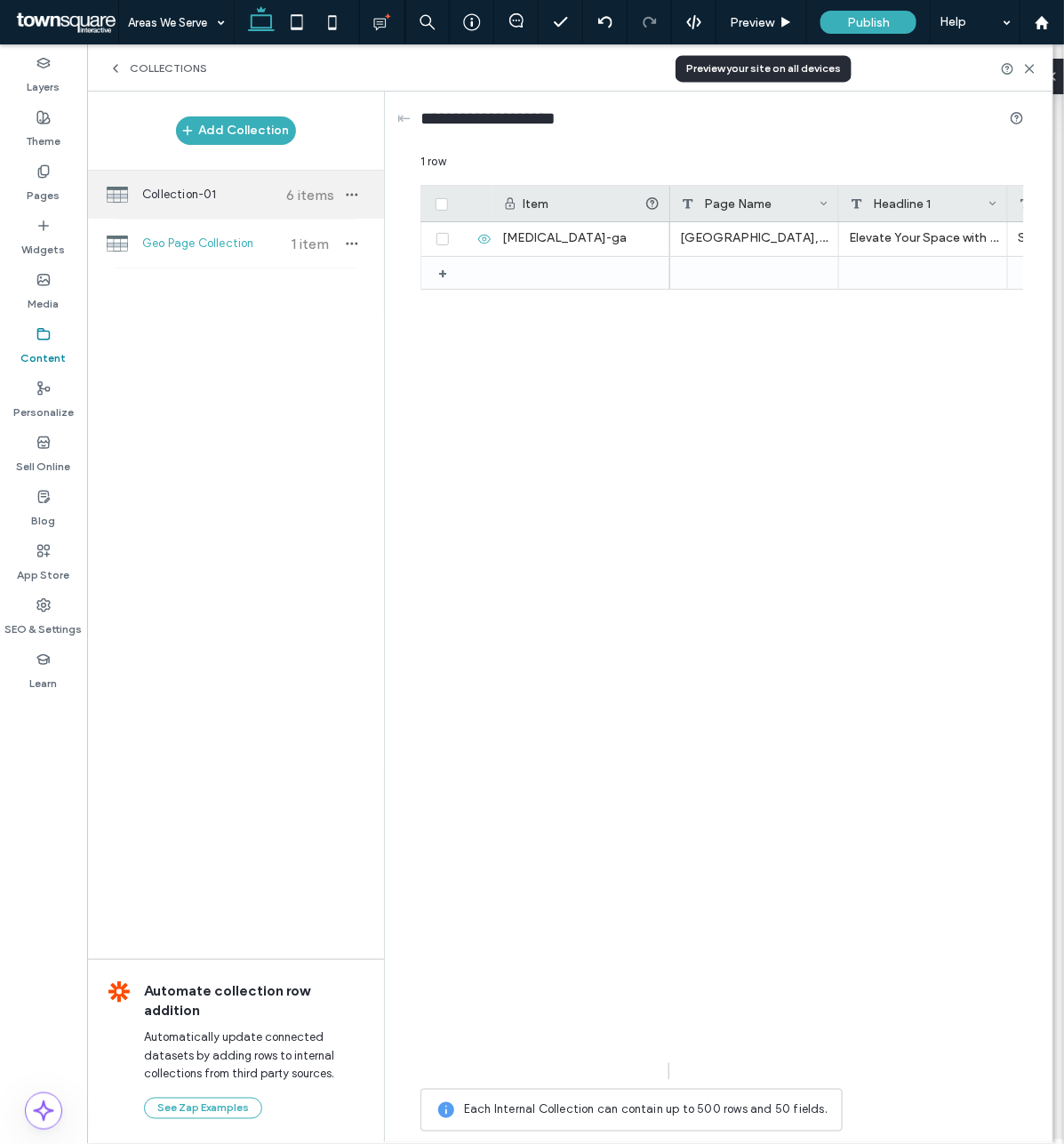
click at [185, 191] on span "Collection-01" at bounding box center [209, 194] width 133 height 17
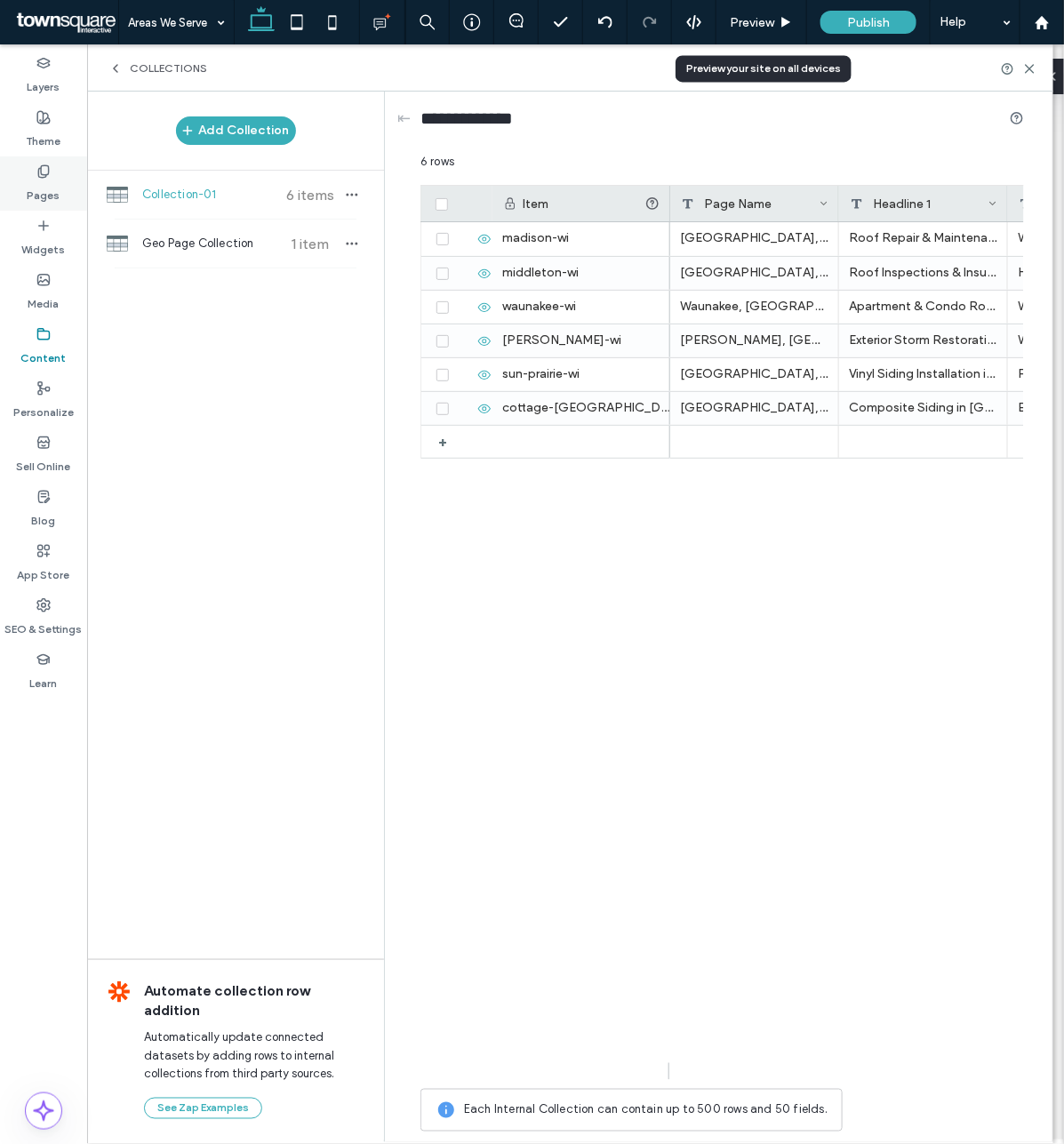
click at [53, 179] on label "Pages" at bounding box center [44, 191] width 33 height 25
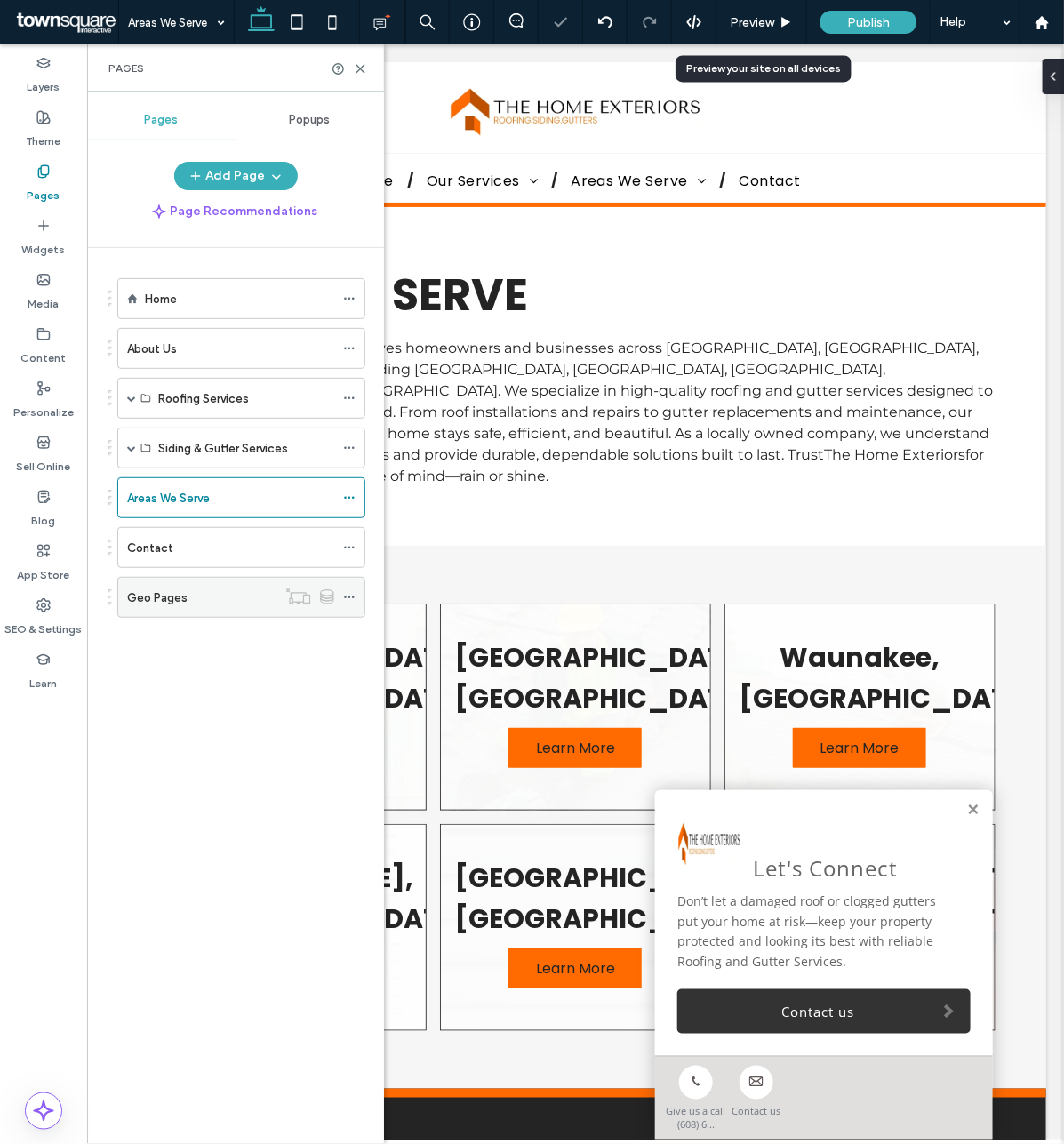
click at [204, 607] on div "Geo Pages" at bounding box center [202, 598] width 149 height 18
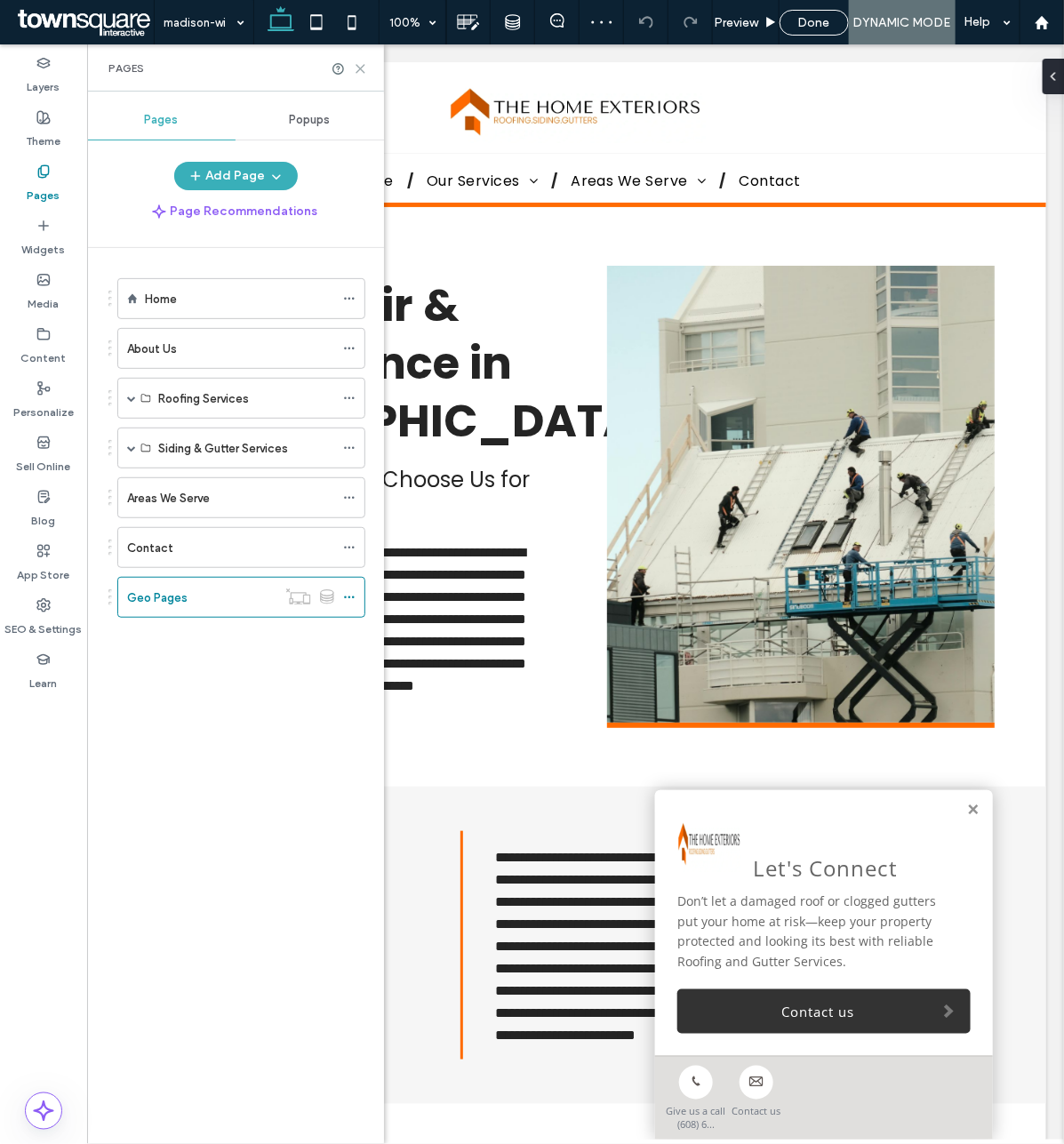
click at [364, 68] on icon at bounding box center [361, 69] width 13 height 13
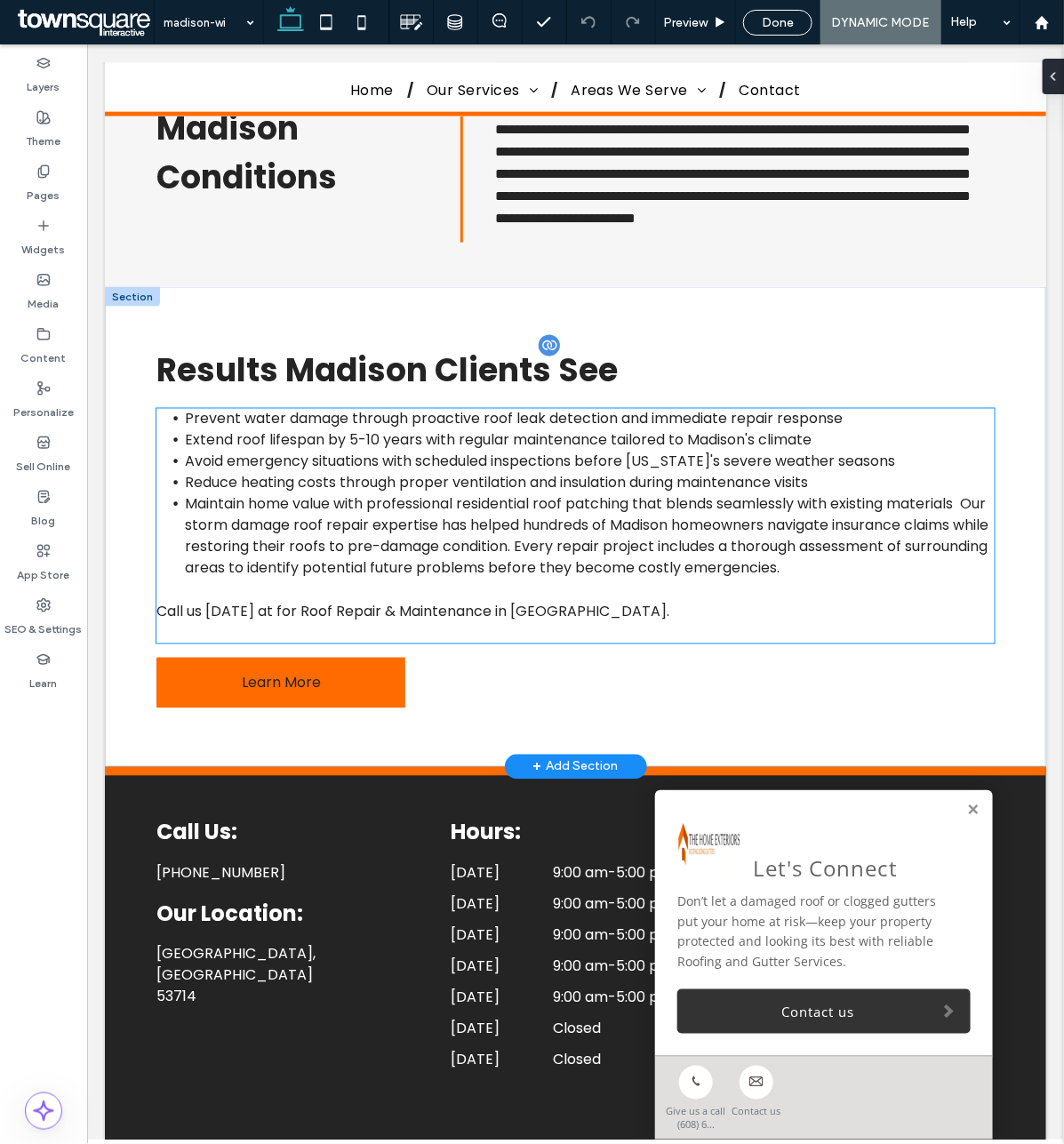
scroll to position [730, 0]
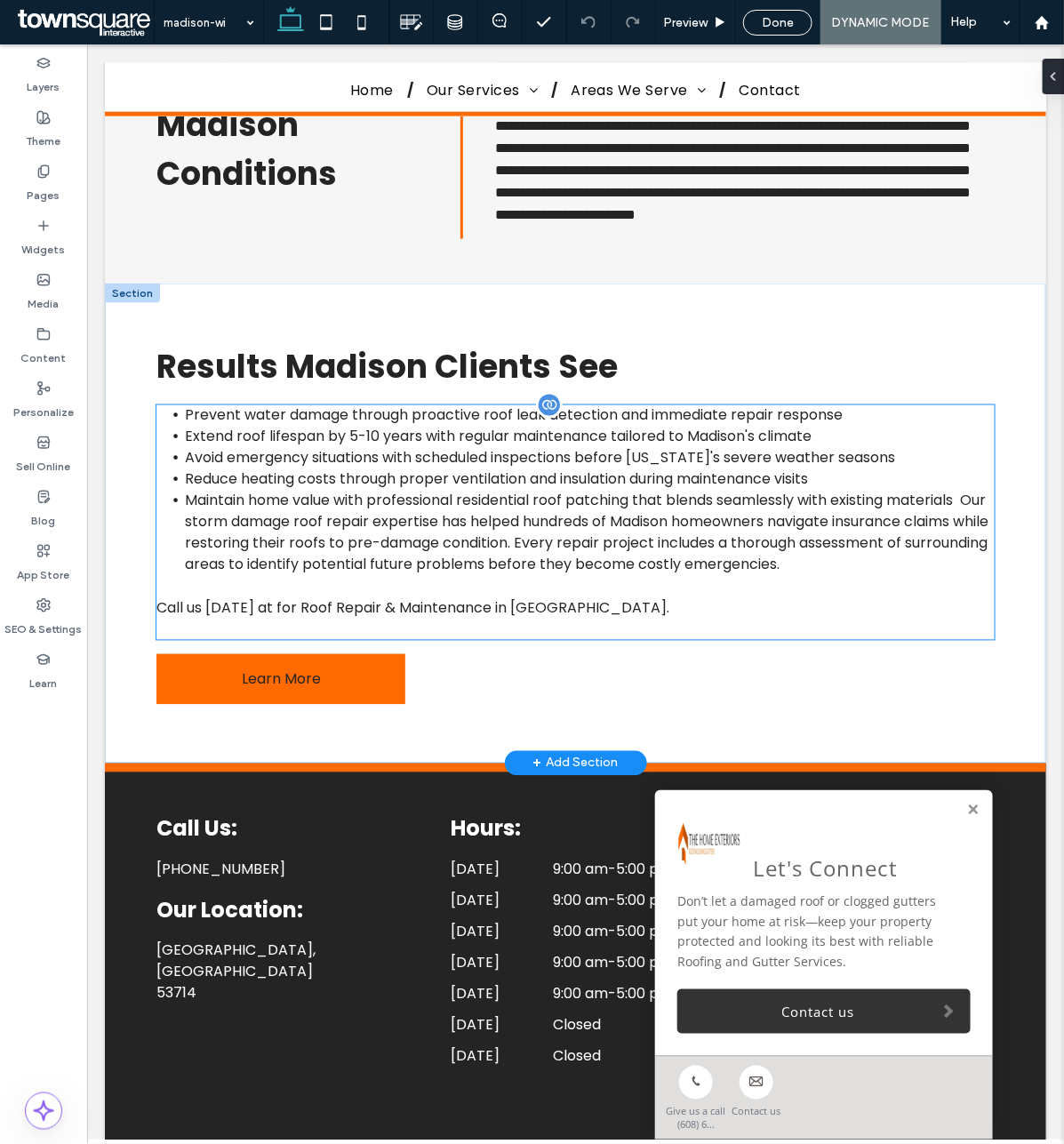
click at [538, 470] on div "Prevent water damage through proactive roof leak detection and immediate repair…" at bounding box center [574, 512] width 838 height 214
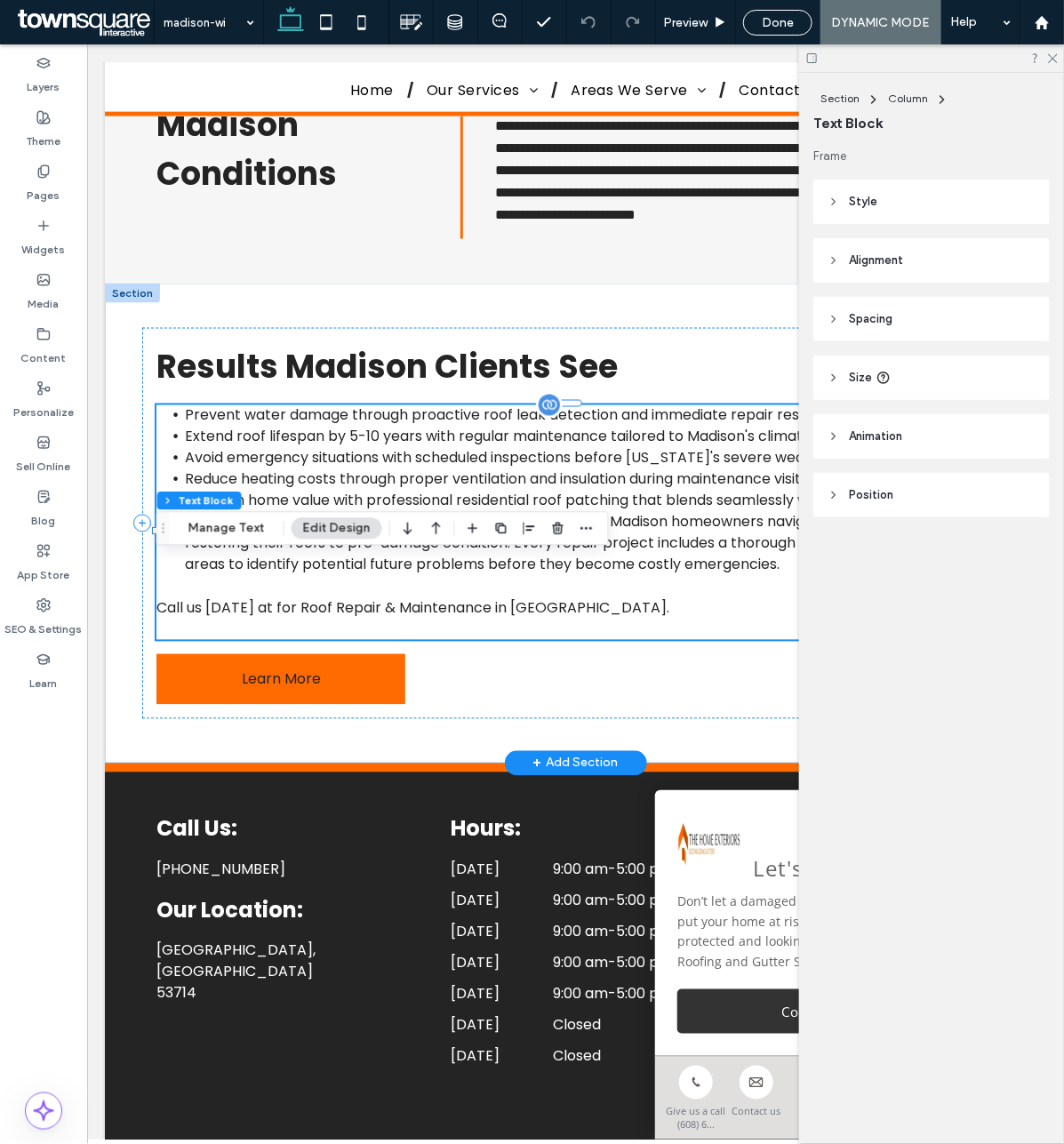
click at [543, 468] on div "Prevent water damage through proactive roof leak detection and immediate repair…" at bounding box center [574, 512] width 838 height 214
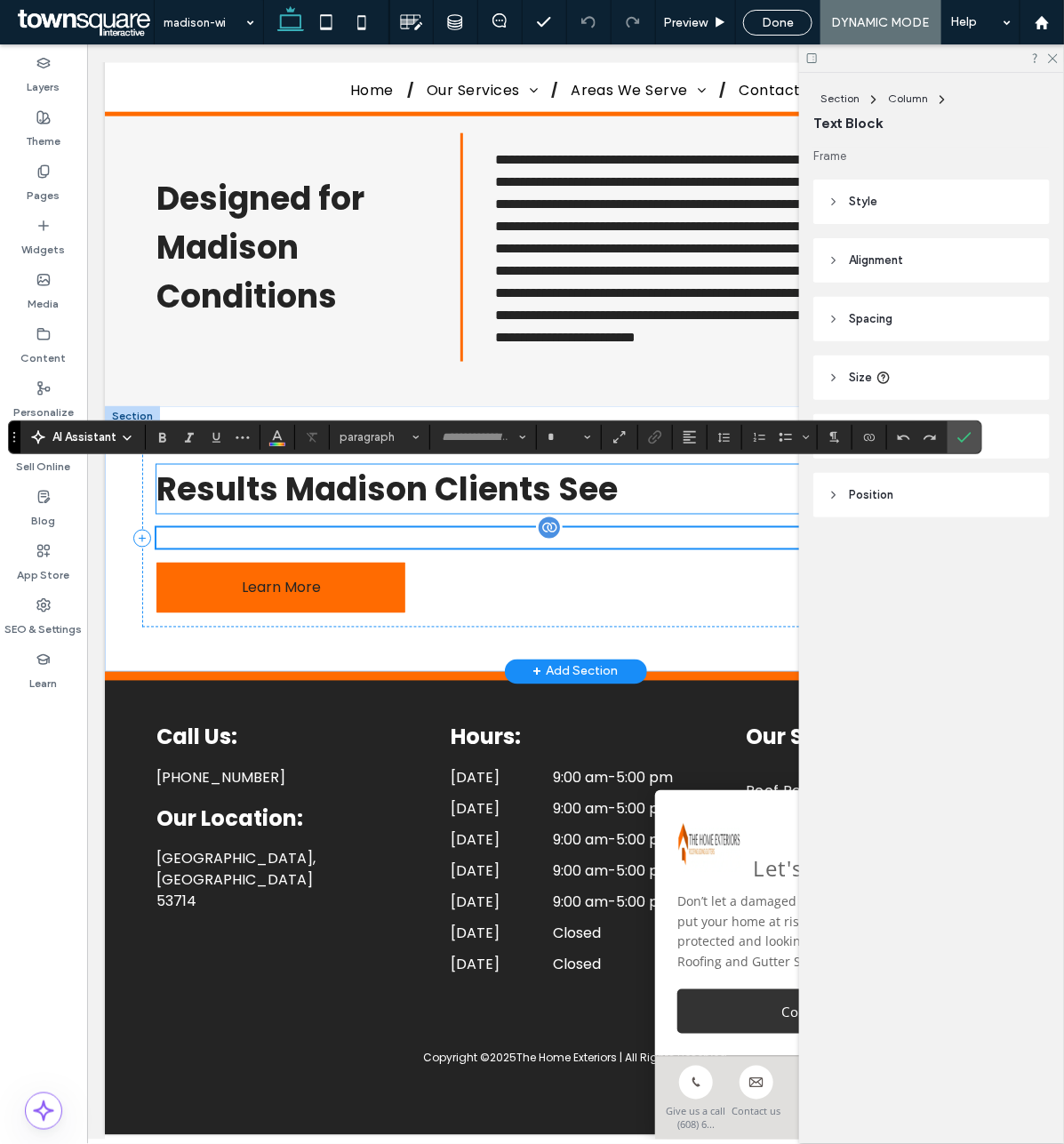
type input "*******"
type input "**"
type input "*"
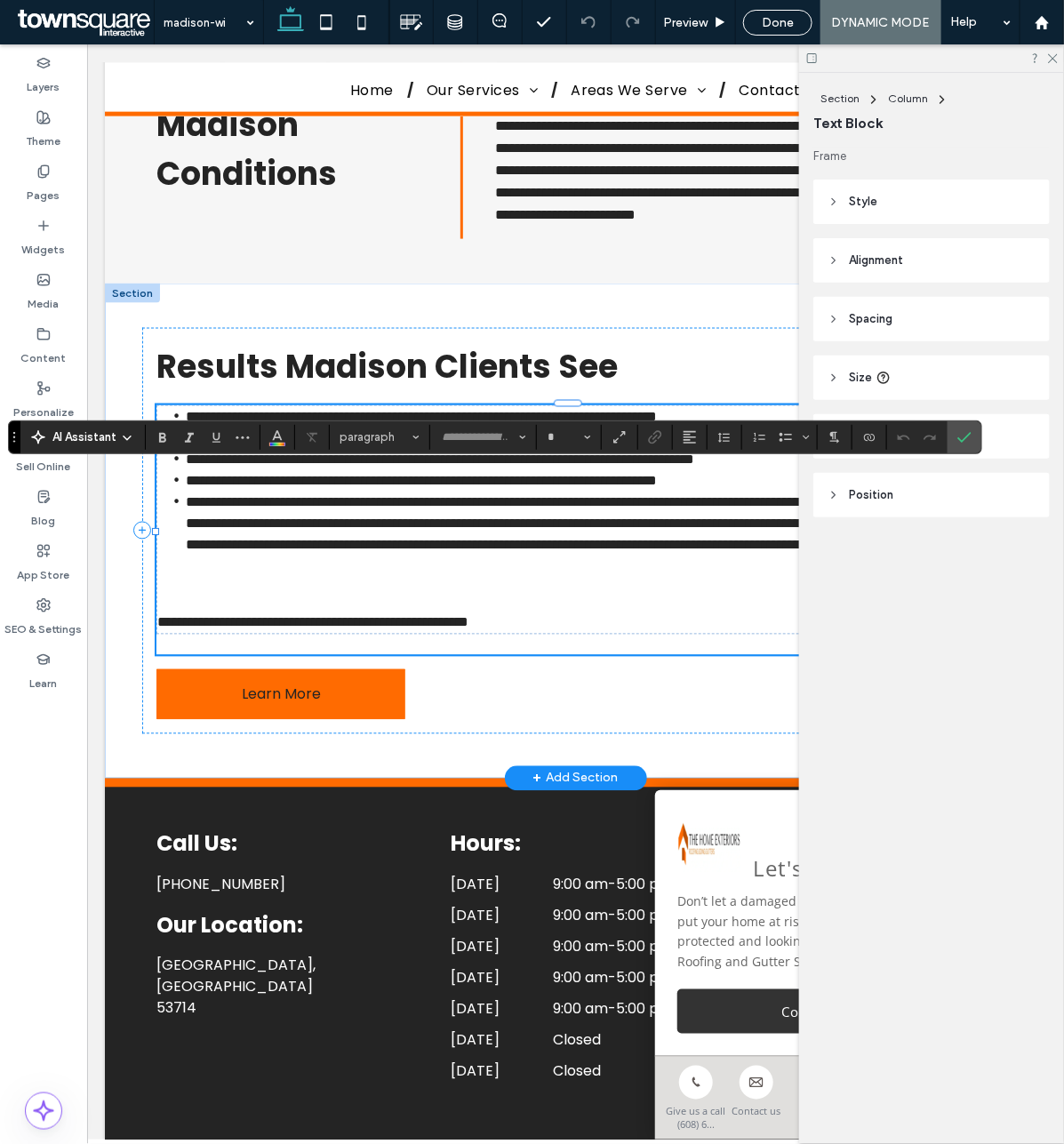
type input "*******"
type input "**"
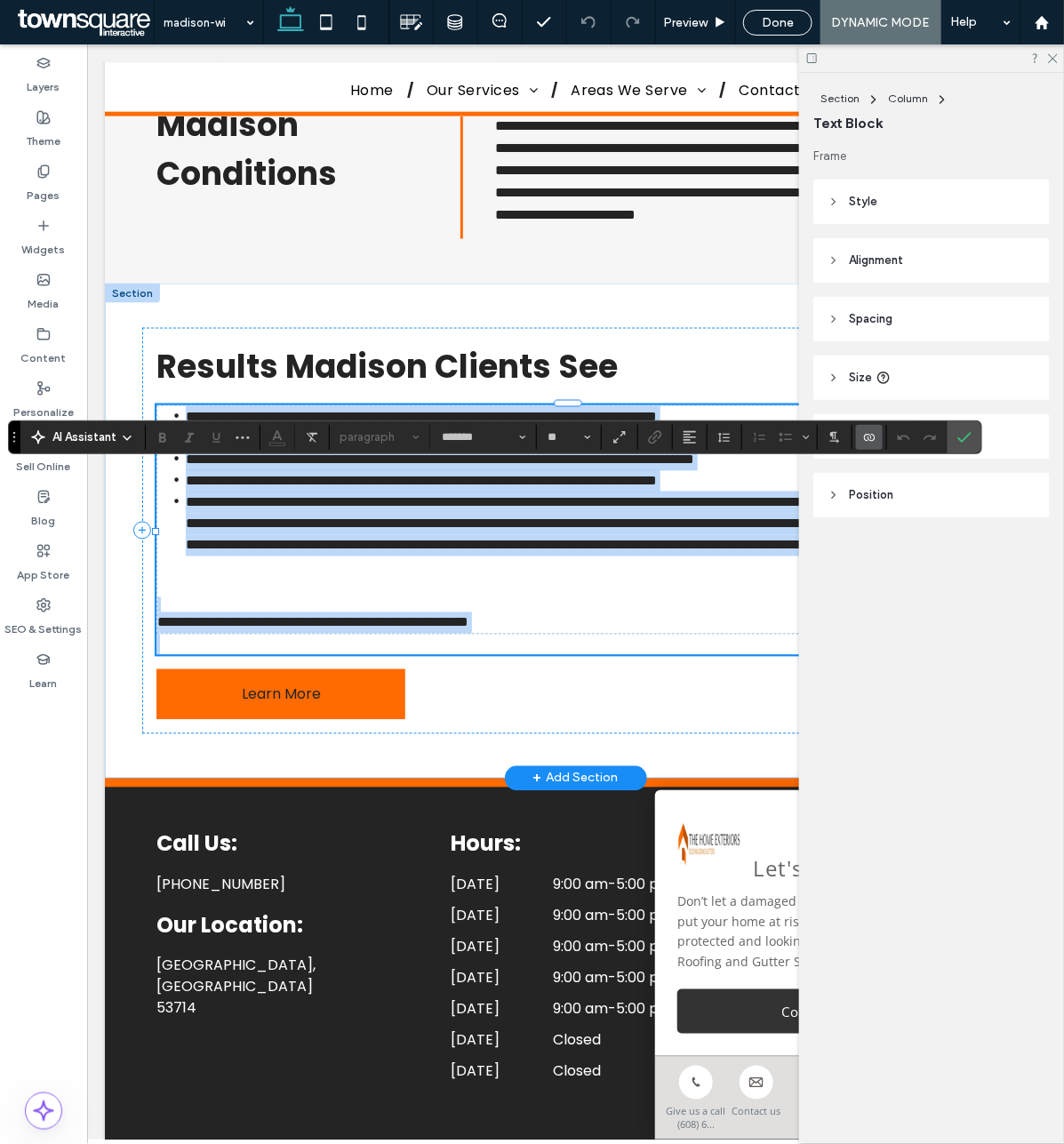
click at [326, 491] on li "**********" at bounding box center [581, 480] width 792 height 21
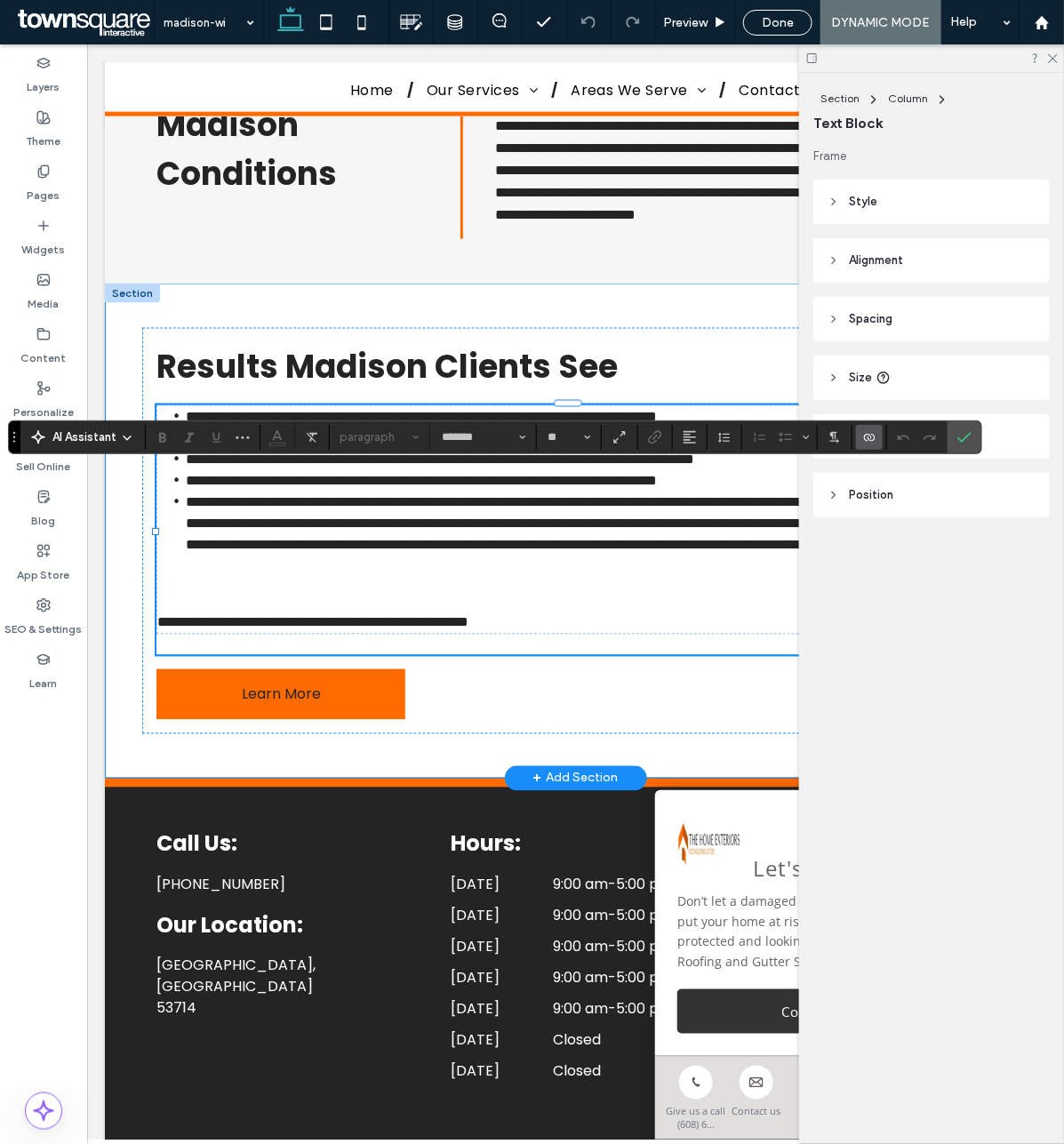
click at [138, 778] on div "**********" at bounding box center [574, 530] width 942 height 495
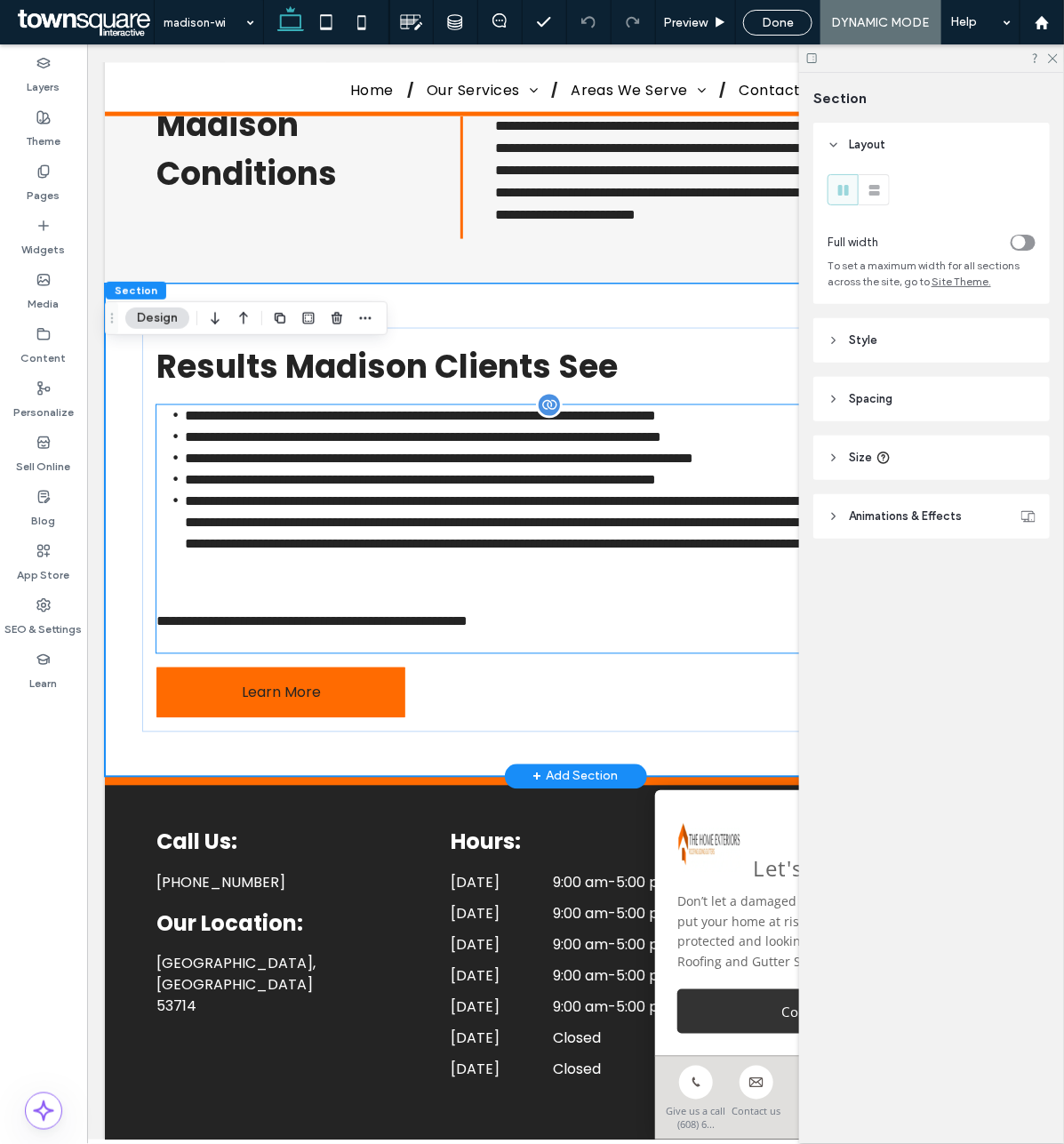
click at [543, 466] on div "**********" at bounding box center [574, 518] width 838 height 227
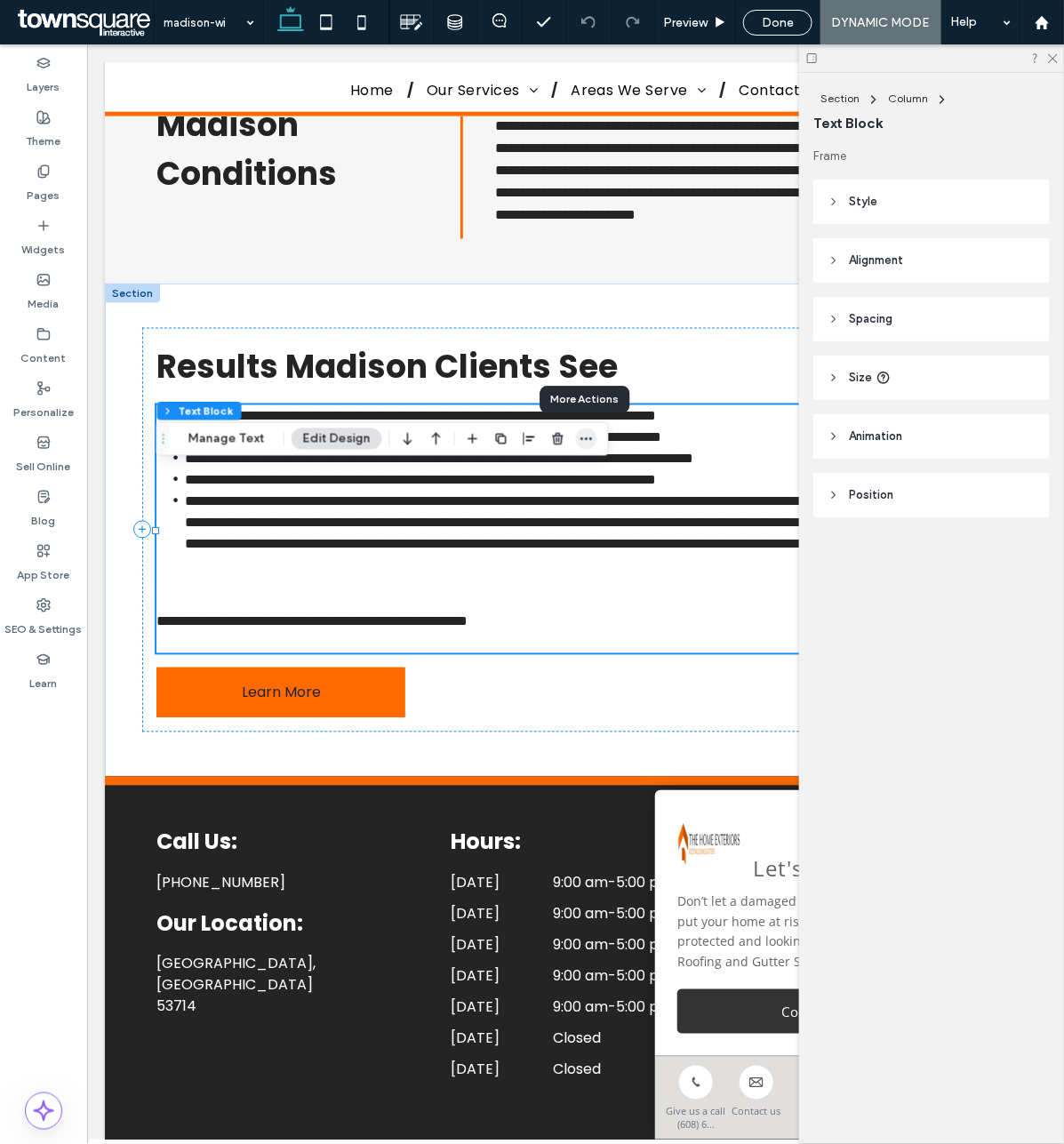
click at [590, 433] on icon "button" at bounding box center [586, 439] width 14 height 14
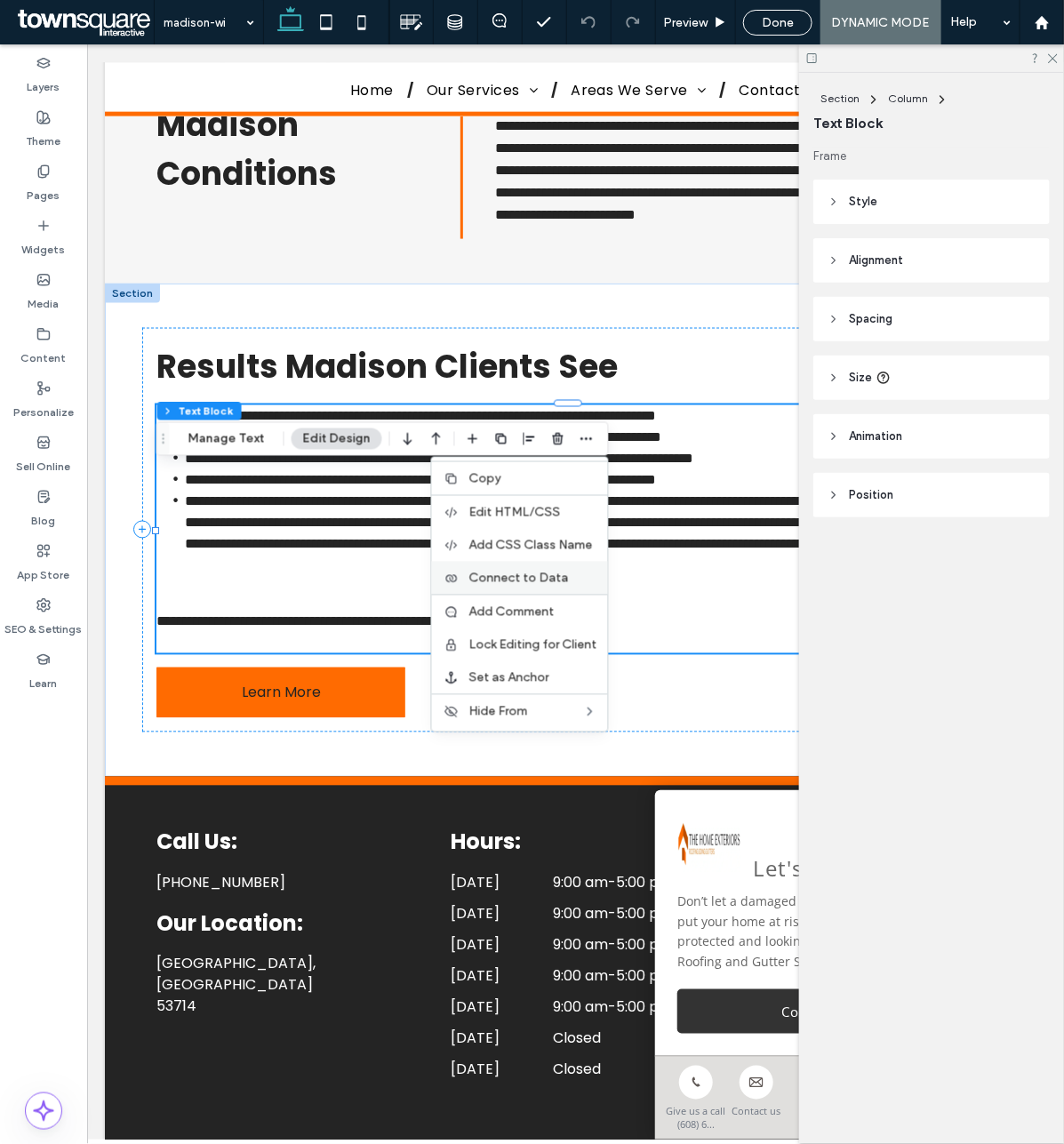
click at [512, 578] on span "Connect to Data" at bounding box center [519, 578] width 99 height 15
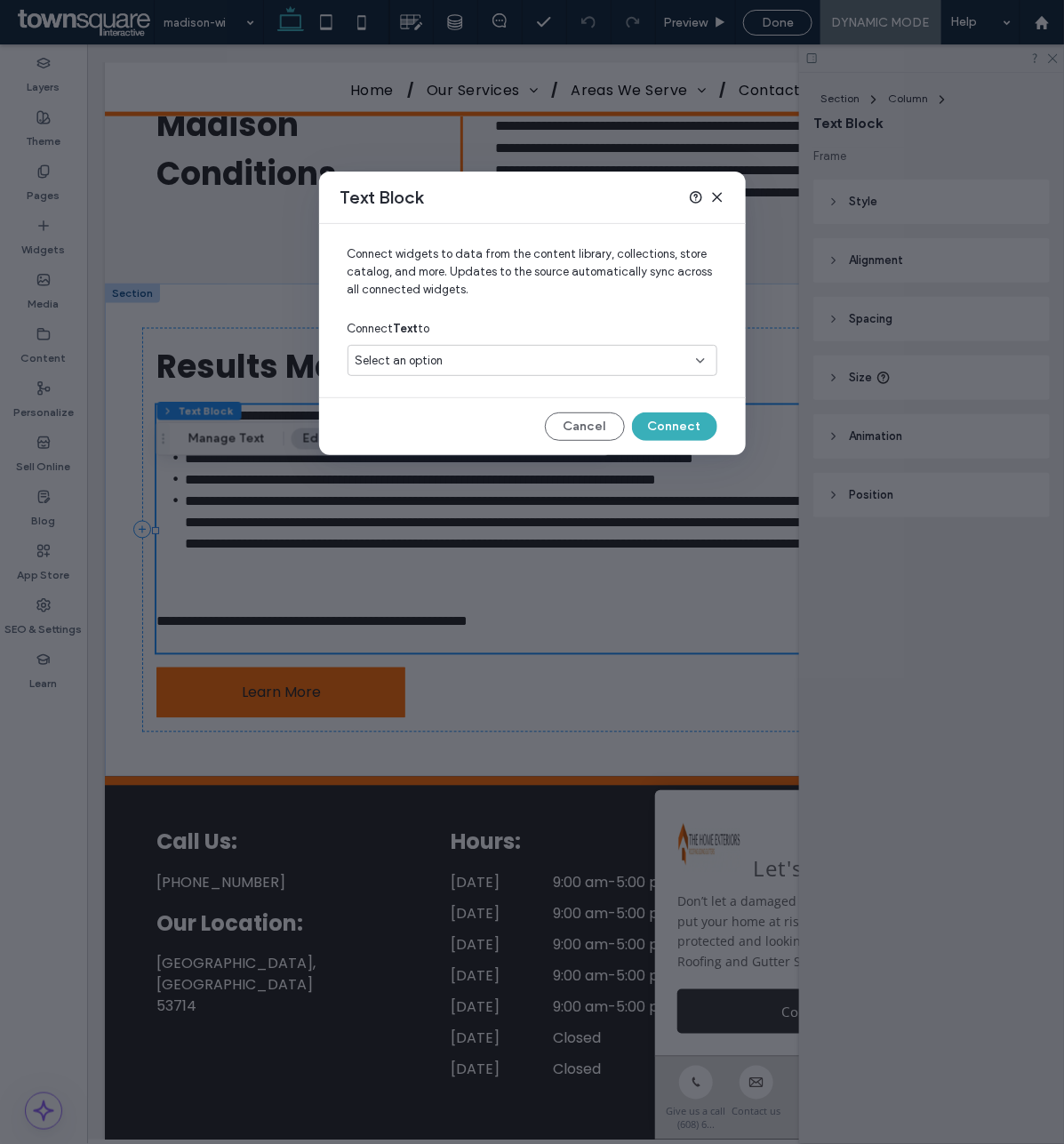
click at [717, 196] on icon at bounding box center [717, 197] width 14 height 14
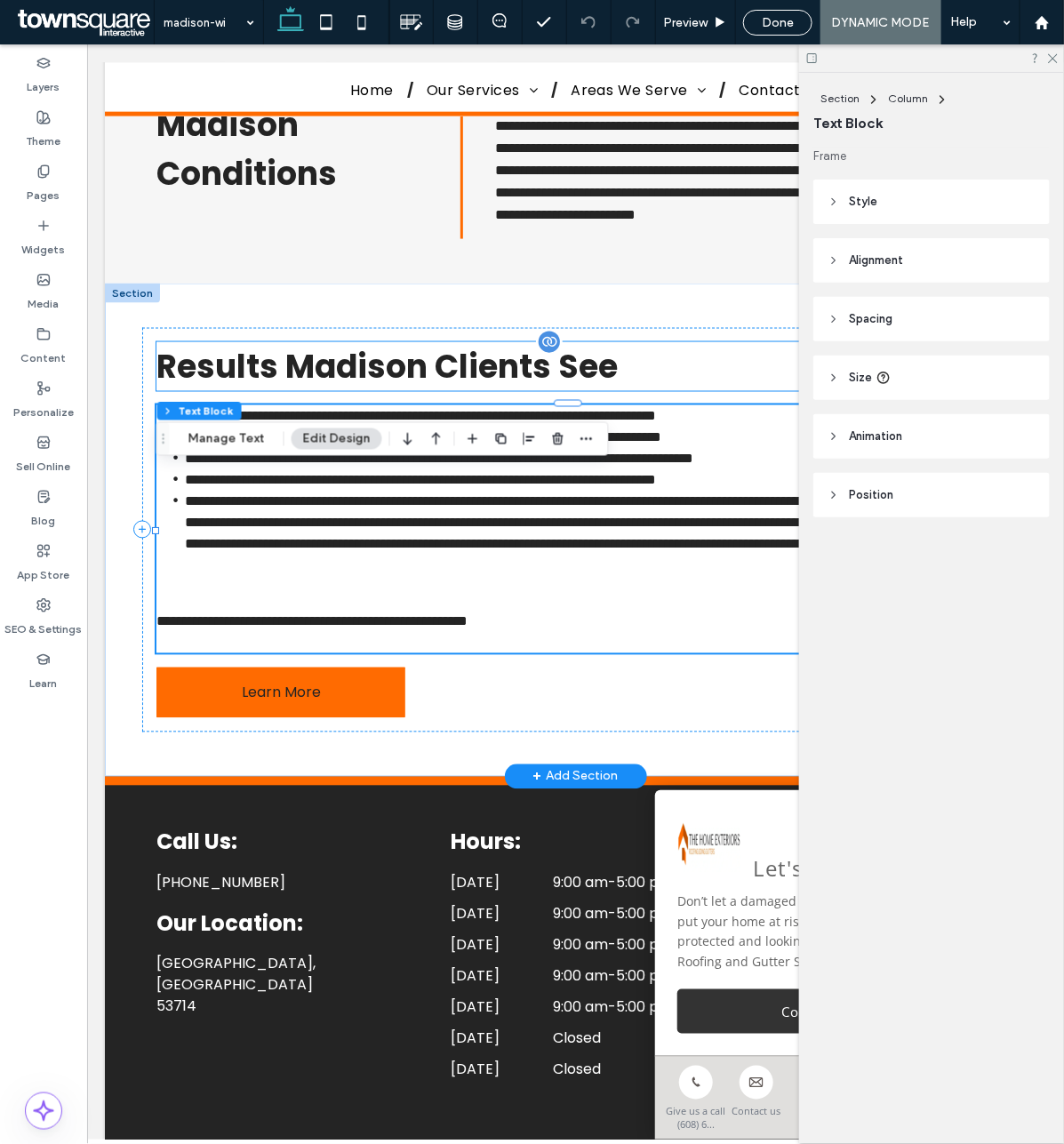
click at [684, 390] on h3 "Results Madison Clients See" at bounding box center [574, 365] width 838 height 49
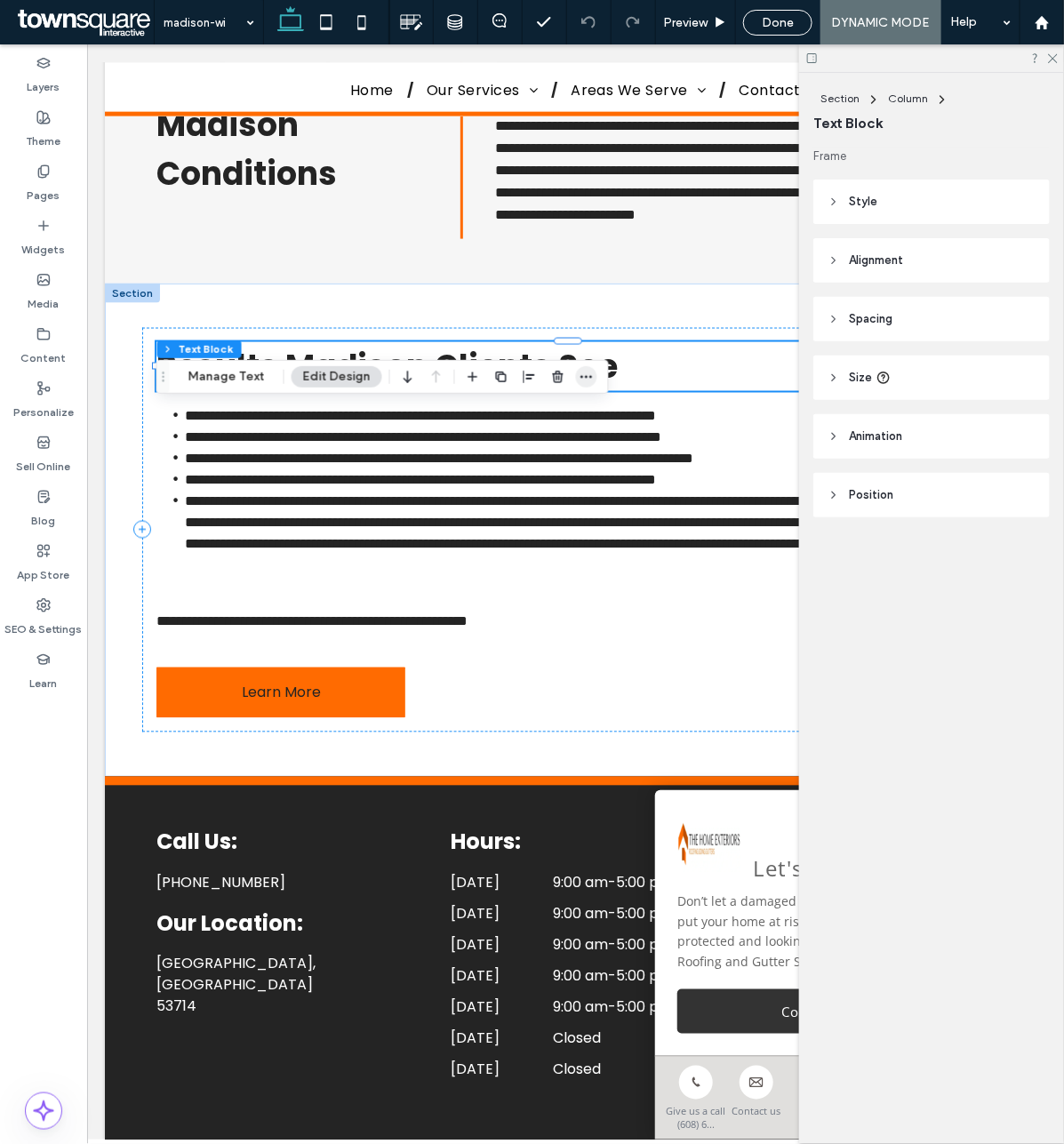
click at [593, 378] on span "button" at bounding box center [586, 376] width 21 height 21
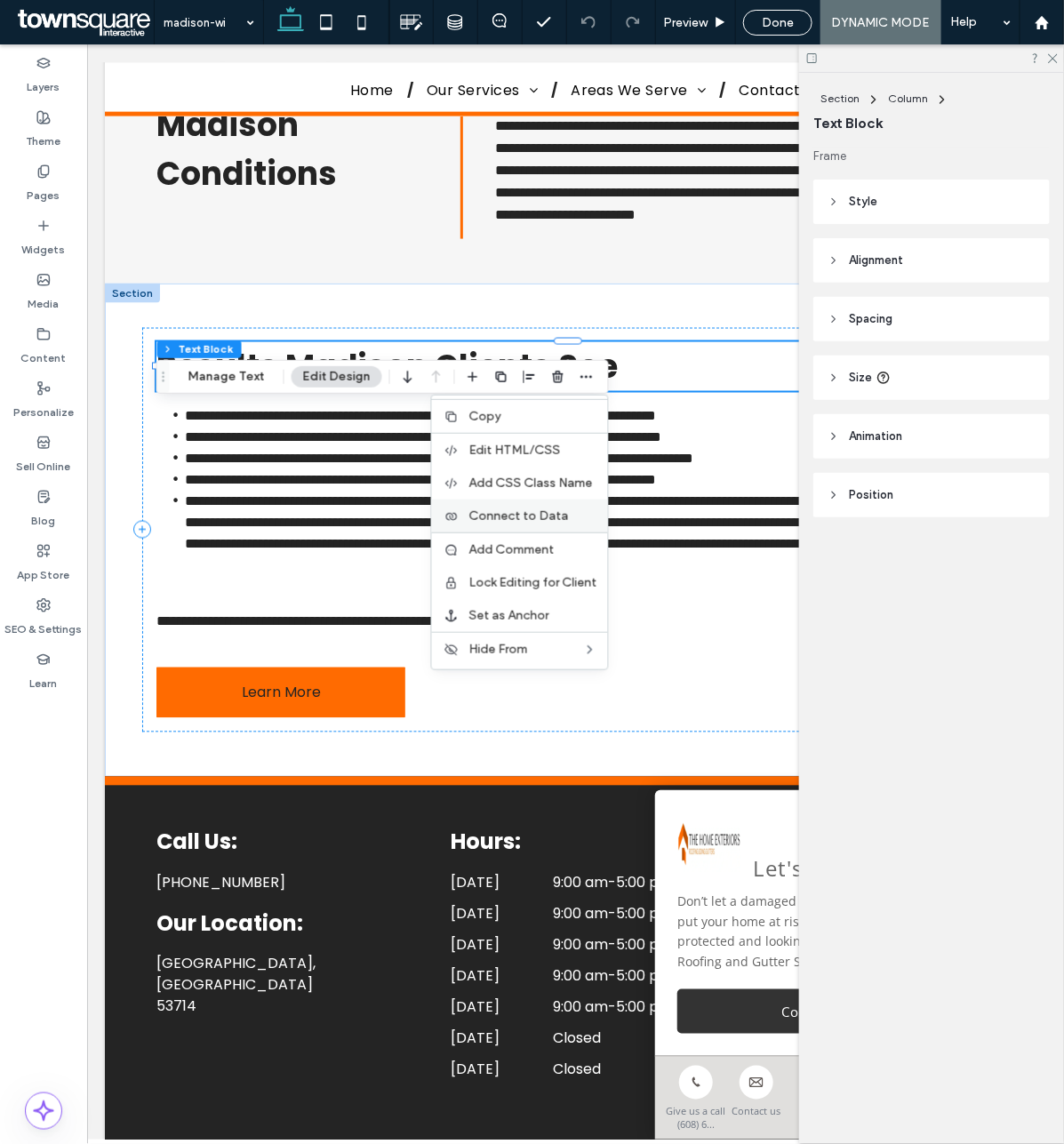
click at [547, 522] on span "Connect to Data" at bounding box center [519, 516] width 99 height 15
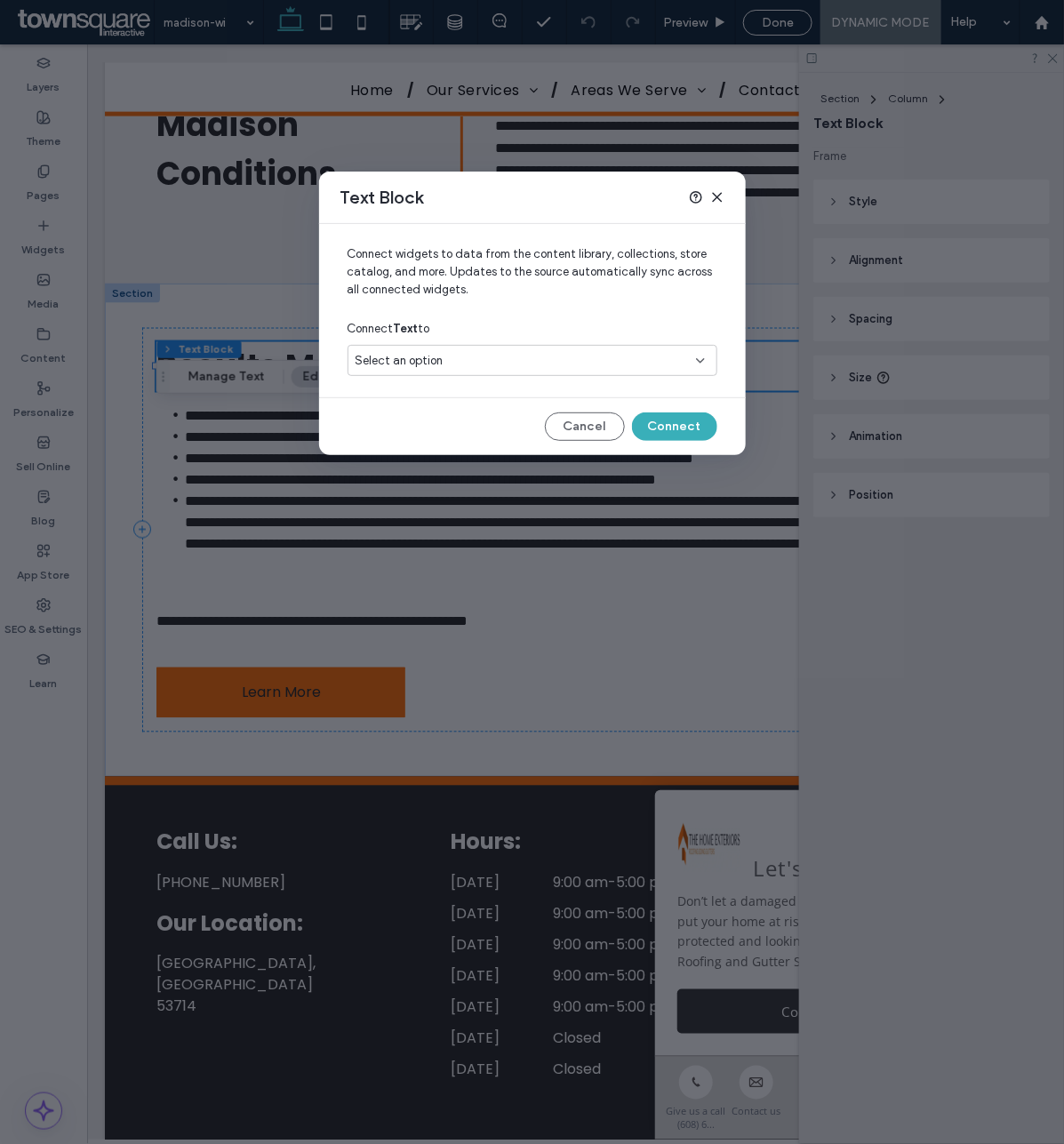
click at [723, 196] on icon at bounding box center [717, 197] width 14 height 14
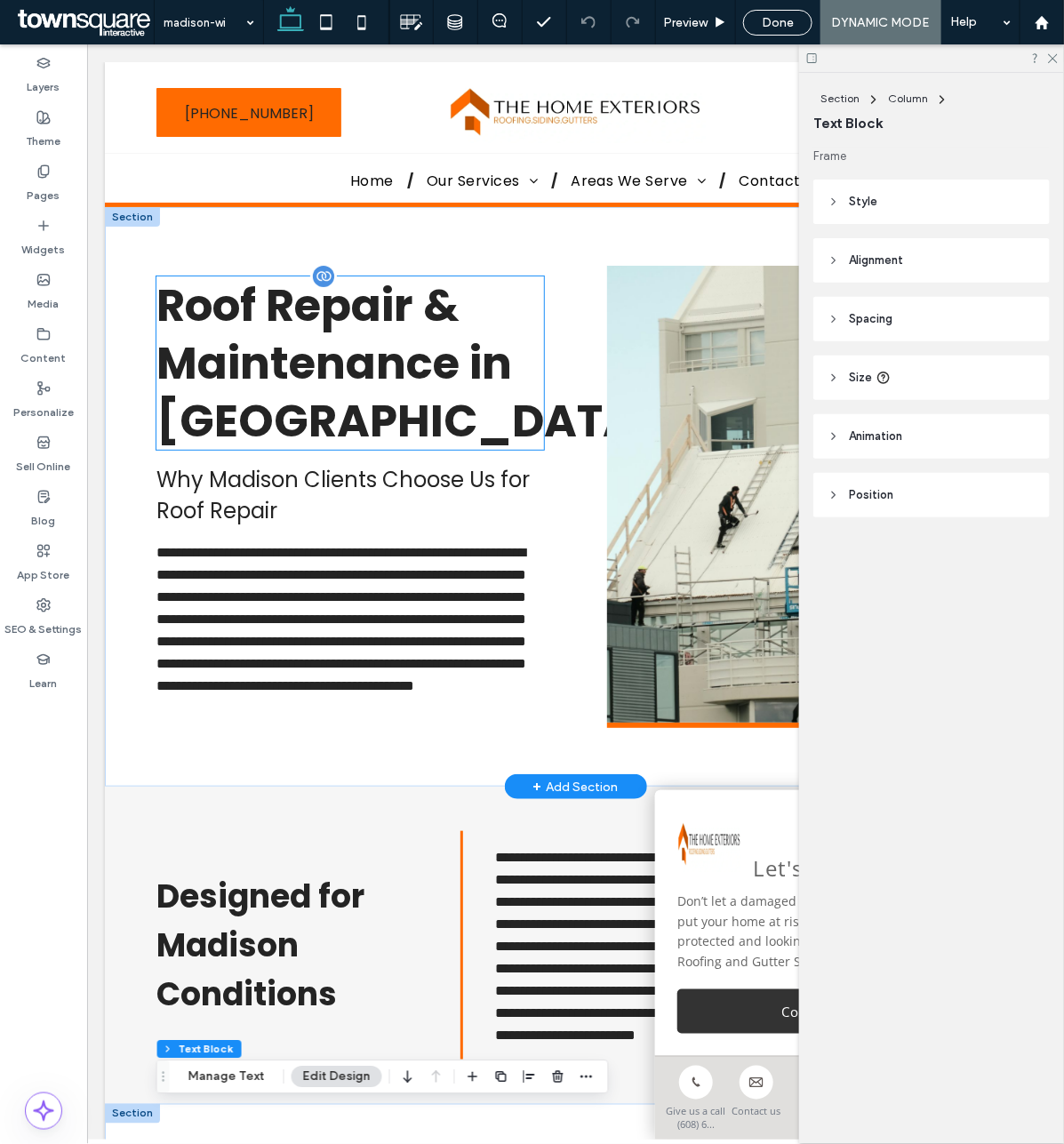
scroll to position [0, 264]
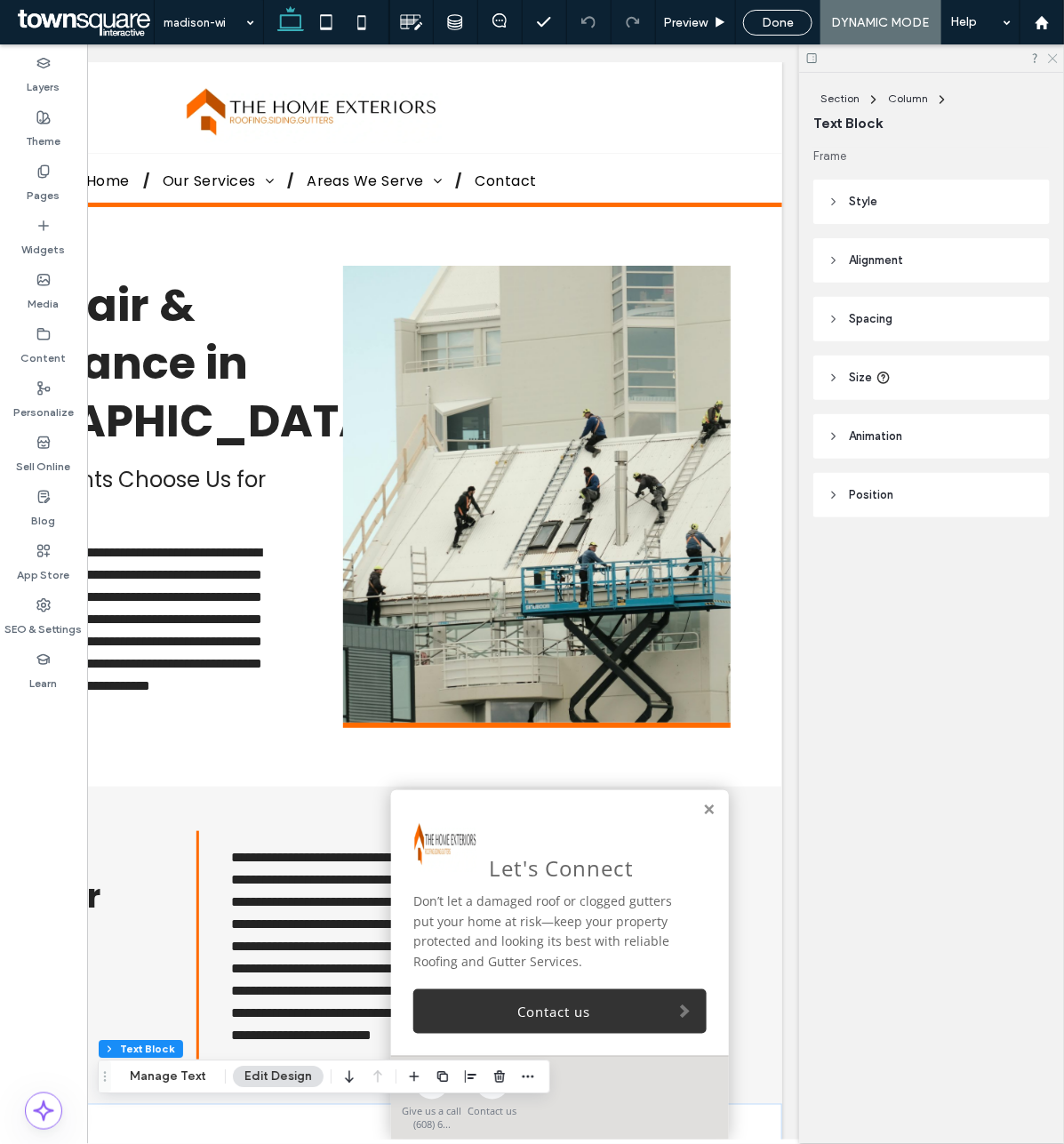
click at [1054, 53] on icon at bounding box center [1052, 57] width 12 height 12
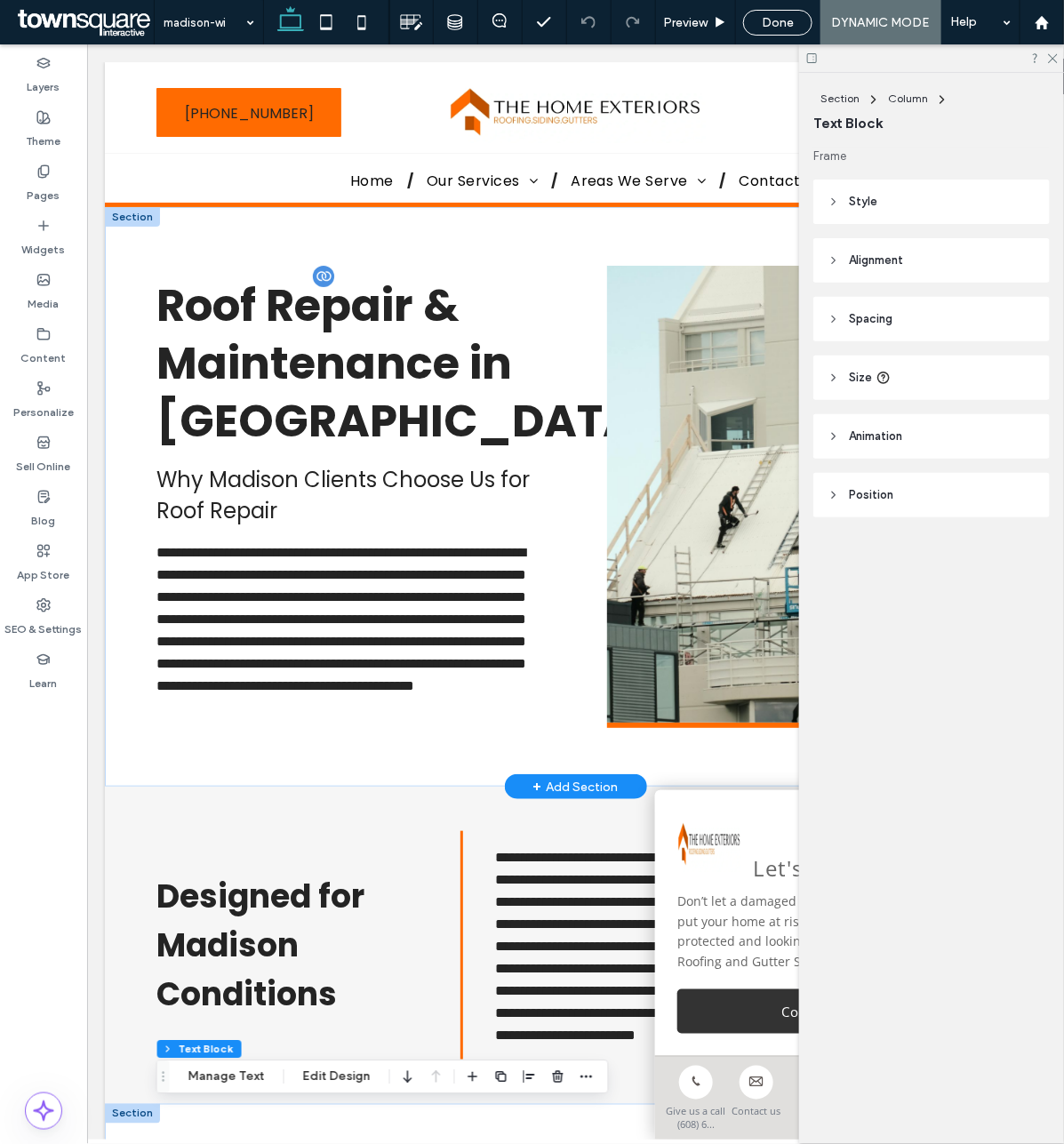
scroll to position [0, 0]
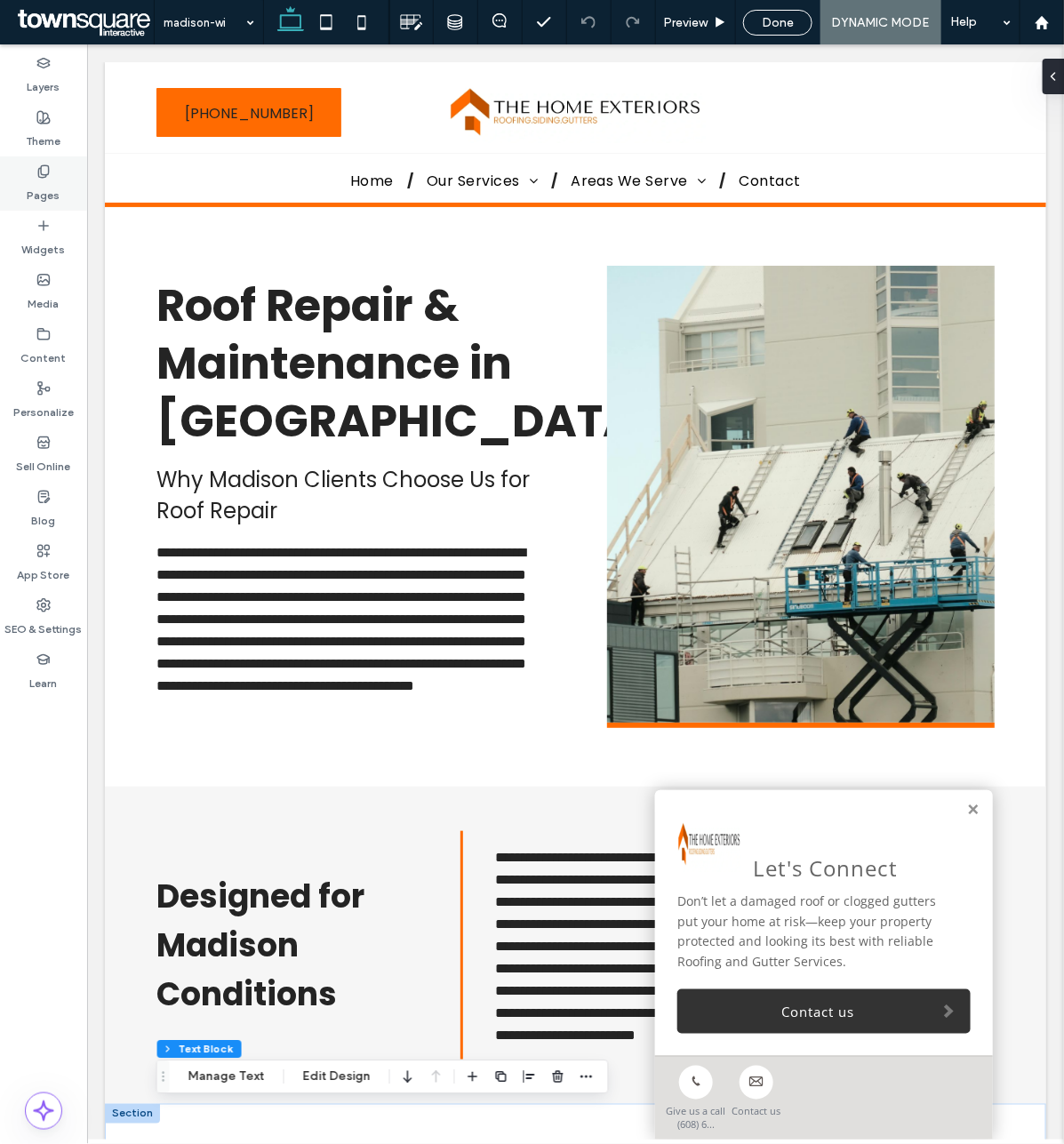
click at [40, 179] on label "Pages" at bounding box center [44, 191] width 33 height 25
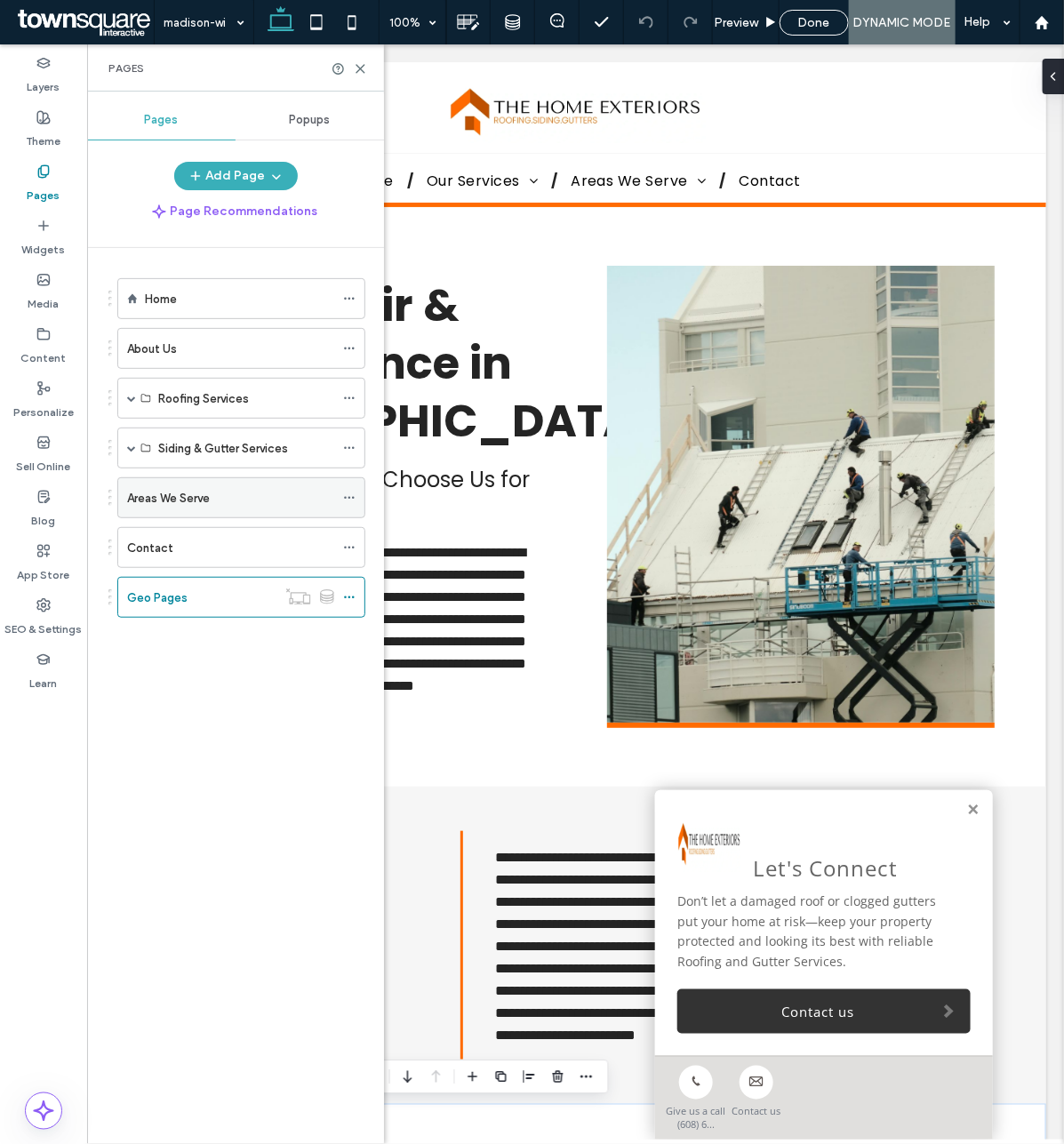
click at [253, 499] on div "Areas We Serve" at bounding box center [230, 498] width 207 height 18
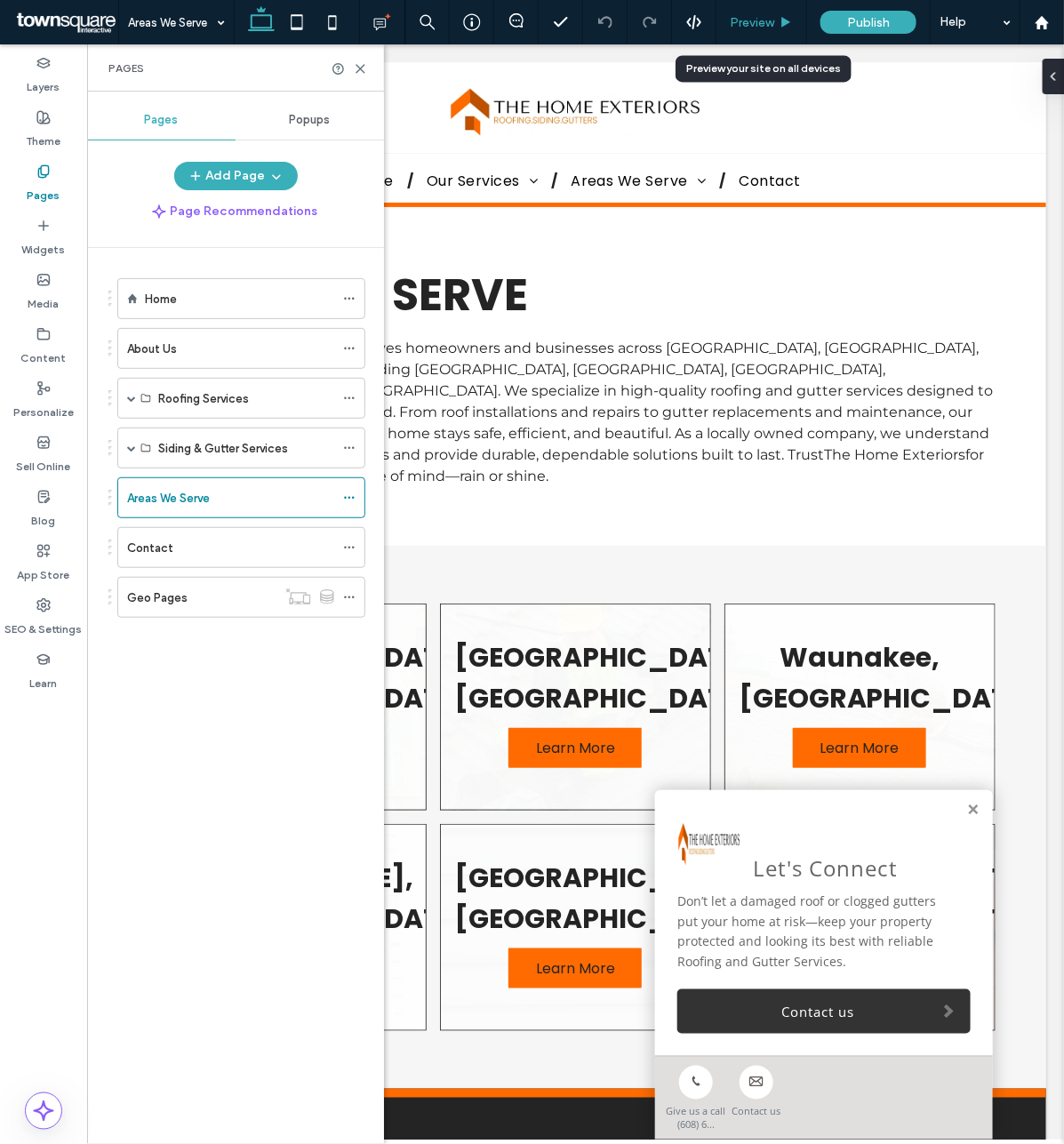
click at [769, 19] on span "Preview" at bounding box center [752, 22] width 44 height 15
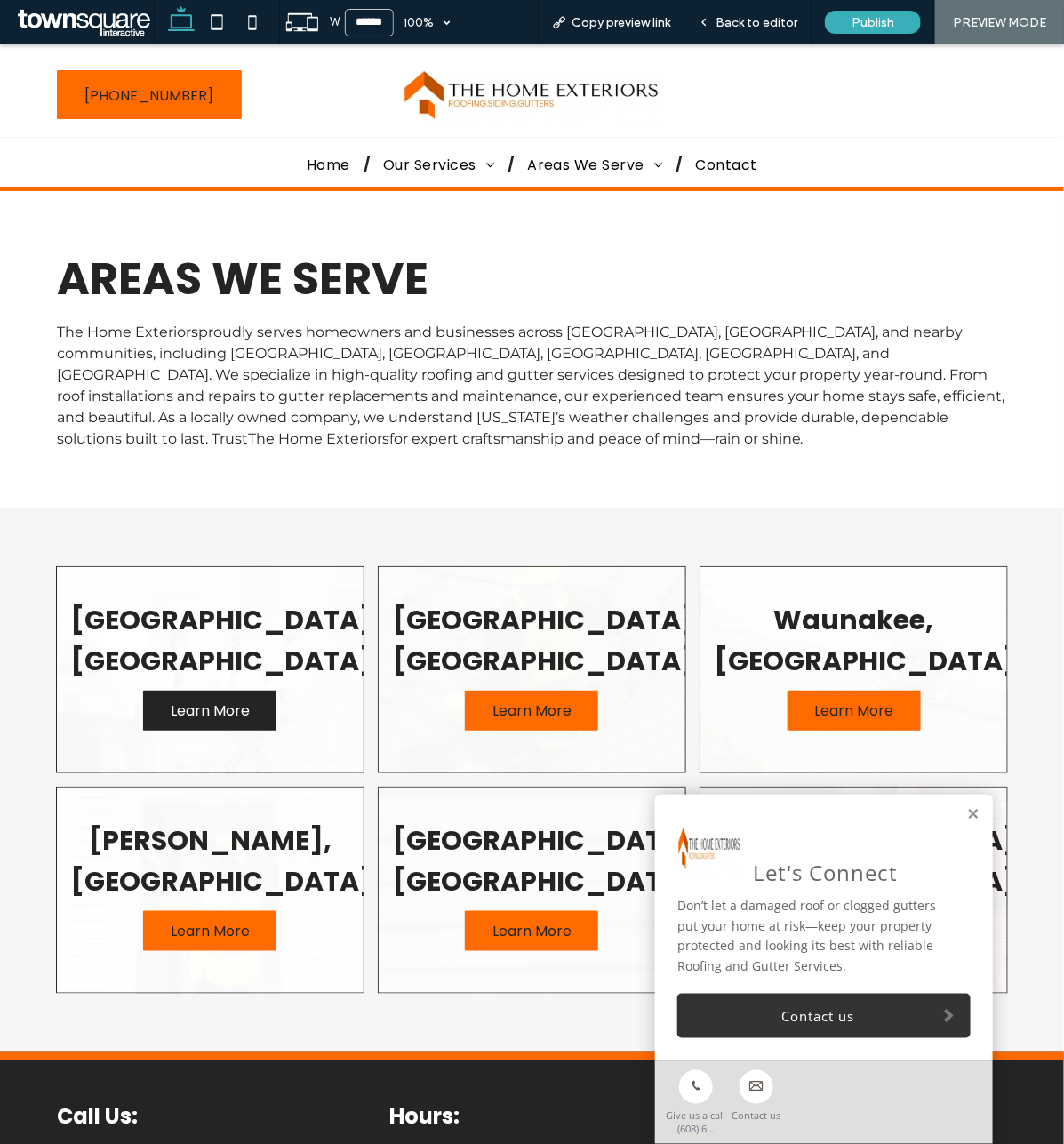
click at [221, 690] on span "Learn More" at bounding box center [210, 710] width 115 height 40
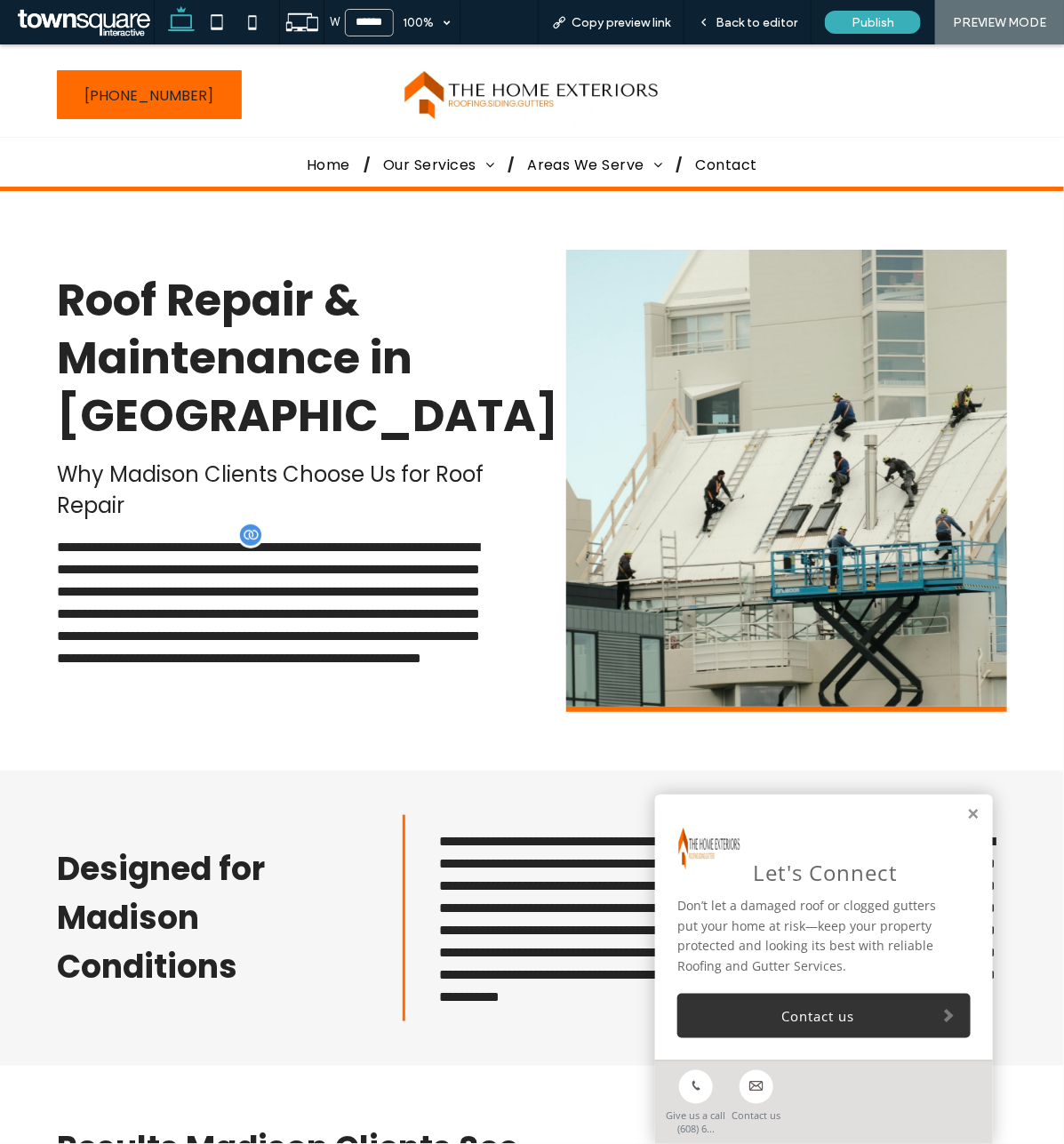
click at [243, 539] on span "**********" at bounding box center [269, 601] width 423 height 124
click at [725, 16] on span "Back to editor" at bounding box center [757, 22] width 82 height 15
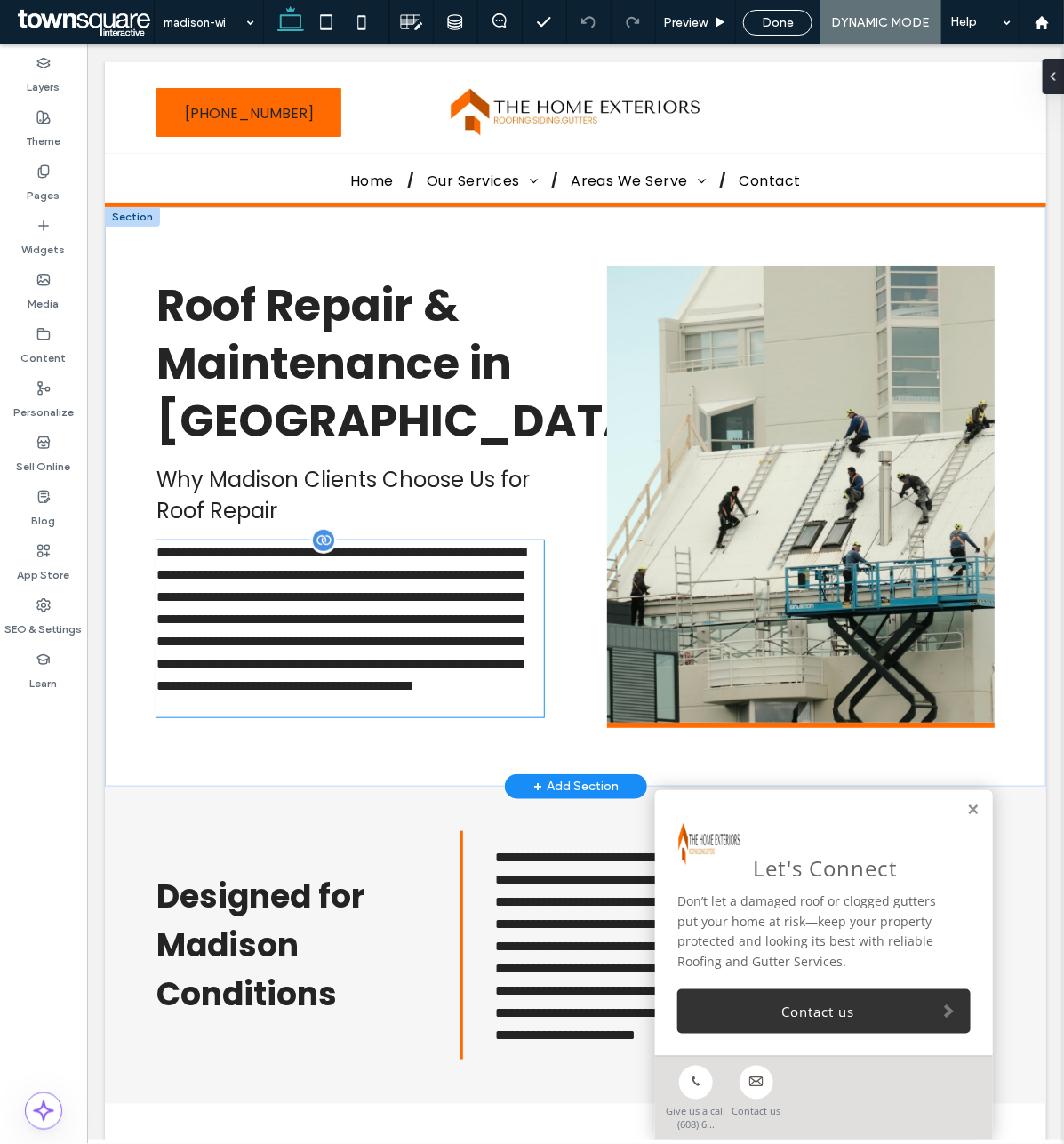
click at [321, 545] on span "**********" at bounding box center [341, 618] width 370 height 146
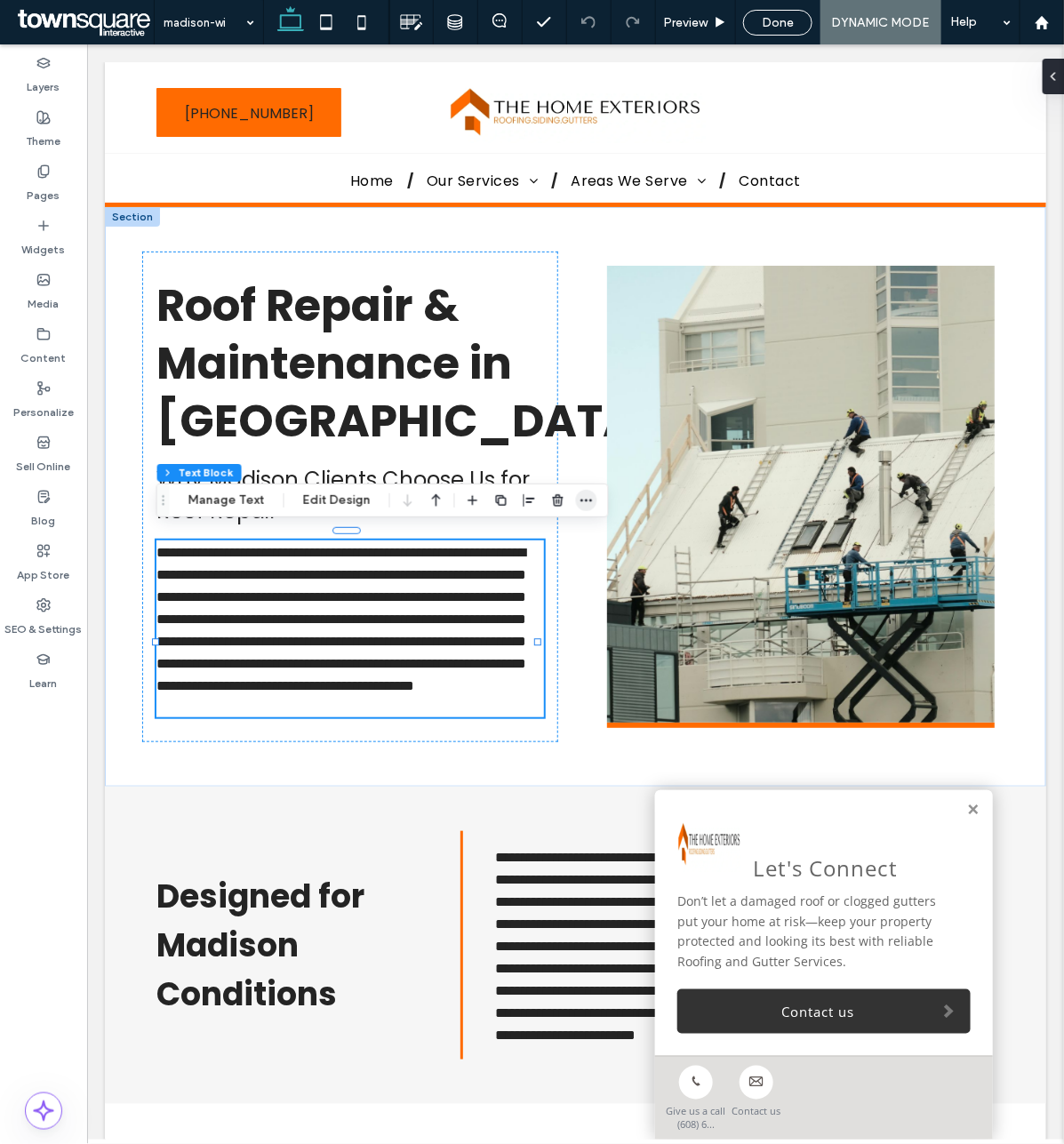
drag, startPoint x: 597, startPoint y: 494, endPoint x: 579, endPoint y: 503, distance: 20.1
click at [579, 503] on div "Section Column Text Block Manage Text Edit Design" at bounding box center [383, 501] width 453 height 34
click at [580, 503] on icon "button" at bounding box center [586, 500] width 14 height 14
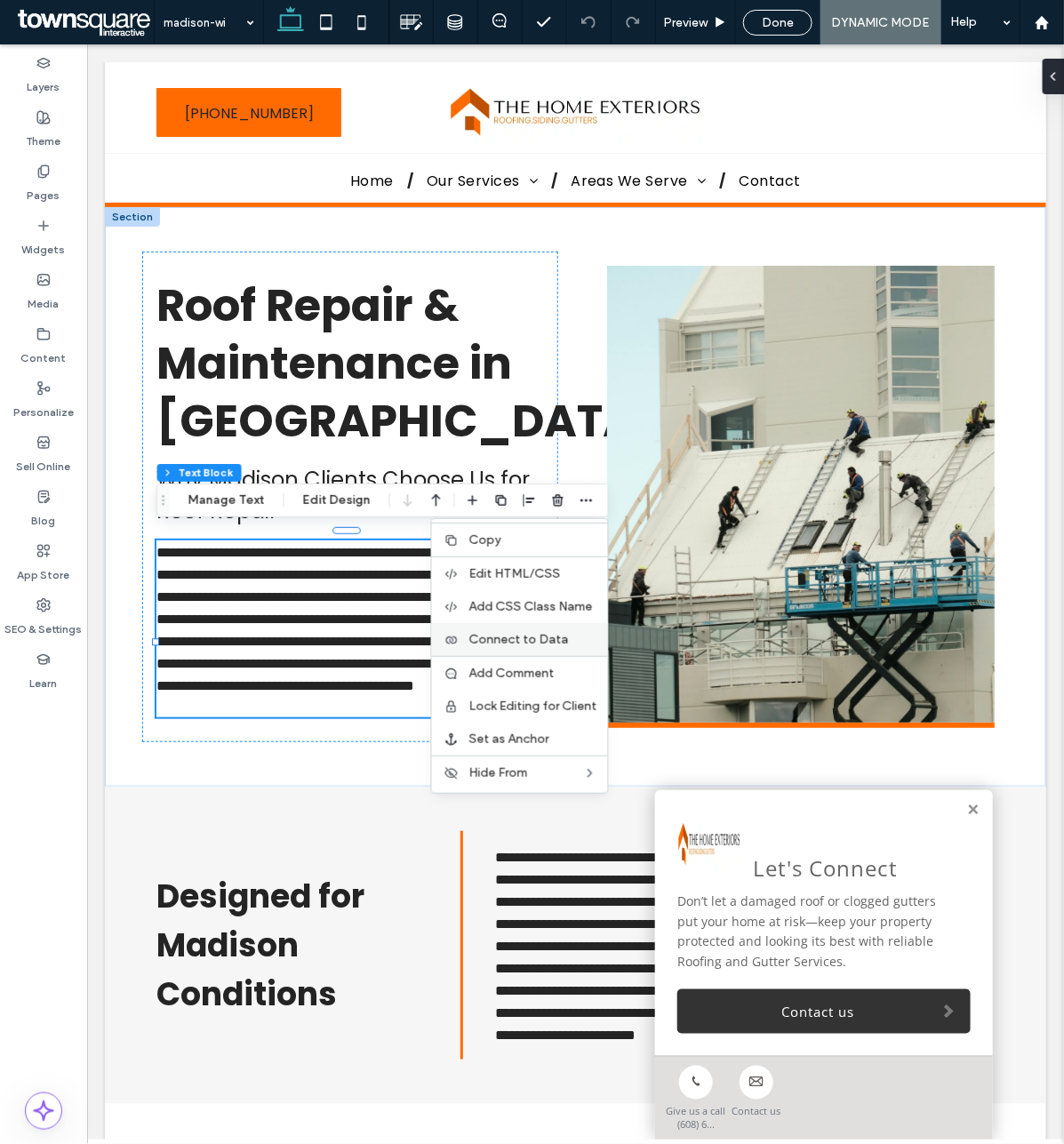
click at [564, 645] on label "Connect to Data" at bounding box center [533, 640] width 128 height 15
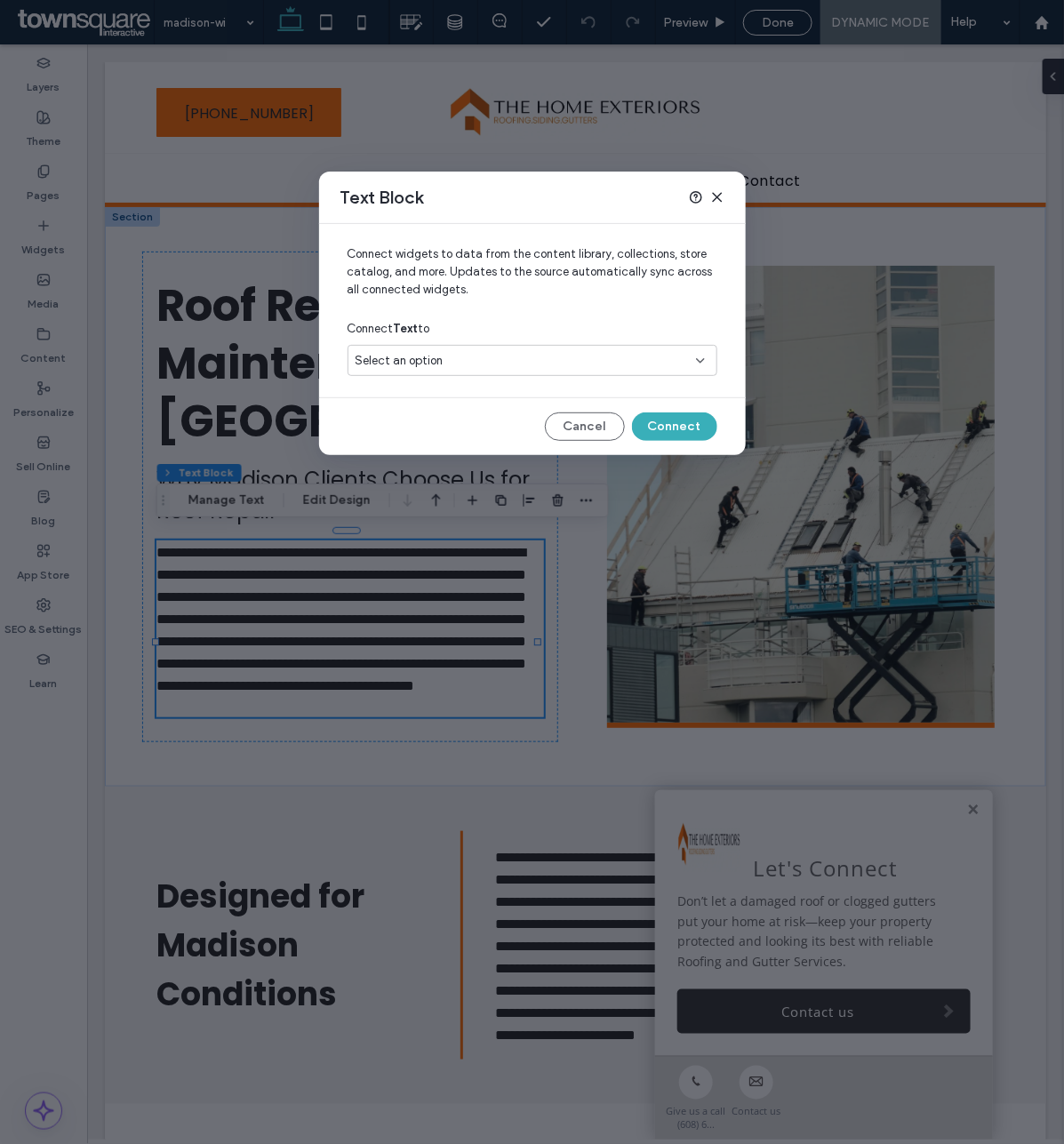
drag, startPoint x: 723, startPoint y: 187, endPoint x: 722, endPoint y: 196, distance: 9.1
click at [722, 196] on div "Text Block" at bounding box center [533, 197] width 427 height 52
click at [722, 196] on icon at bounding box center [717, 197] width 14 height 14
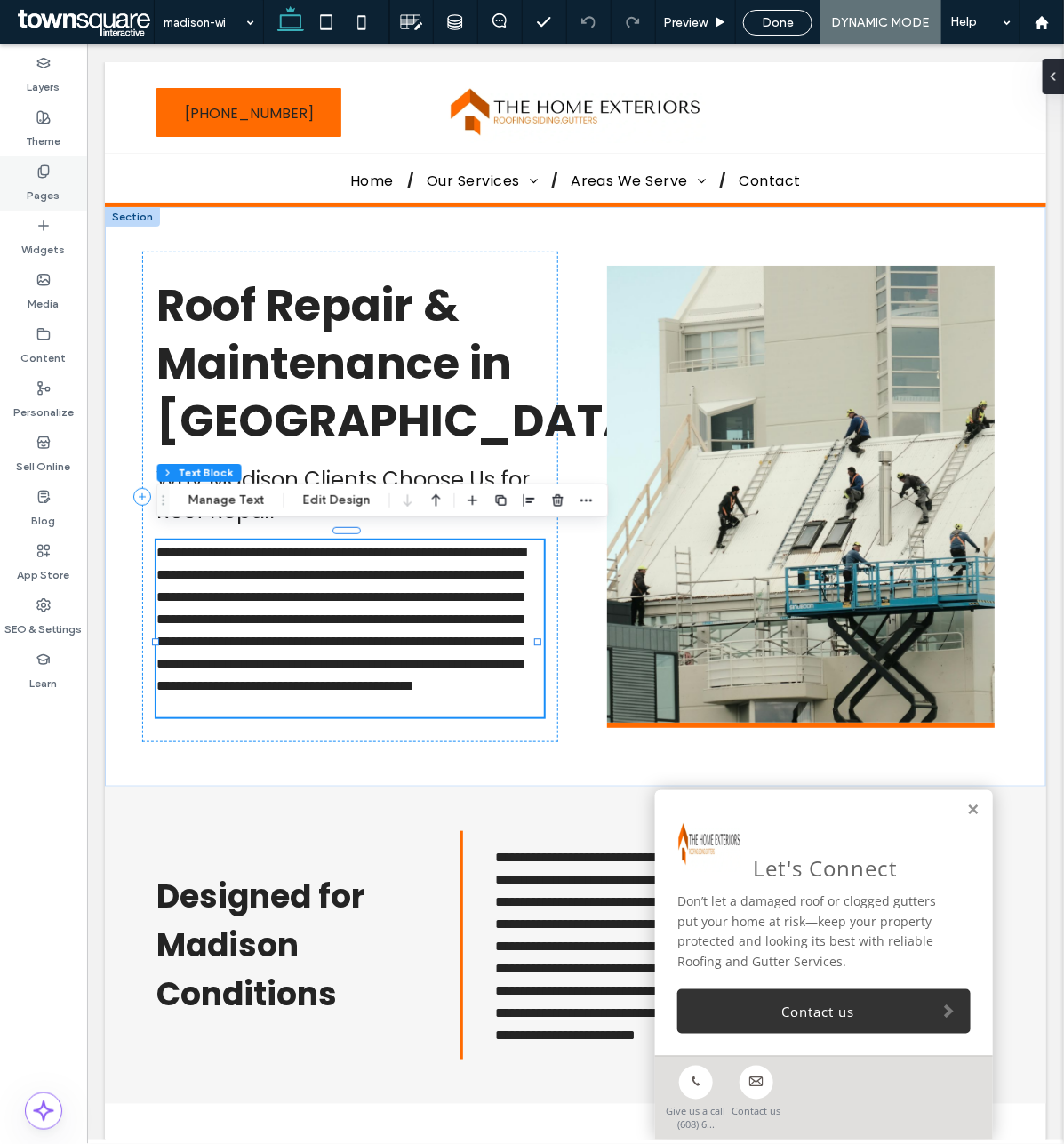
click at [40, 175] on icon at bounding box center [43, 171] width 14 height 14
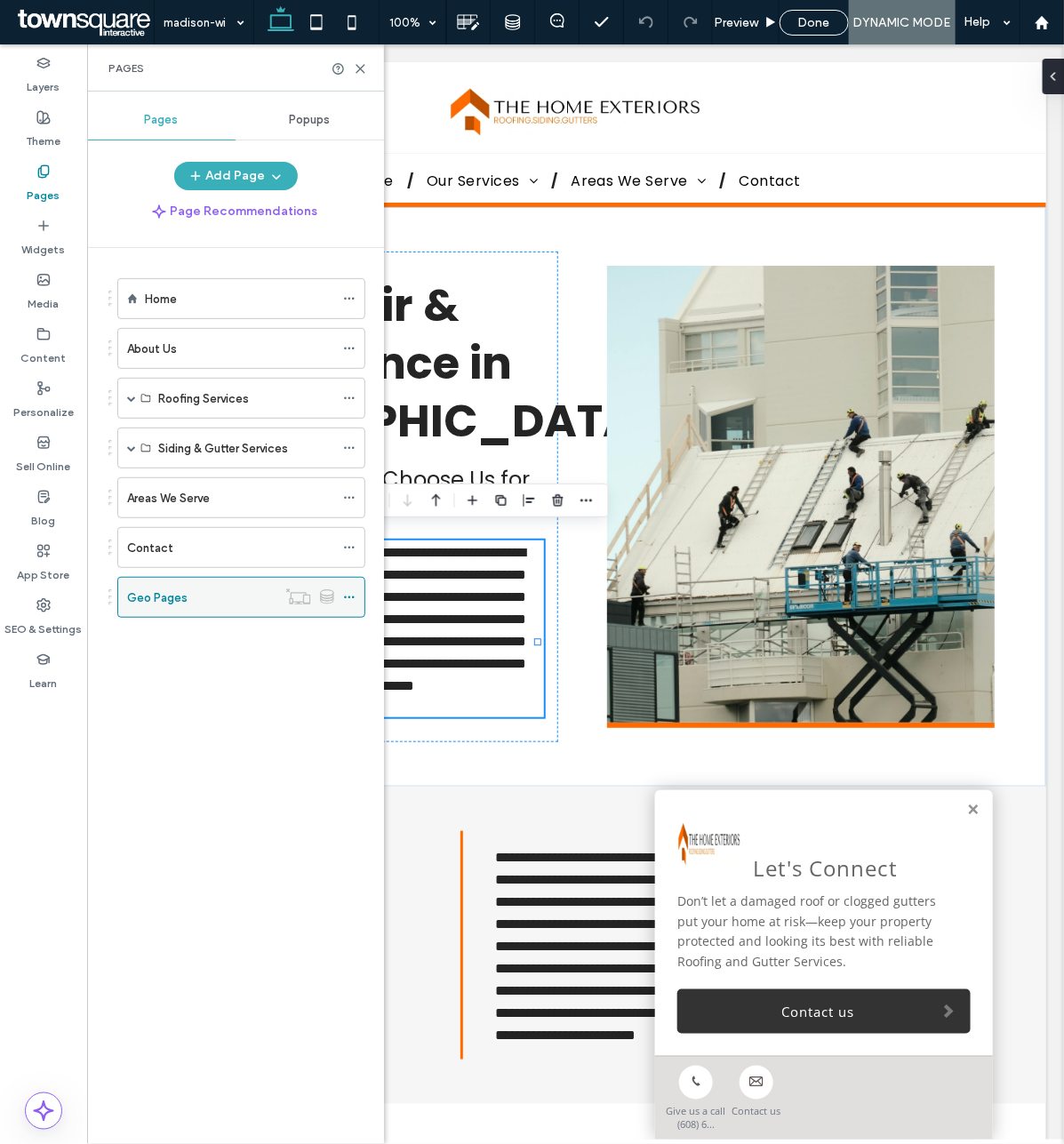
click at [353, 592] on span at bounding box center [350, 597] width 13 height 27
click at [353, 493] on icon at bounding box center [350, 498] width 13 height 13
click at [272, 508] on div "Areas We Serve" at bounding box center [230, 498] width 207 height 18
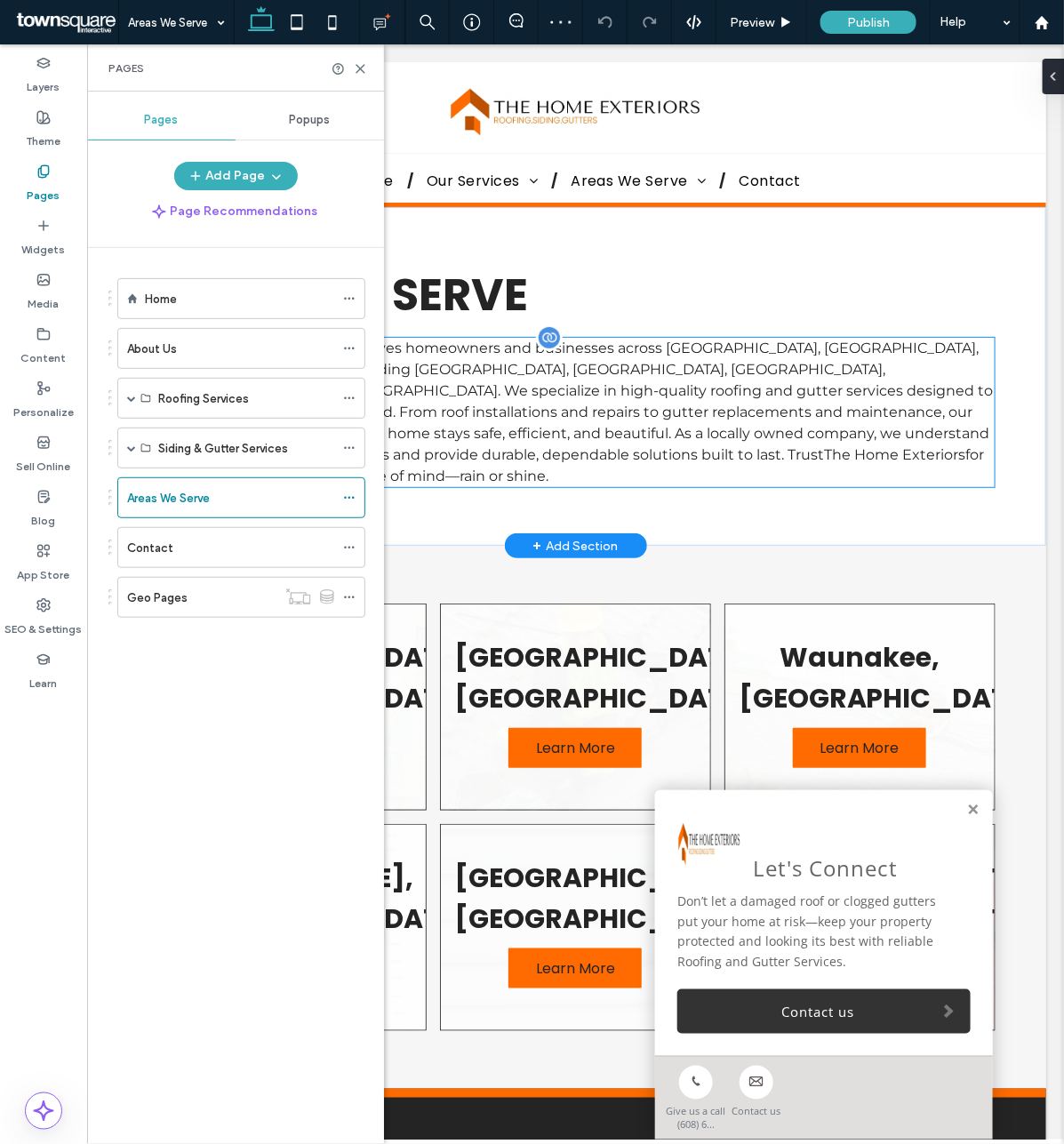
click at [824, 445] on span "The Home Exteriors" at bounding box center [895, 454] width 142 height 17
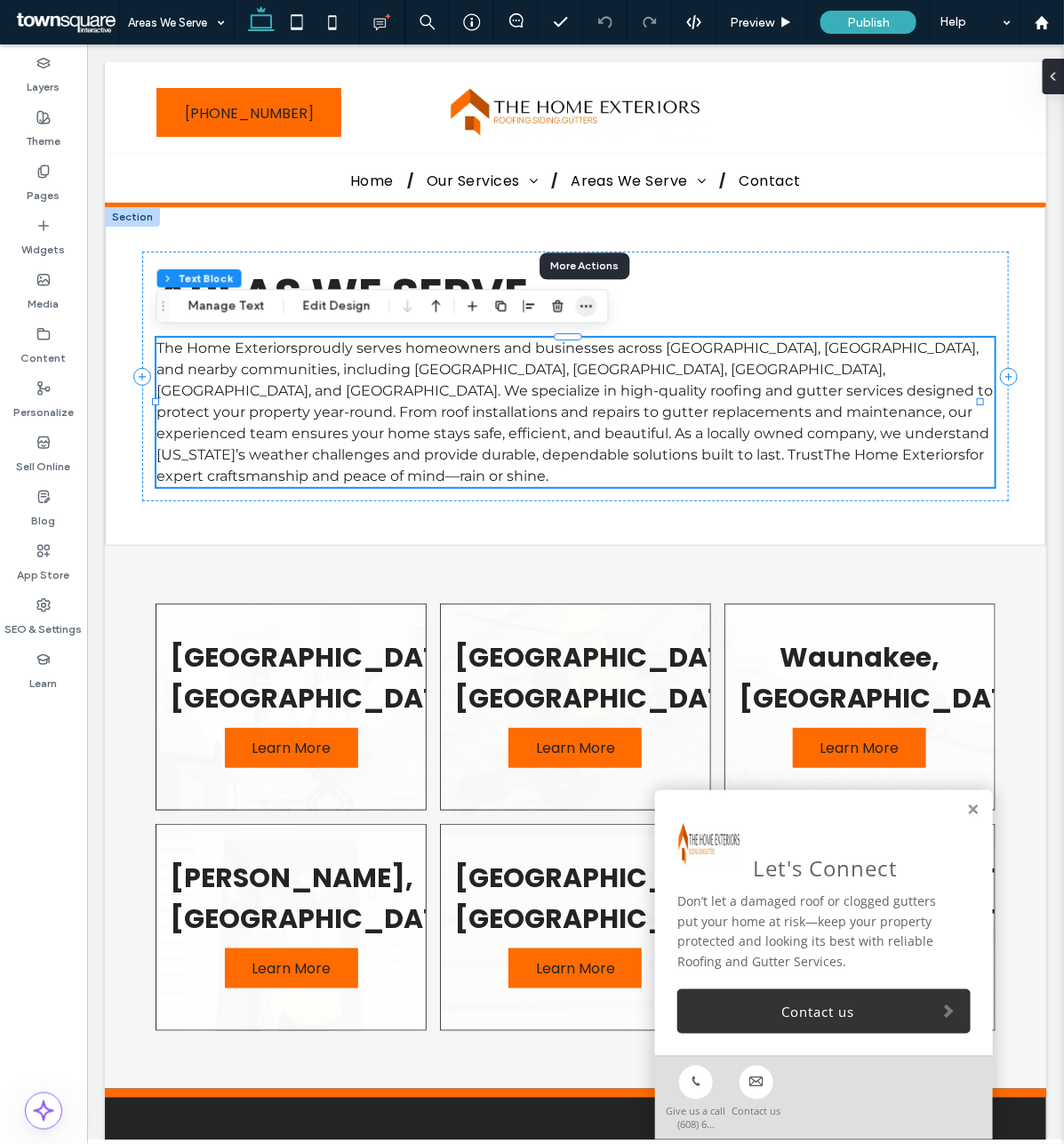
click at [589, 296] on span "button" at bounding box center [586, 306] width 21 height 21
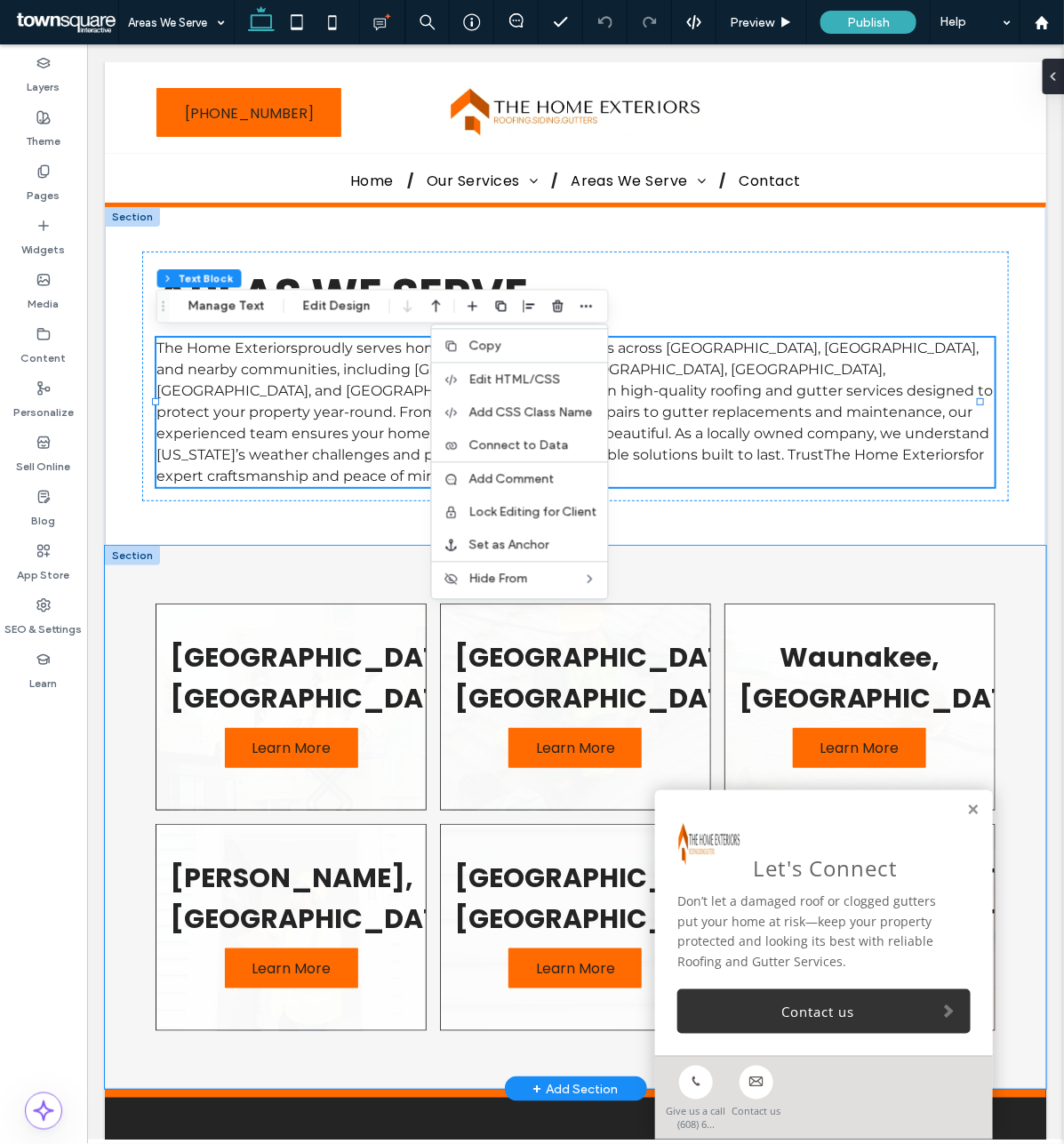
click at [295, 545] on div "Madison, WI Learn More Middleton, WI Learn More Waunakee, WI Learn More DeFores…" at bounding box center [574, 816] width 942 height 543
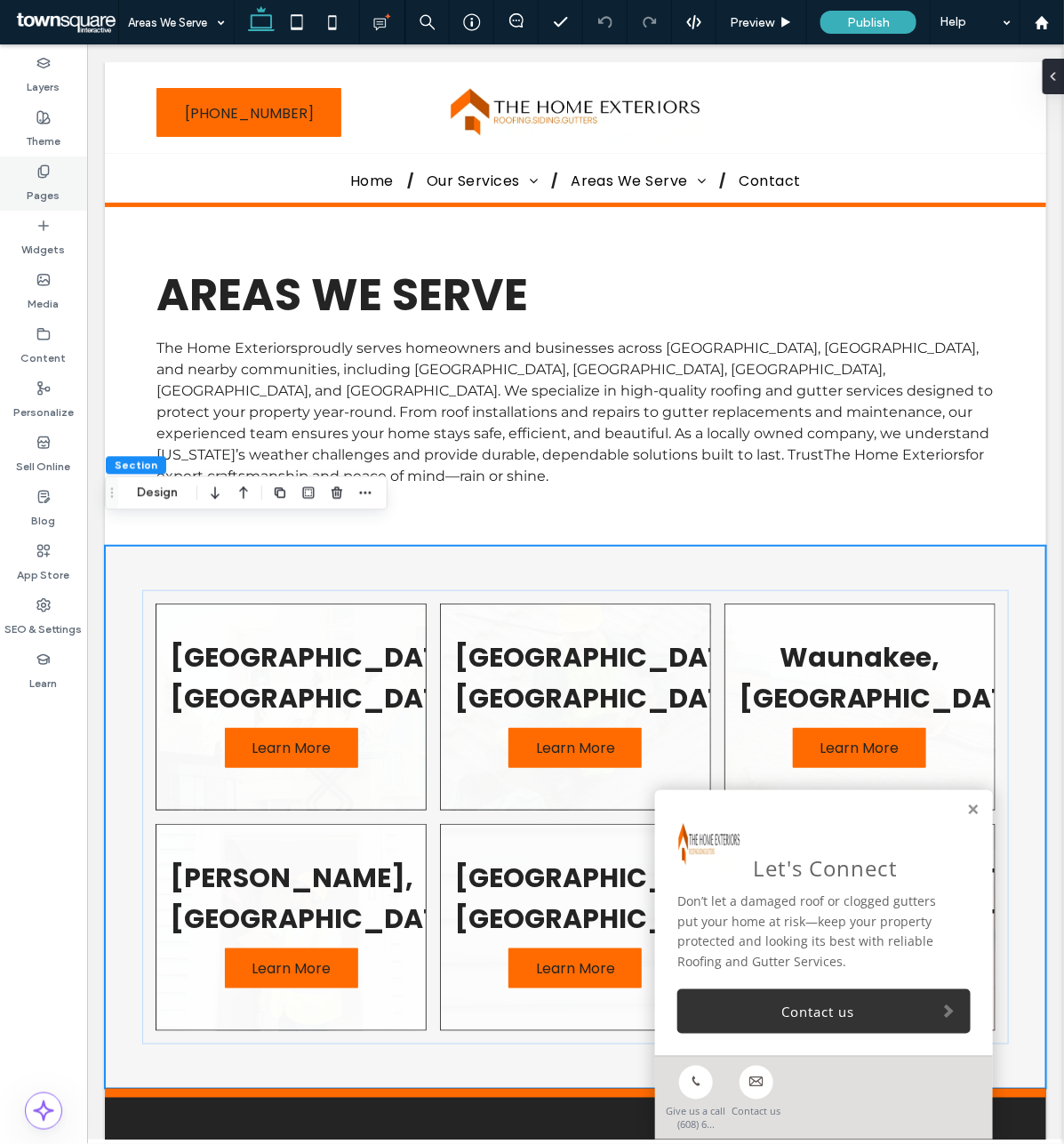
click at [41, 198] on label "Pages" at bounding box center [44, 191] width 33 height 25
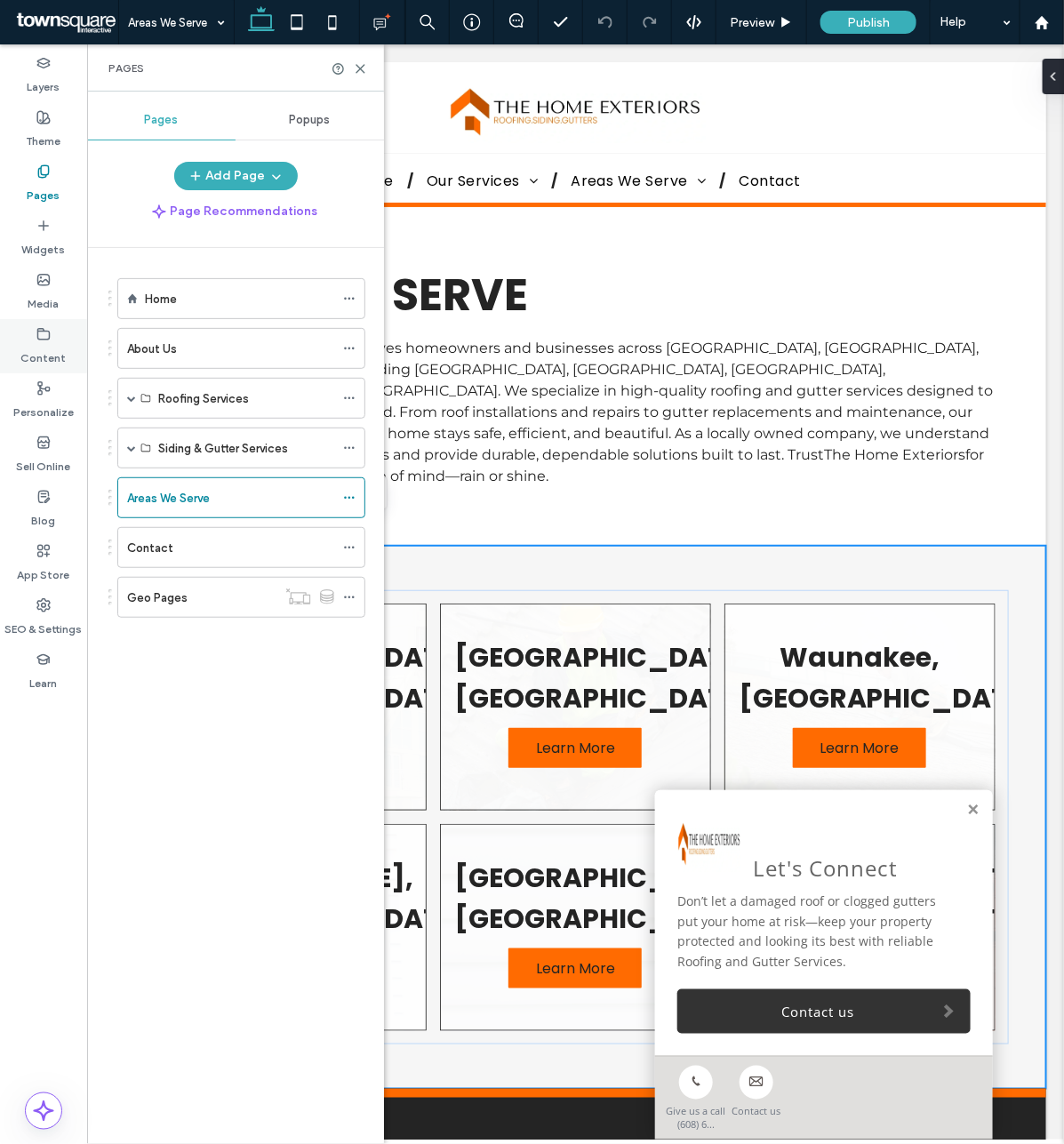
click at [51, 347] on label "Content" at bounding box center [43, 353] width 45 height 25
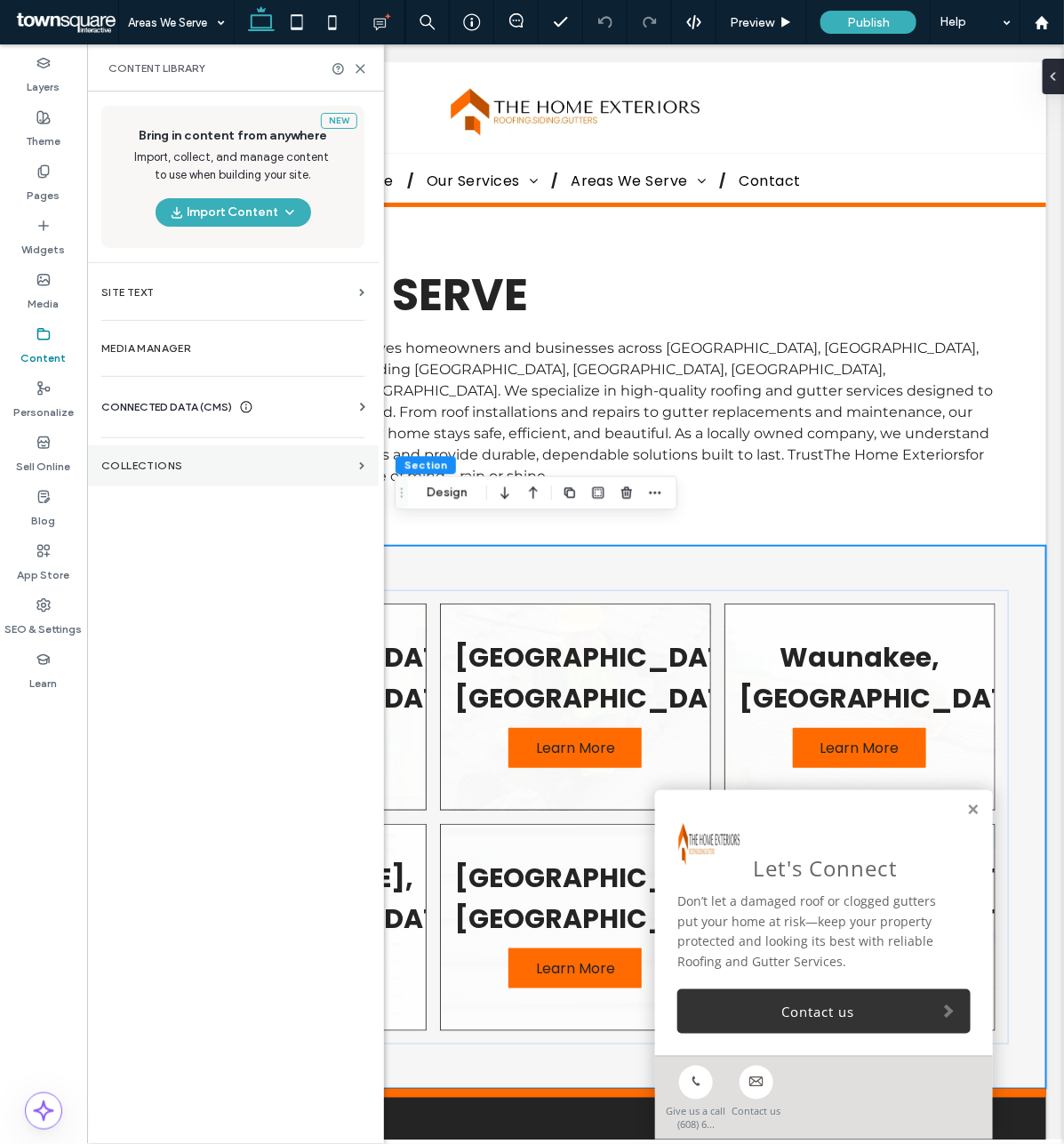
click at [193, 472] on label "Collections" at bounding box center [226, 466] width 250 height 13
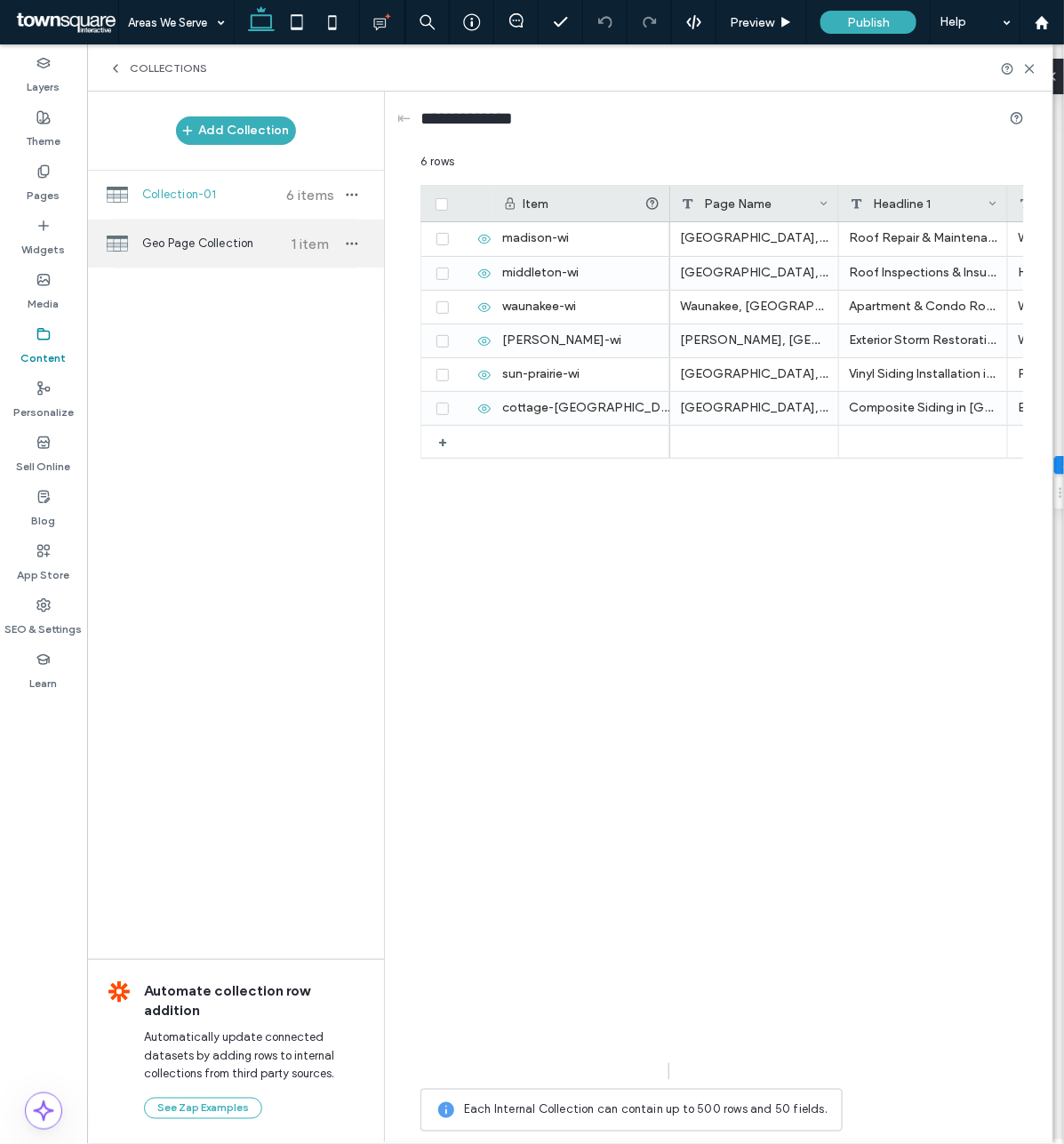
click at [184, 263] on div "Geo Page Collection 1 item" at bounding box center [236, 244] width 297 height 48
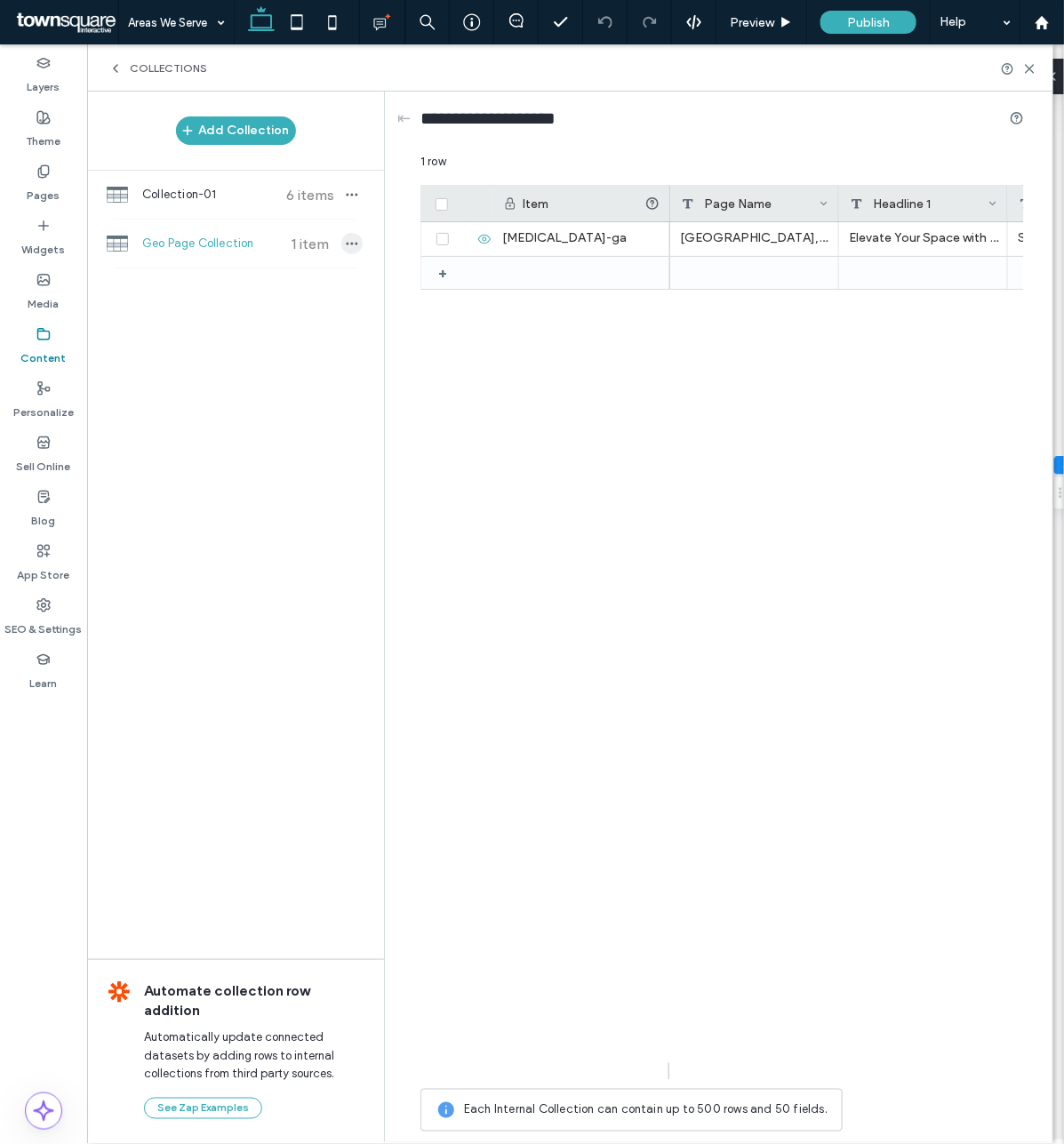
click at [353, 234] on span "button" at bounding box center [352, 243] width 21 height 21
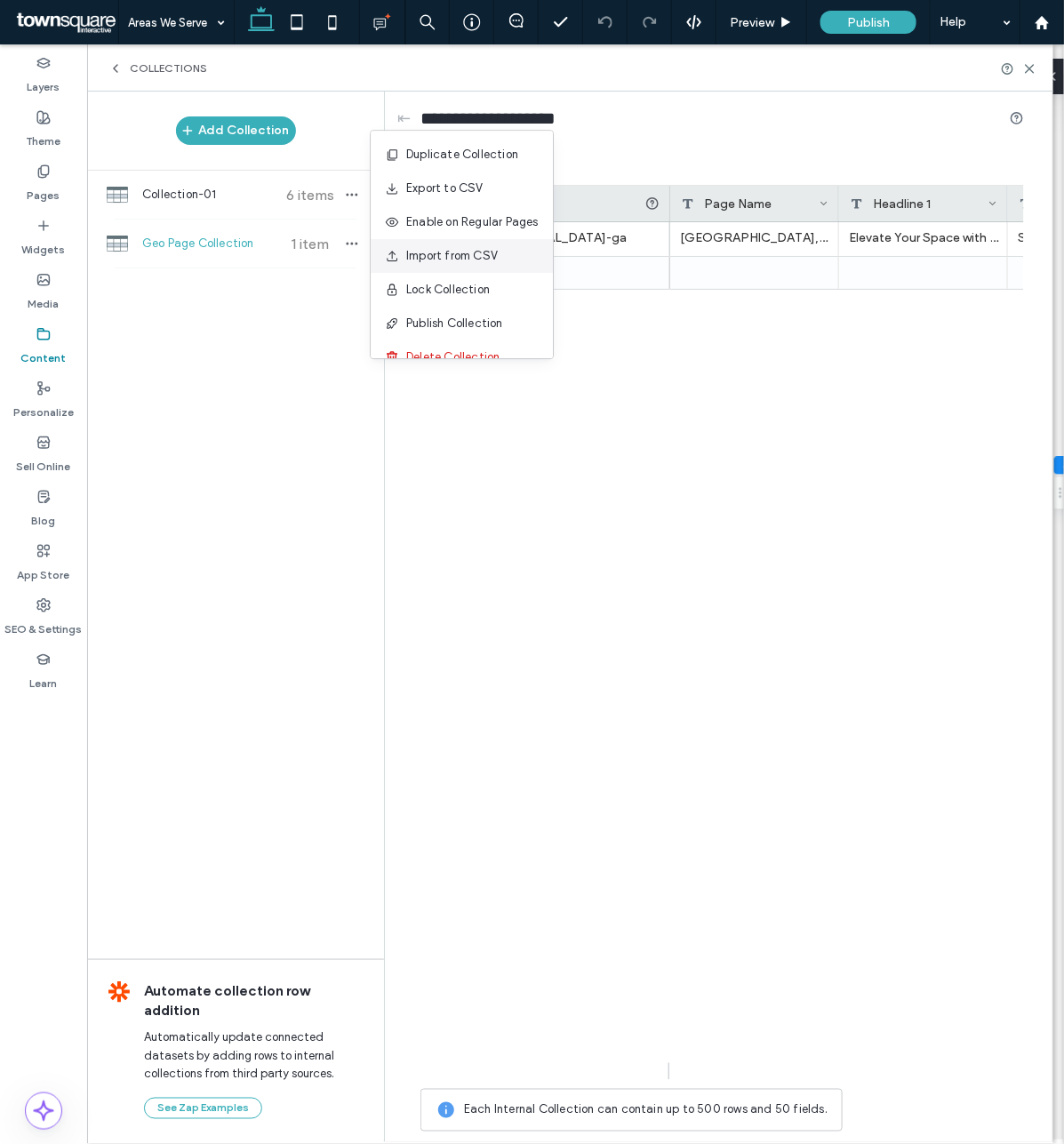
scroll to position [24, 0]
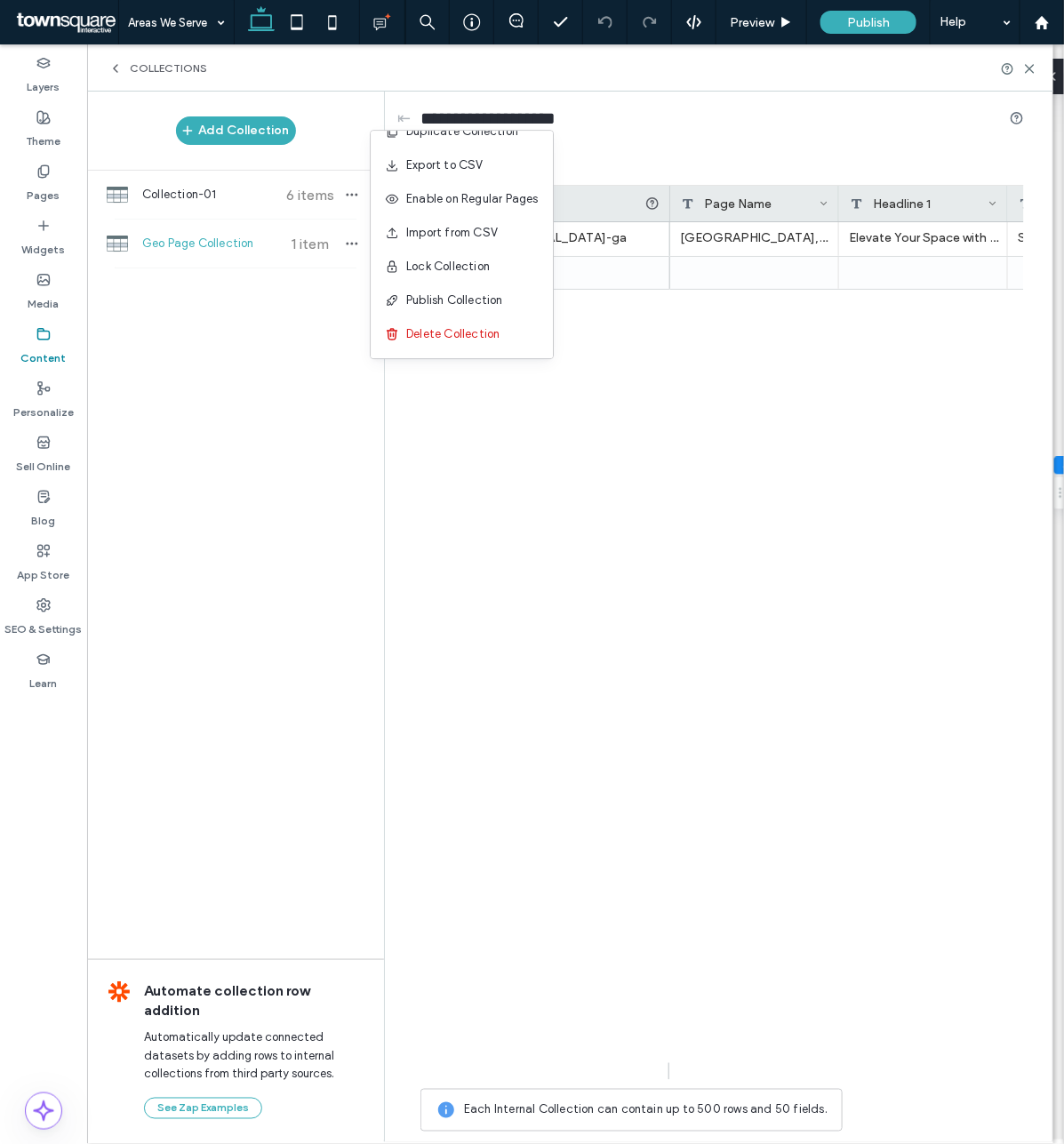
click at [554, 526] on div "+ norco-ga Norco, GA Elevate Your Space with Custom Concrete Schedule Unique Co…" at bounding box center [723, 643] width 604 height 841
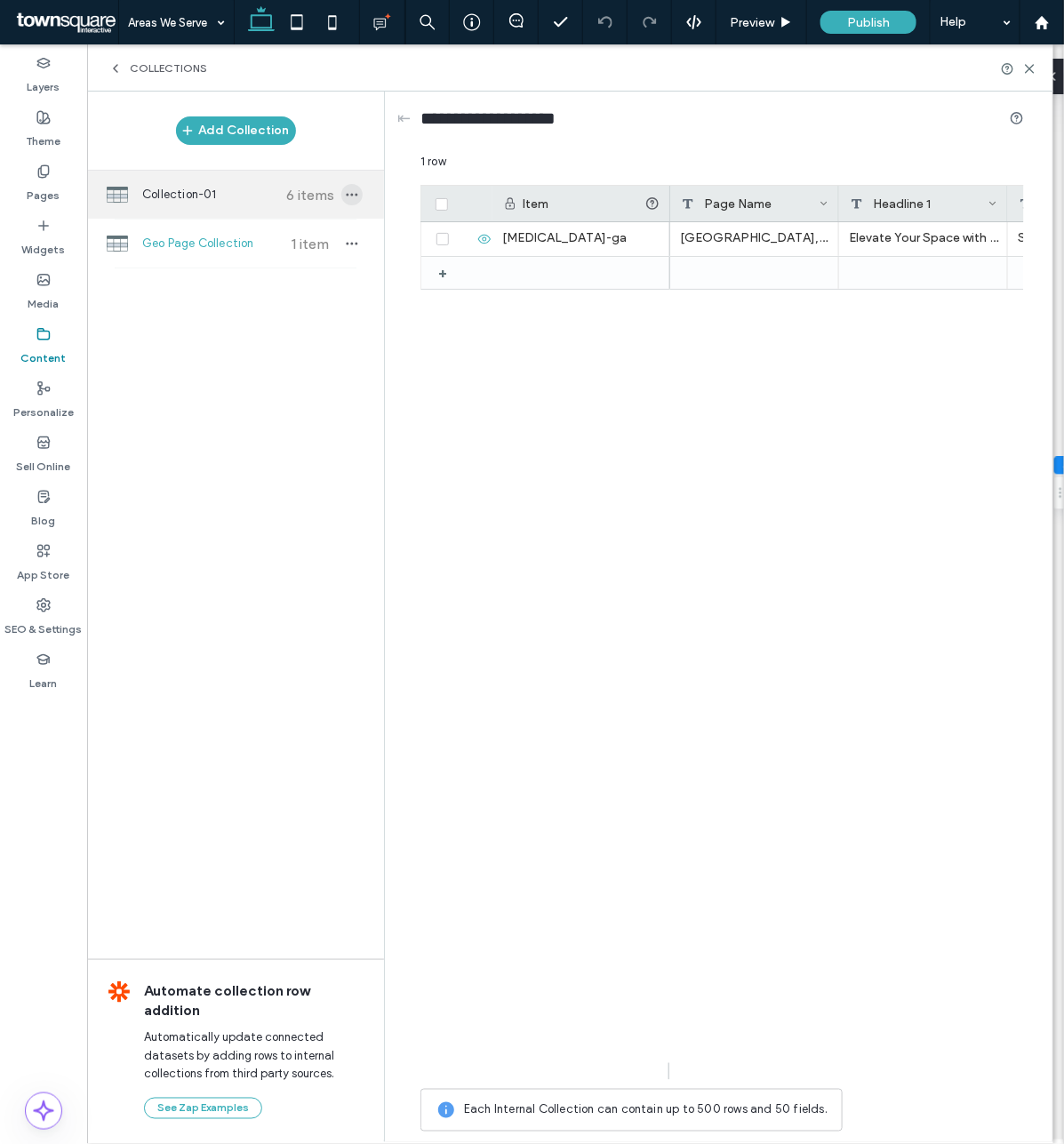
click at [352, 200] on icon "button" at bounding box center [352, 194] width 14 height 14
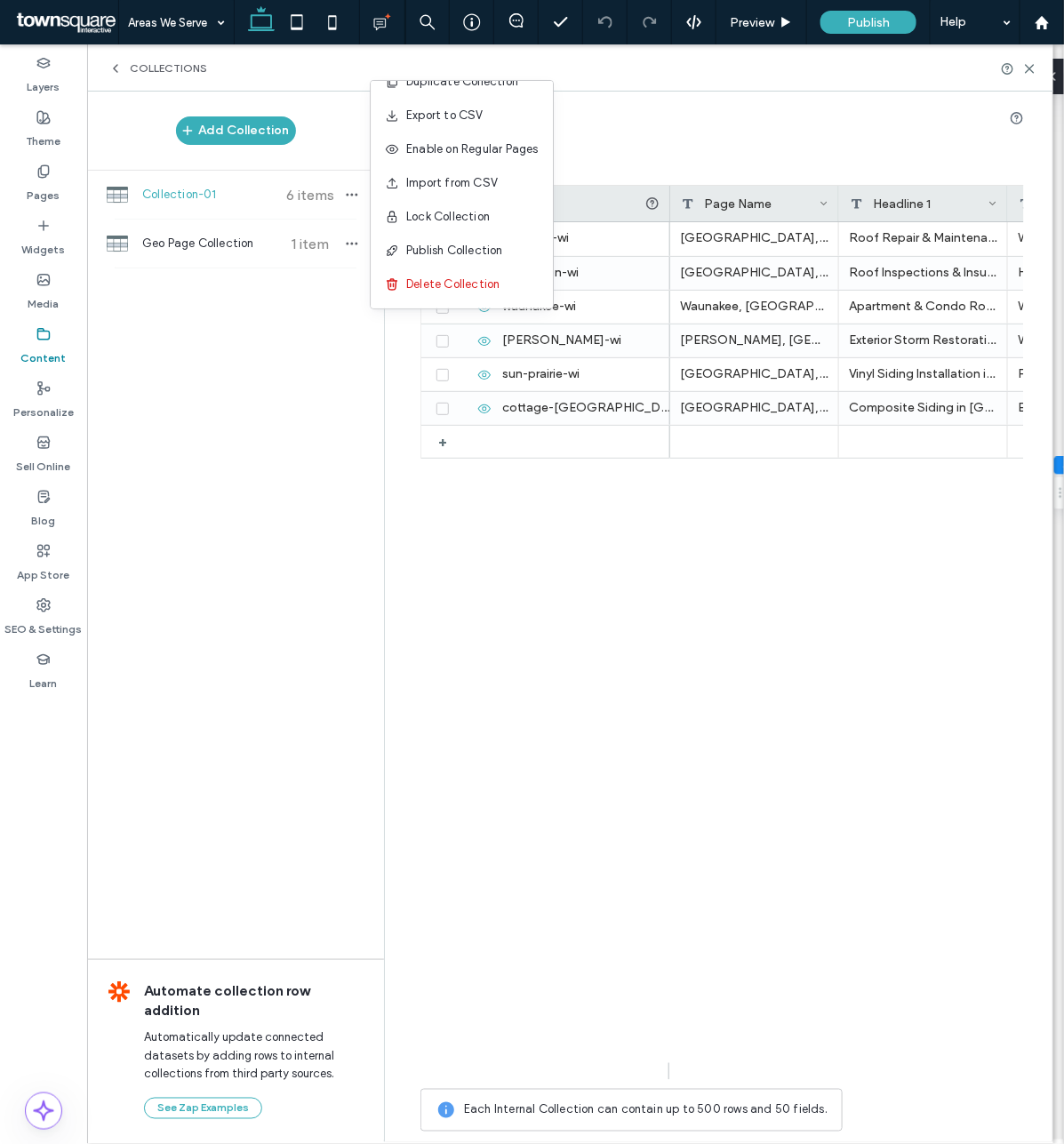
click at [700, 721] on div "Madison, WI Roof Repair & Maintenance in Madison Why Madison Clients Choose Us …" at bounding box center [847, 652] width 354 height 858
